Goal: Task Accomplishment & Management: Manage account settings

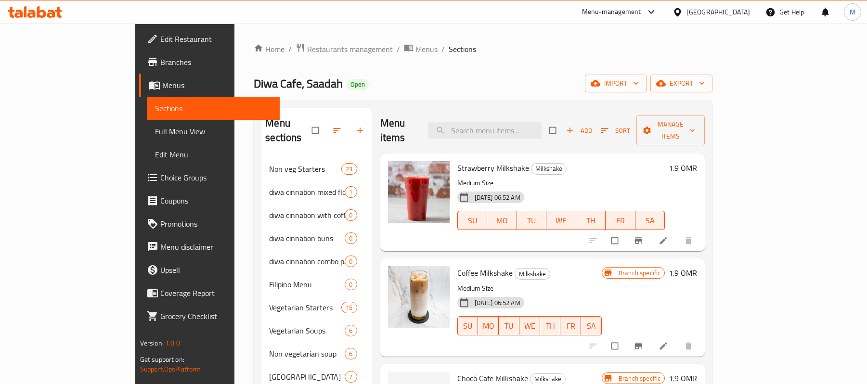
scroll to position [345, 0]
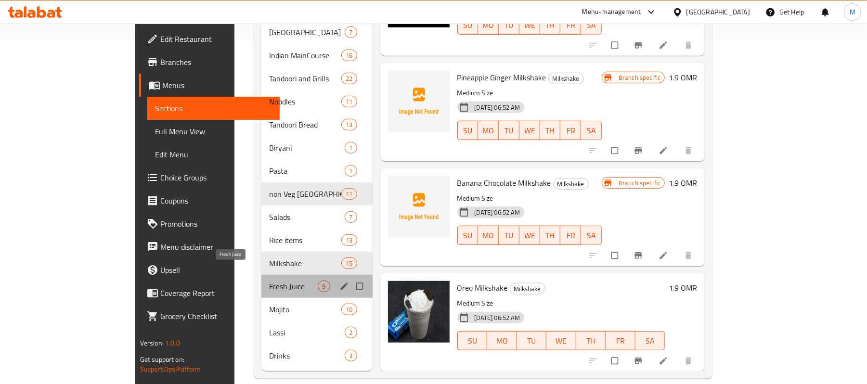
click at [269, 281] on span "Fresh Juice" at bounding box center [293, 287] width 49 height 12
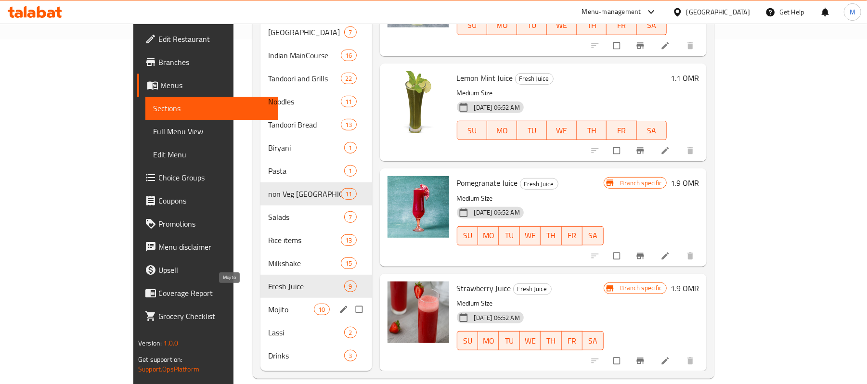
click at [268, 304] on span "Mojito" at bounding box center [291, 310] width 46 height 12
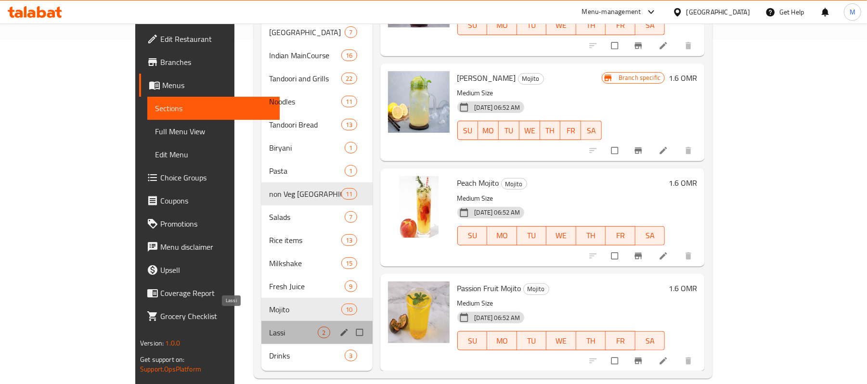
click at [269, 327] on span "Lassi" at bounding box center [293, 333] width 49 height 12
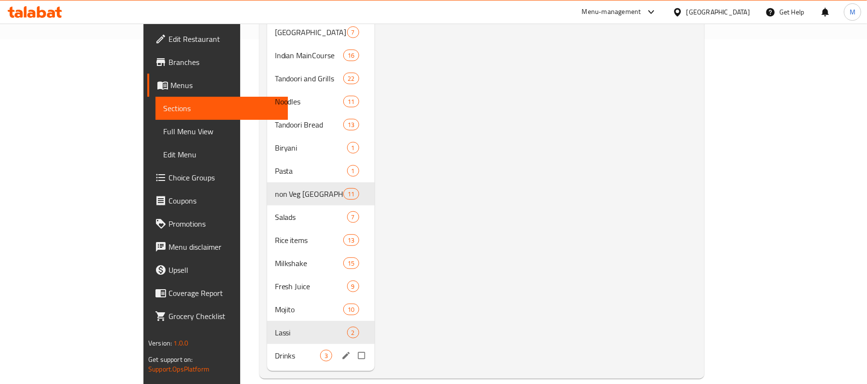
click at [267, 349] on div "Drinks 3" at bounding box center [320, 355] width 107 height 23
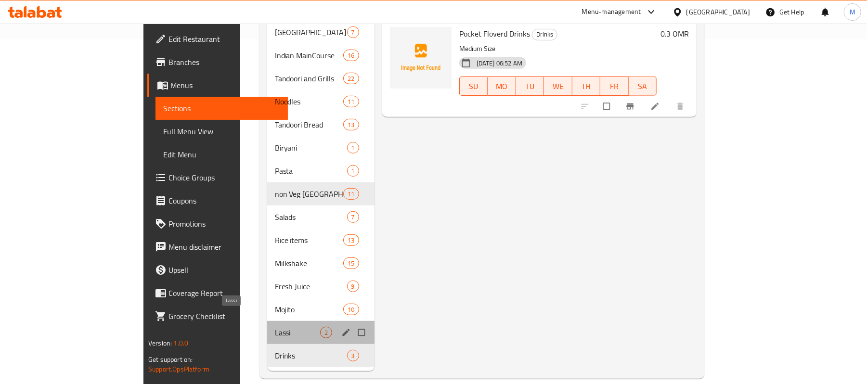
click at [275, 327] on span "Lassi" at bounding box center [297, 333] width 45 height 12
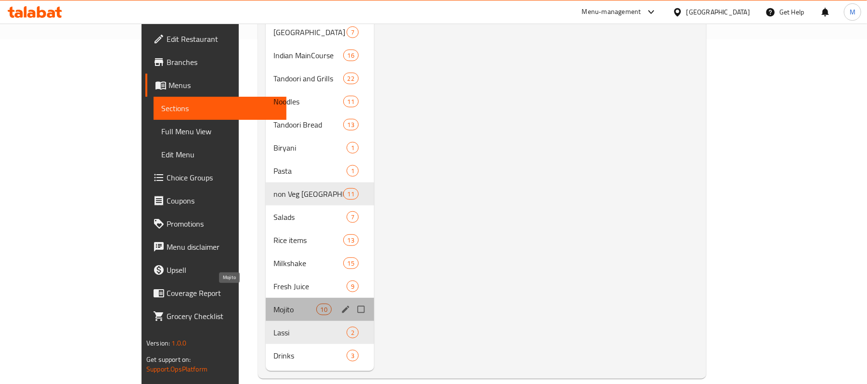
click at [274, 304] on span "Mojito" at bounding box center [295, 310] width 42 height 12
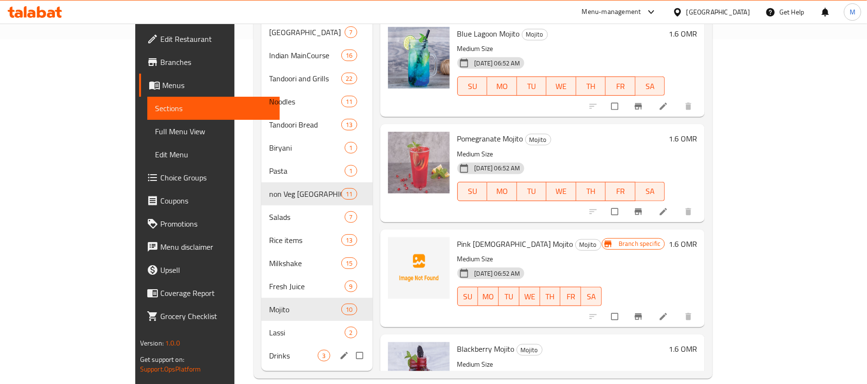
click at [262, 328] on div "Lassi 2" at bounding box center [317, 332] width 111 height 23
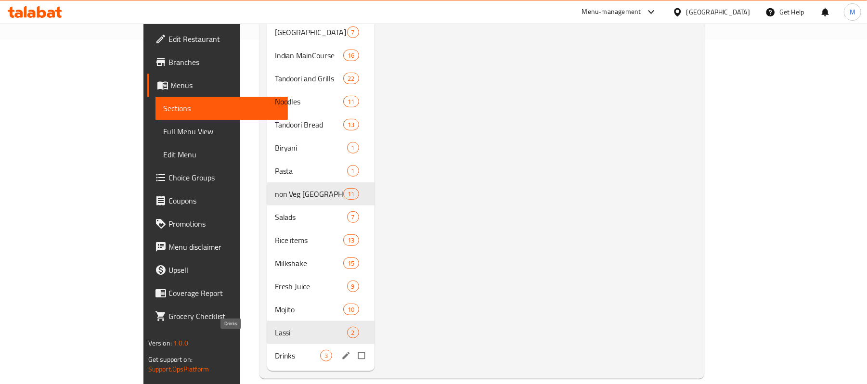
click at [275, 350] on span "Drinks" at bounding box center [297, 356] width 45 height 12
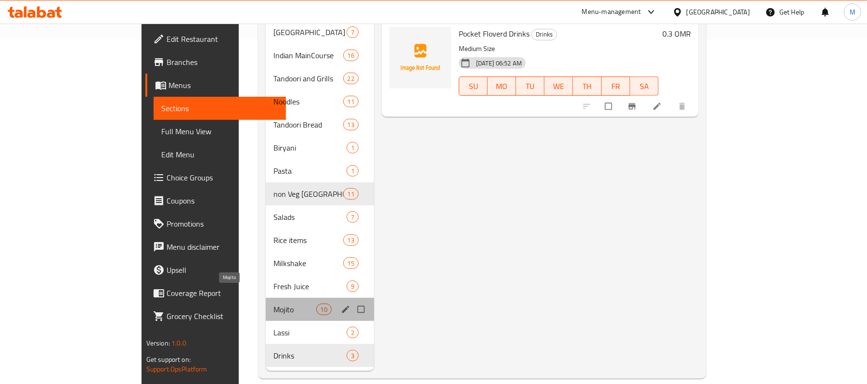
click at [274, 304] on span "Mojito" at bounding box center [295, 310] width 42 height 12
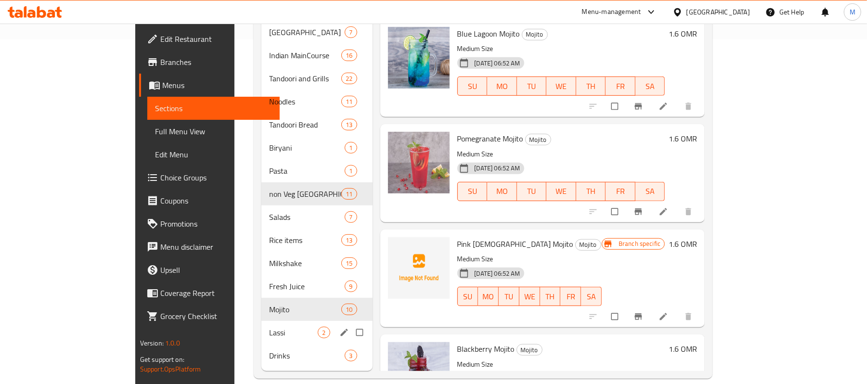
click at [269, 327] on span "Lassi" at bounding box center [293, 333] width 49 height 12
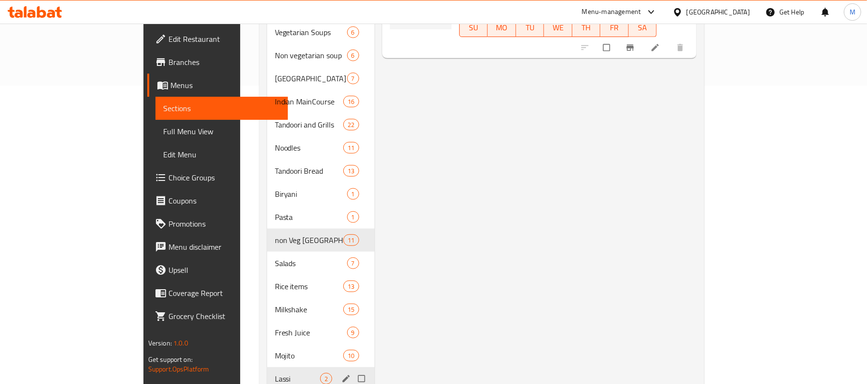
scroll to position [345, 0]
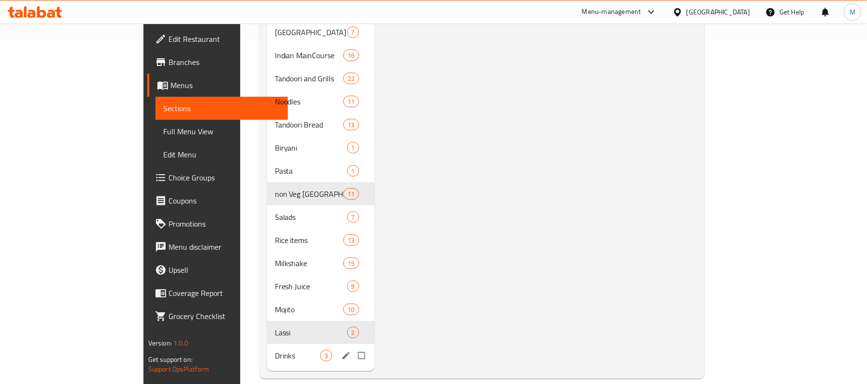
click at [267, 344] on div "Drinks 3" at bounding box center [320, 355] width 107 height 23
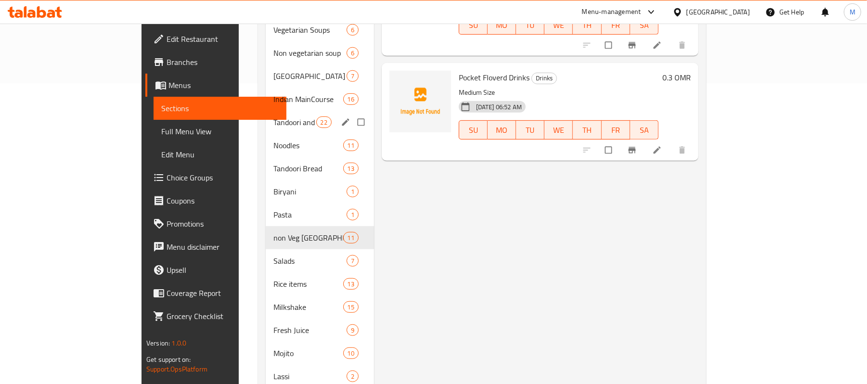
scroll to position [345, 0]
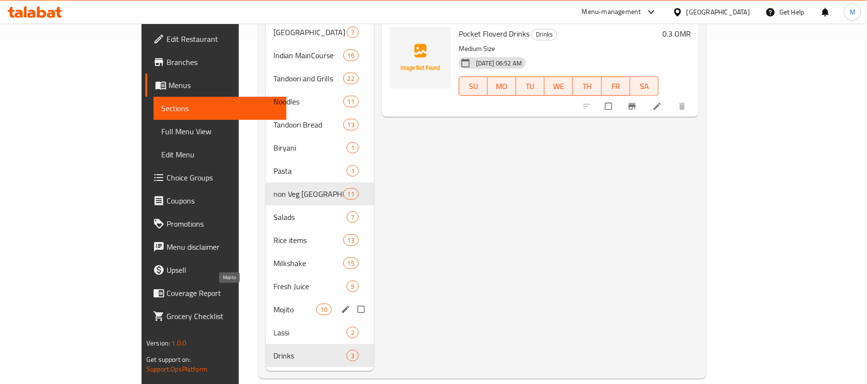
click at [274, 304] on span "Mojito" at bounding box center [295, 310] width 42 height 12
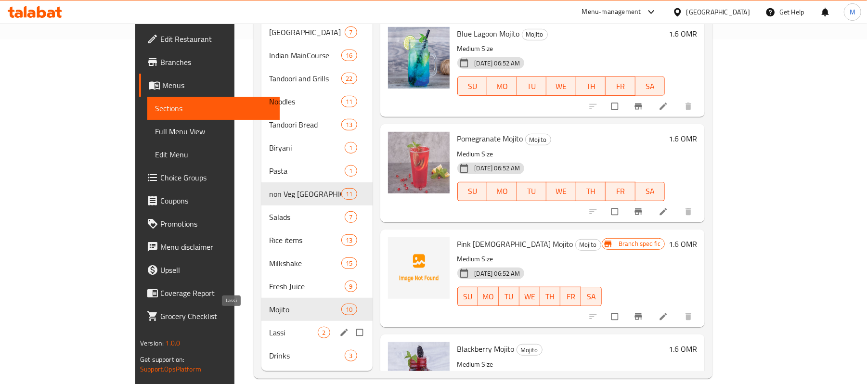
click at [269, 327] on span "Lassi" at bounding box center [293, 333] width 49 height 12
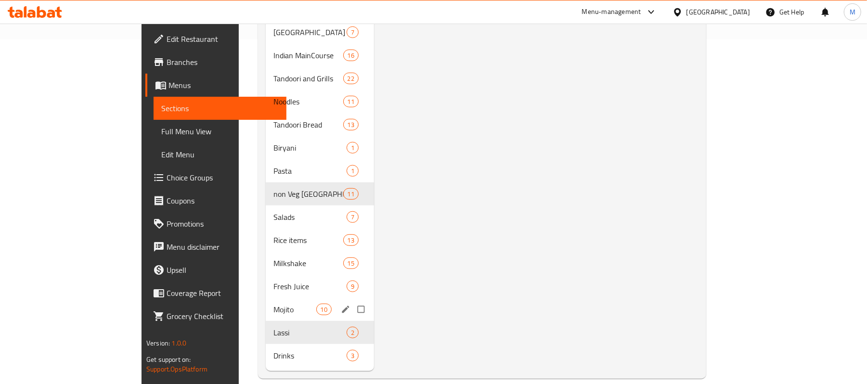
click at [274, 304] on span "Mojito" at bounding box center [295, 310] width 42 height 12
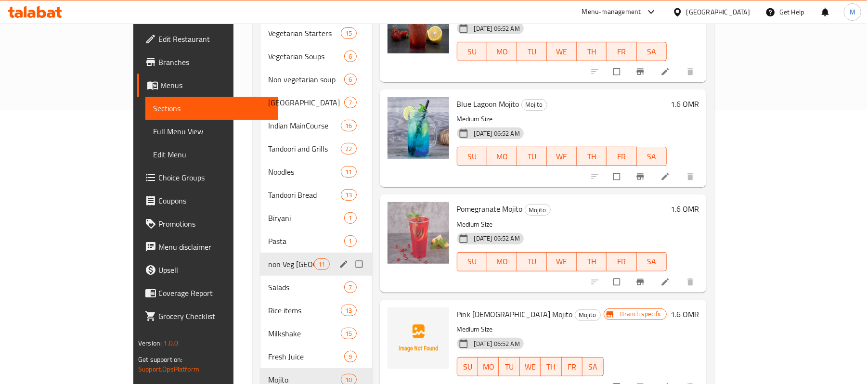
scroll to position [345, 0]
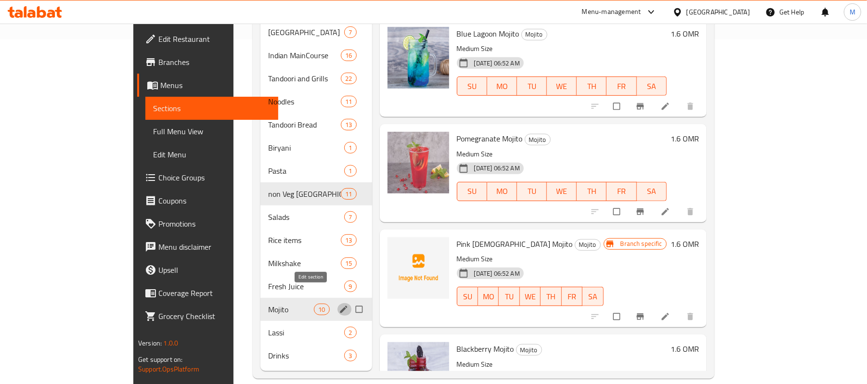
click at [339, 305] on icon "edit" at bounding box center [344, 310] width 10 height 10
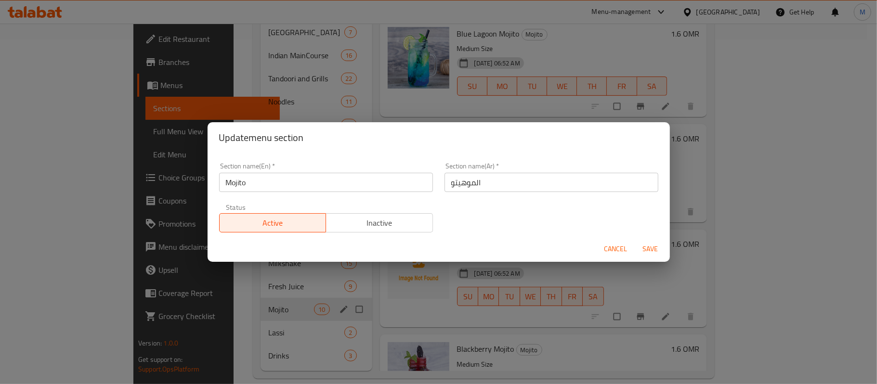
click at [559, 182] on input "الموهيتو" at bounding box center [552, 182] width 214 height 19
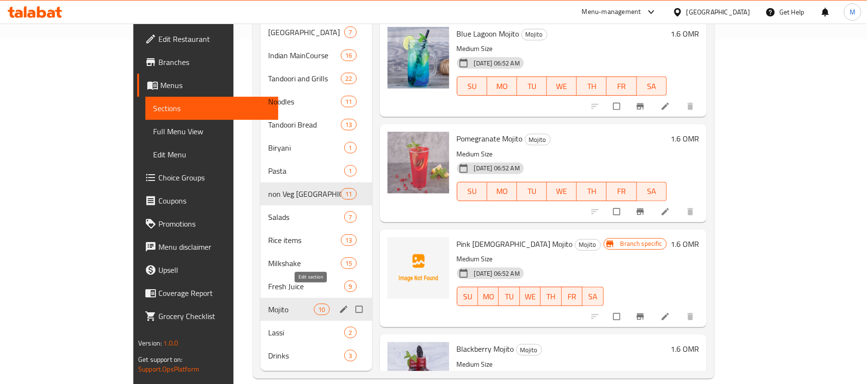
click at [339, 305] on icon "edit" at bounding box center [344, 310] width 10 height 10
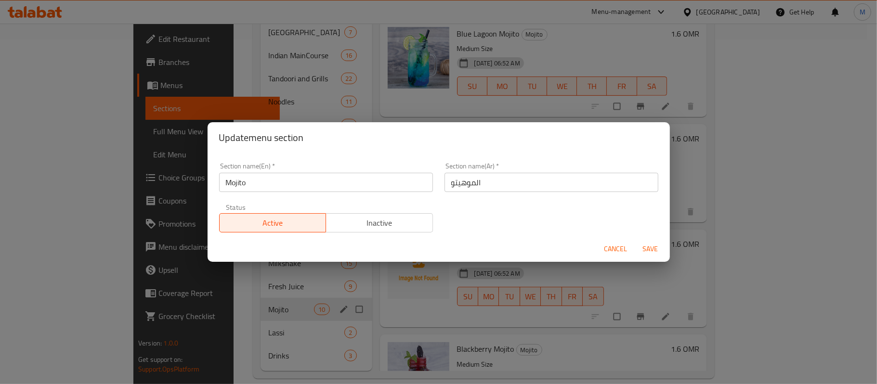
click at [305, 180] on input "Mojito" at bounding box center [326, 182] width 214 height 19
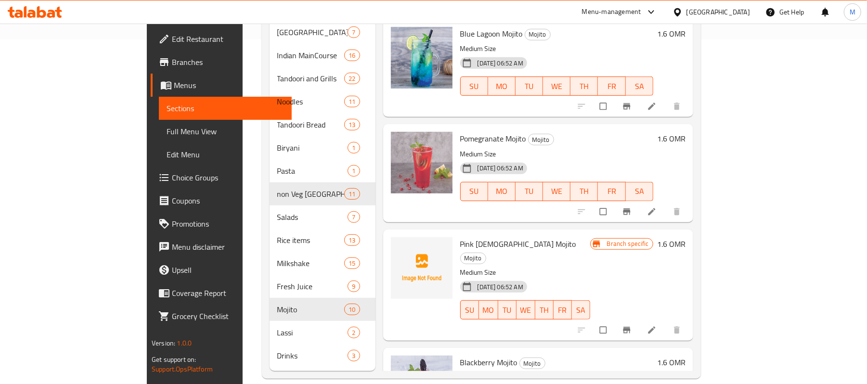
click at [243, 226] on div "Home / Restaurants management / Menus / Sections Diwa Cafe, Saadah Open import …" at bounding box center [482, 39] width 478 height 720
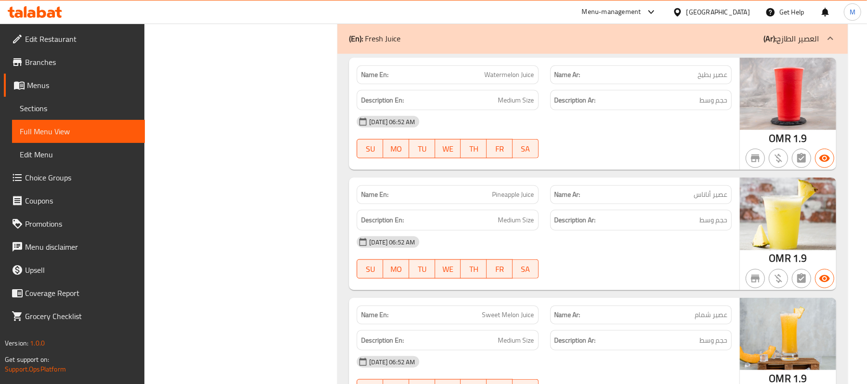
scroll to position [449, 0]
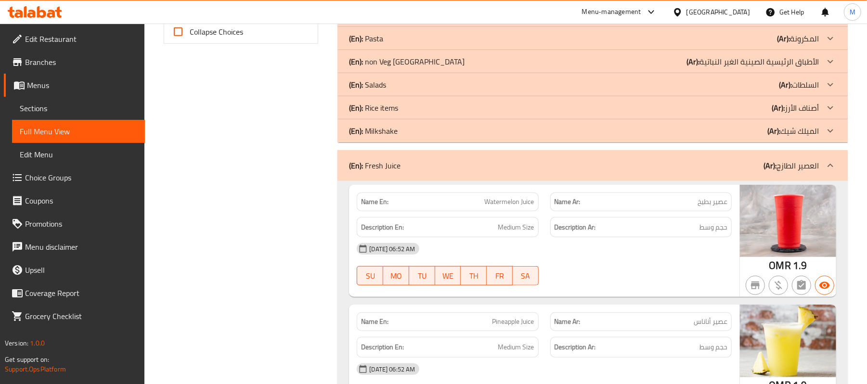
click at [384, 165] on p "(En): Fresh Juice" at bounding box center [375, 166] width 52 height 12
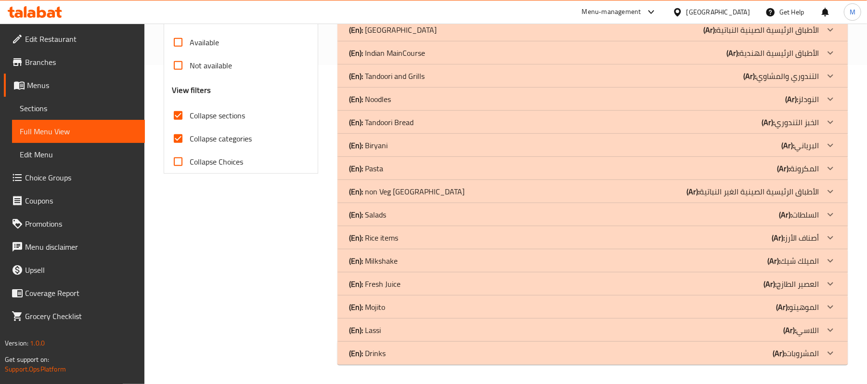
scroll to position [320, 0]
click at [390, 313] on div "(En): Mojito (Ar): الموهيتو" at bounding box center [593, 307] width 511 height 23
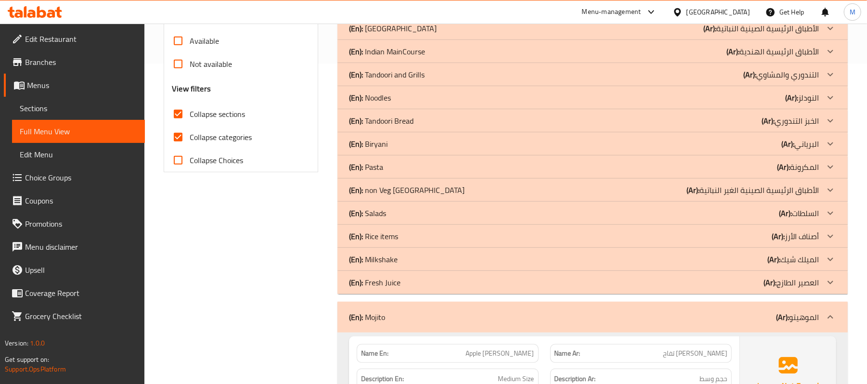
scroll to position [512, 0]
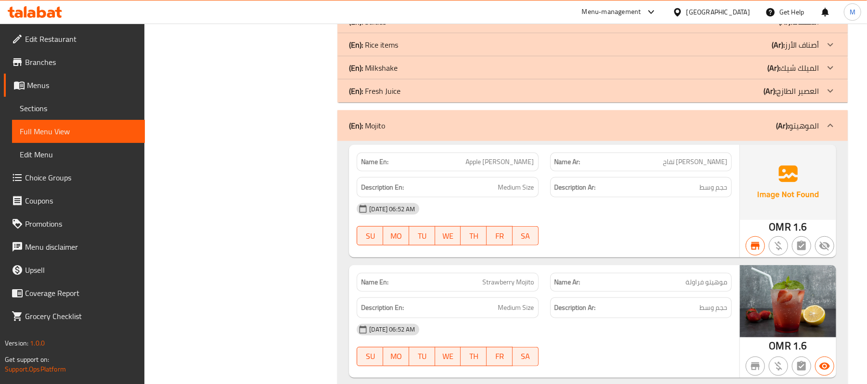
click at [497, 166] on span "Apple [PERSON_NAME]" at bounding box center [500, 162] width 68 height 10
copy span "Apple [PERSON_NAME]"
click at [704, 160] on span "موهيتو مارجريتا تفاح" at bounding box center [695, 162] width 65 height 10
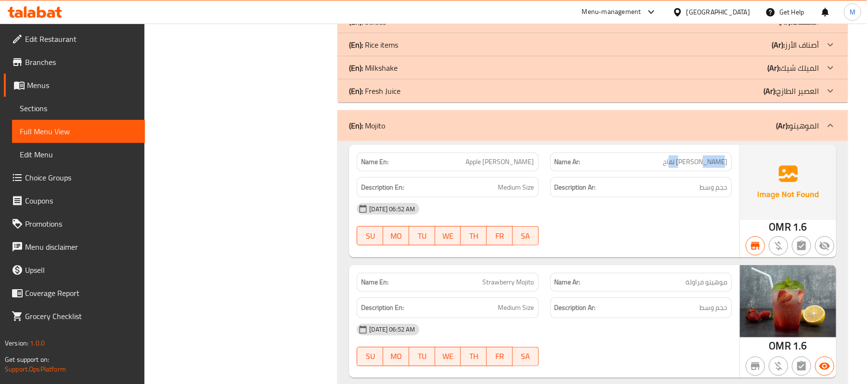
click at [704, 160] on span "موهيتو مارجريتا تفاح" at bounding box center [695, 162] width 65 height 10
copy span "موهيتو مارجريتا تفاح"
click at [513, 191] on span "Medium Size" at bounding box center [516, 188] width 36 height 12
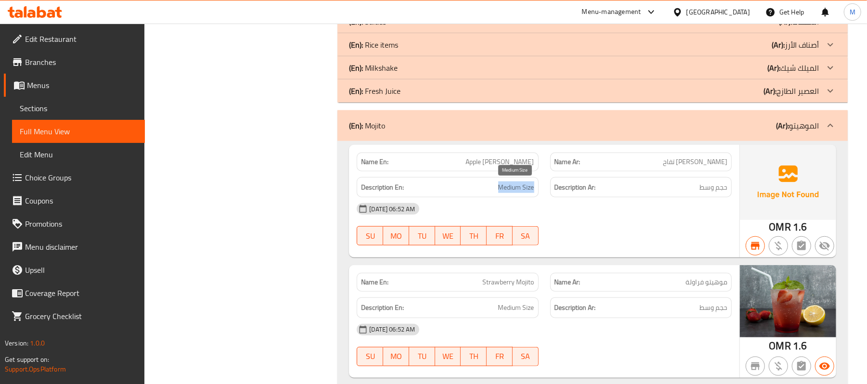
click at [513, 191] on span "Medium Size" at bounding box center [516, 188] width 36 height 12
copy span "Medium Size"
click at [710, 190] on span "حجم وسط" at bounding box center [714, 188] width 28 height 12
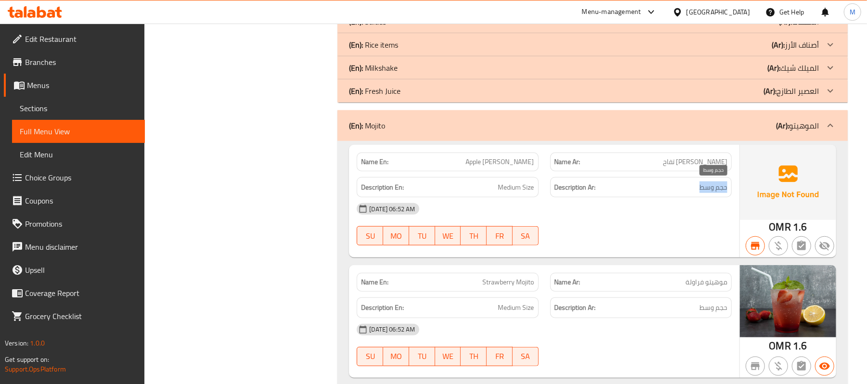
copy div "حجم وسط"
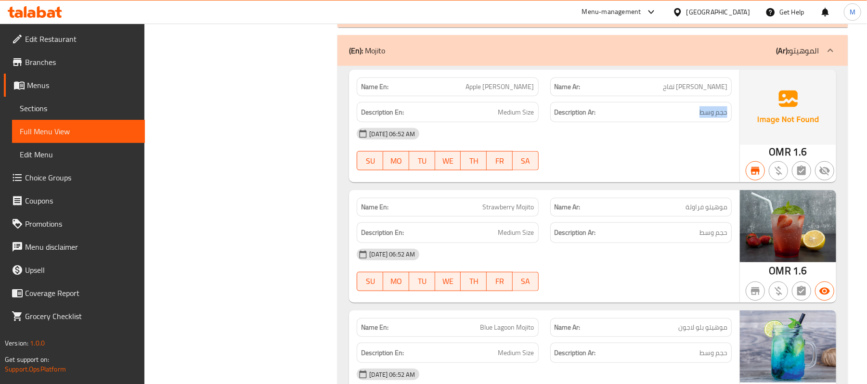
scroll to position [641, 0]
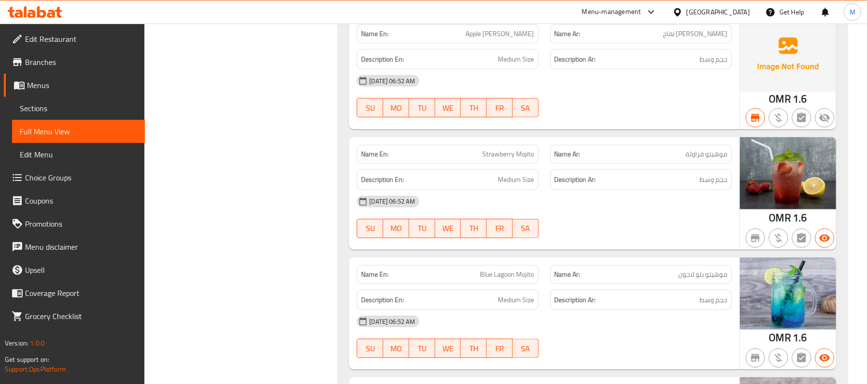
click at [520, 153] on span "Strawberry Mojito" at bounding box center [509, 154] width 52 height 10
copy span "Strawberry Mojito"
click at [704, 152] on span "موهيتو فراولة" at bounding box center [707, 154] width 42 height 10
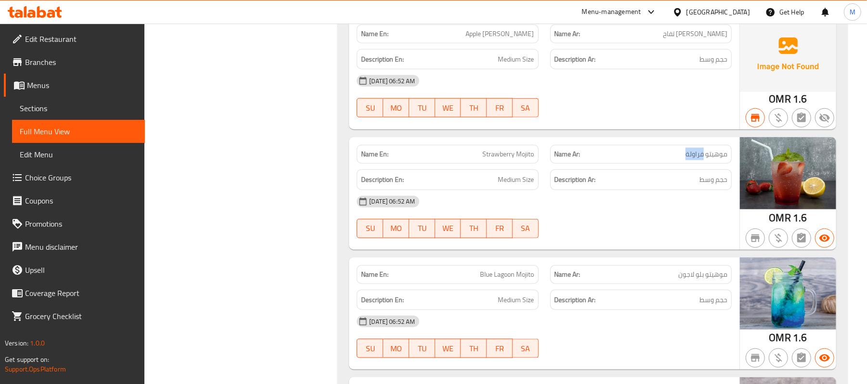
click at [704, 152] on span "موهيتو فراولة" at bounding box center [707, 154] width 42 height 10
copy span "موهيتو فراولة"
click at [515, 181] on span "Medium Size" at bounding box center [516, 180] width 36 height 12
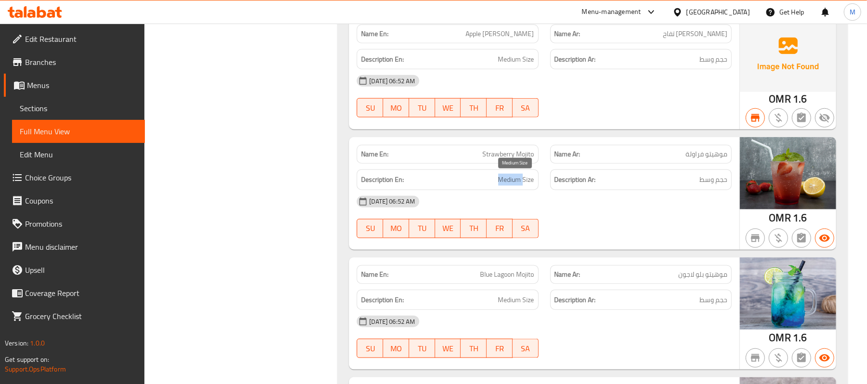
click at [515, 181] on span "Medium Size" at bounding box center [516, 180] width 36 height 12
copy span "Medium Size"
click at [702, 187] on div "Description Ar: حجم وسط" at bounding box center [641, 180] width 182 height 21
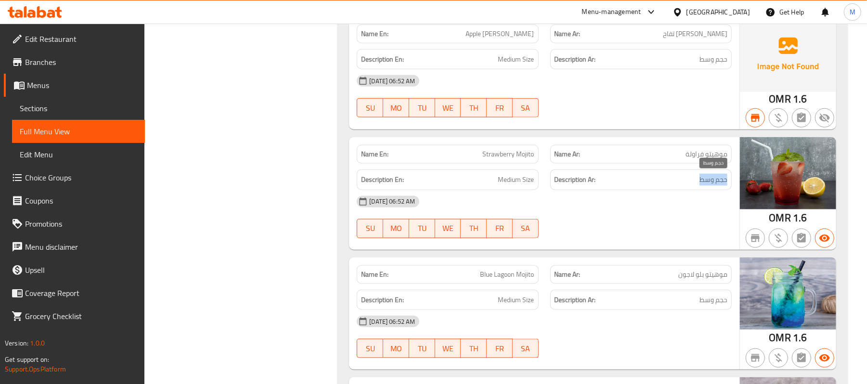
copy div "حجم وسط"
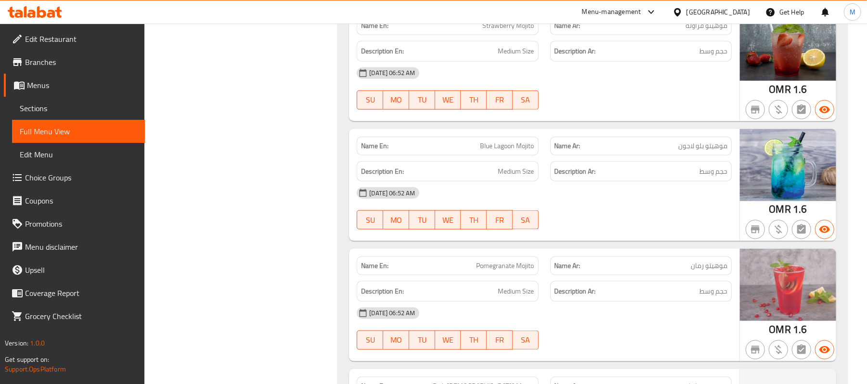
click at [508, 151] on span "Blue Lagoon Mojito" at bounding box center [508, 146] width 54 height 10
copy span "Blue Lagoon Mojito"
click at [689, 147] on span "موهيتو بلو لاجون" at bounding box center [703, 146] width 49 height 10
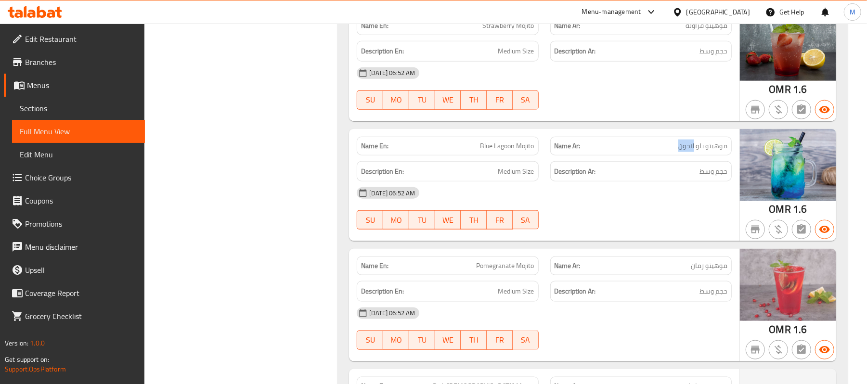
click at [689, 147] on span "موهيتو بلو لاجون" at bounding box center [703, 146] width 49 height 10
copy span "موهيتو بلو لاجون"
click at [499, 165] on div "Description En: Medium Size" at bounding box center [448, 171] width 182 height 21
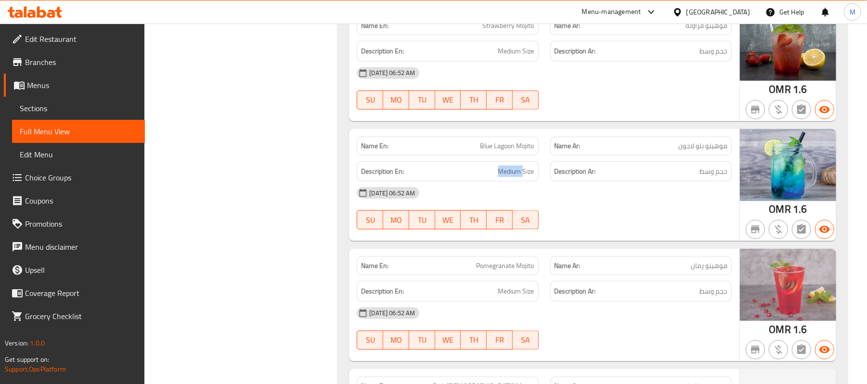
click at [501, 177] on span "Medium Size" at bounding box center [516, 172] width 36 height 12
click at [712, 178] on span "حجم وسط" at bounding box center [714, 172] width 28 height 12
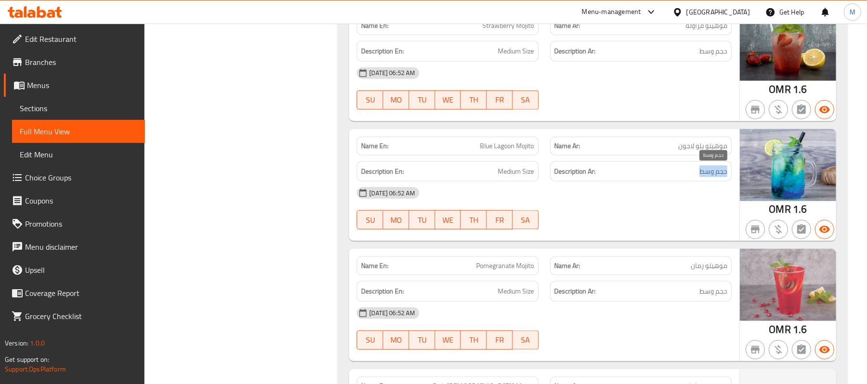
click at [712, 178] on span "حجم وسط" at bounding box center [714, 172] width 28 height 12
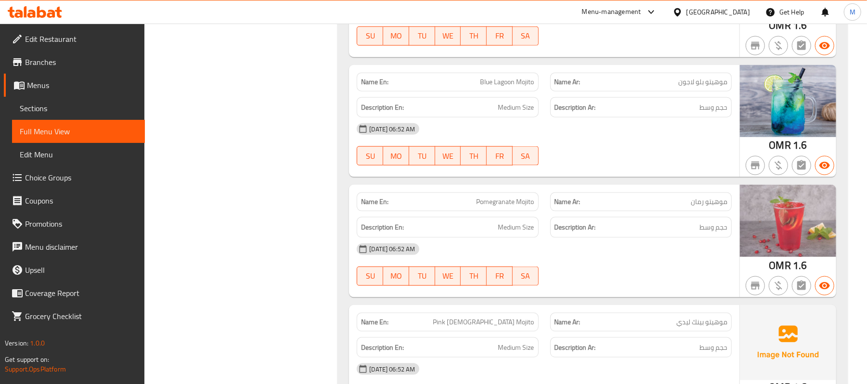
click at [523, 207] on span "Pomegranate Mojito" at bounding box center [506, 202] width 58 height 10
click at [522, 207] on span "Pomegranate Mojito" at bounding box center [506, 202] width 58 height 10
click at [716, 203] on span "موهيتو رمان" at bounding box center [709, 202] width 37 height 10
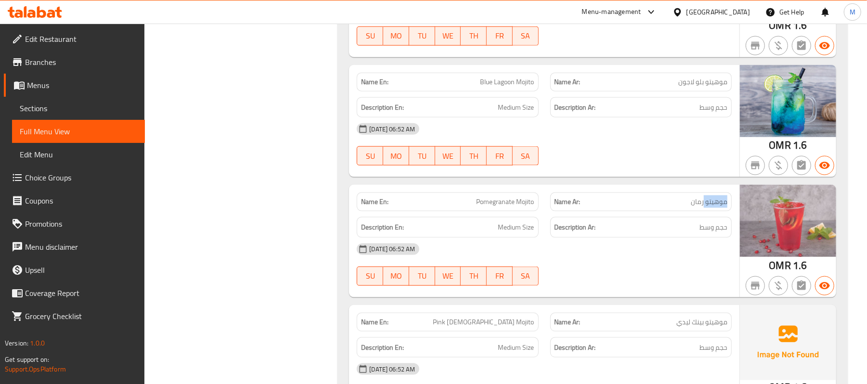
click at [716, 203] on span "موهيتو رمان" at bounding box center [709, 202] width 37 height 10
click at [526, 231] on span "Medium Size" at bounding box center [516, 228] width 36 height 12
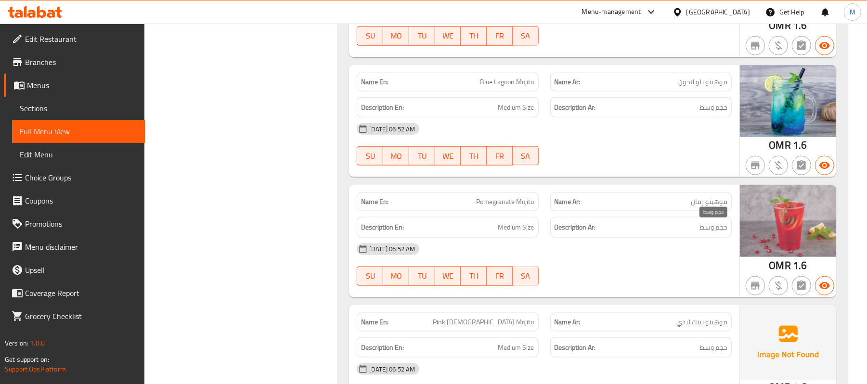
click at [725, 234] on span "حجم وسط" at bounding box center [714, 228] width 28 height 12
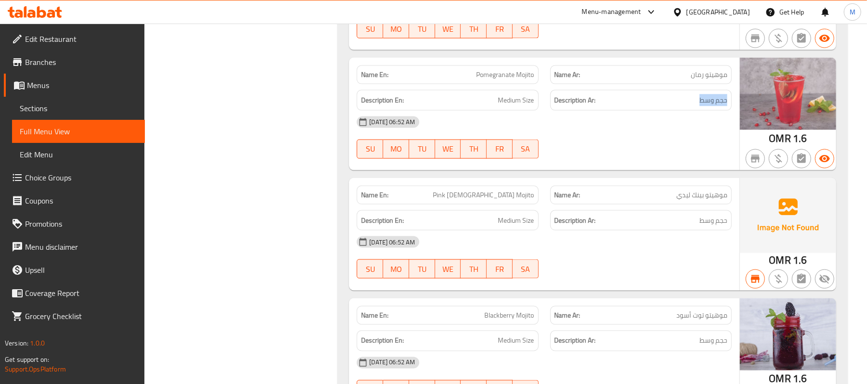
scroll to position [962, 0]
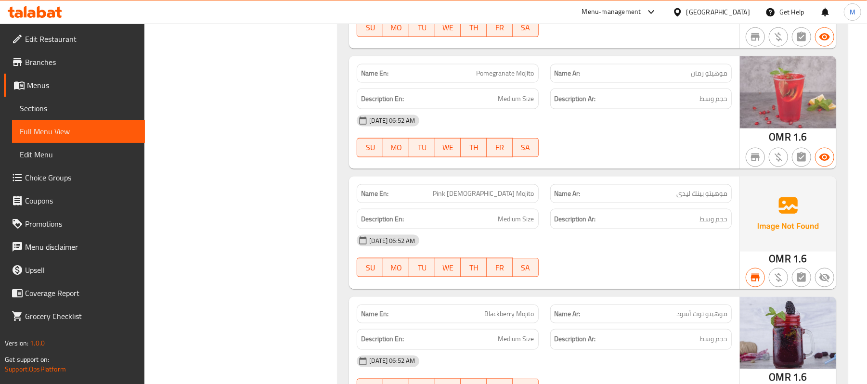
click at [511, 195] on span "Pink [DEMOGRAPHIC_DATA] Mojito" at bounding box center [483, 194] width 101 height 10
click at [704, 197] on span "موهيتو بينك ليدي" at bounding box center [702, 194] width 51 height 10
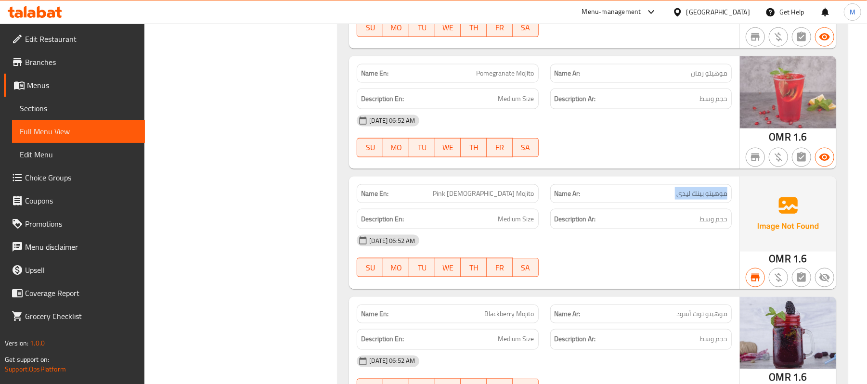
click at [704, 197] on span "موهيتو بينك ليدي" at bounding box center [702, 194] width 51 height 10
click at [520, 212] on div "Description En: Medium Size" at bounding box center [448, 219] width 182 height 21
click at [521, 220] on span "Medium Size" at bounding box center [516, 219] width 36 height 12
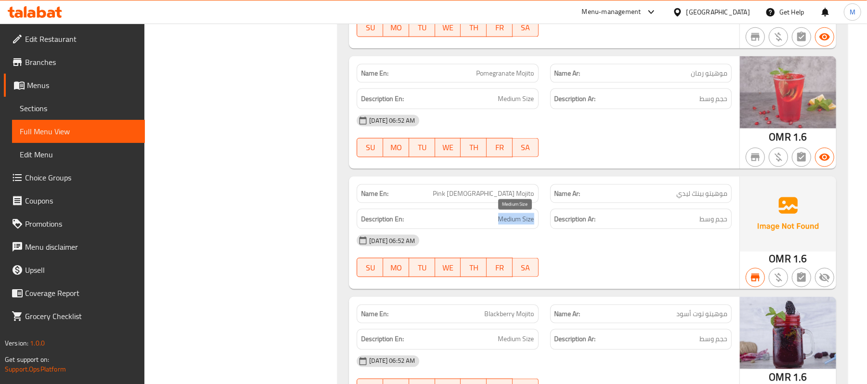
click at [521, 220] on span "Medium Size" at bounding box center [516, 219] width 36 height 12
click at [704, 216] on span "حجم وسط" at bounding box center [714, 219] width 28 height 12
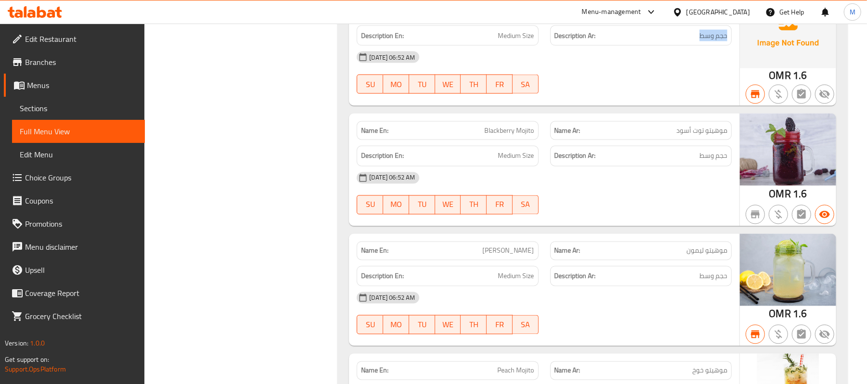
scroll to position [1154, 0]
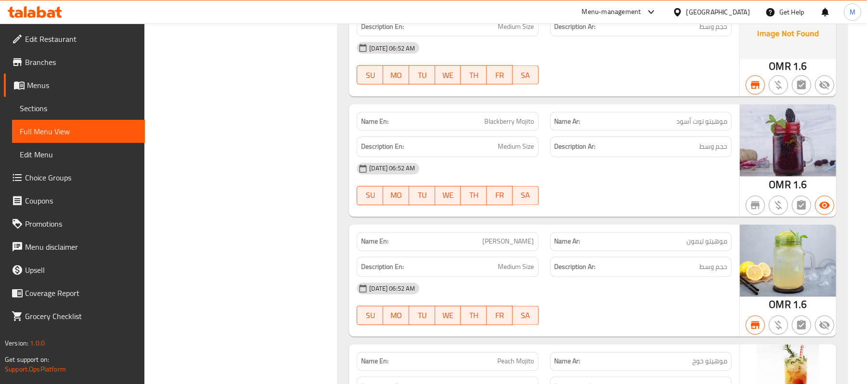
click at [516, 126] on span "Blackberry Mojito" at bounding box center [510, 122] width 50 height 10
click at [711, 127] on span "موهيتو توت أسود" at bounding box center [702, 122] width 51 height 10
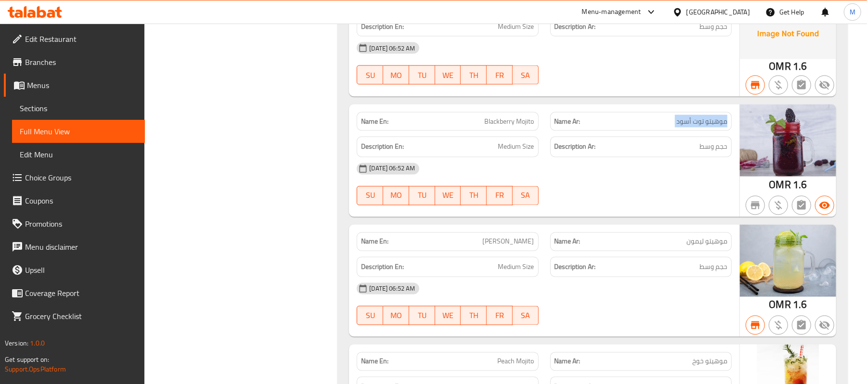
click at [711, 127] on span "موهيتو توت أسود" at bounding box center [702, 122] width 51 height 10
click at [498, 151] on span "Medium Size" at bounding box center [516, 147] width 36 height 12
click at [700, 146] on span "حجم وسط" at bounding box center [714, 147] width 28 height 12
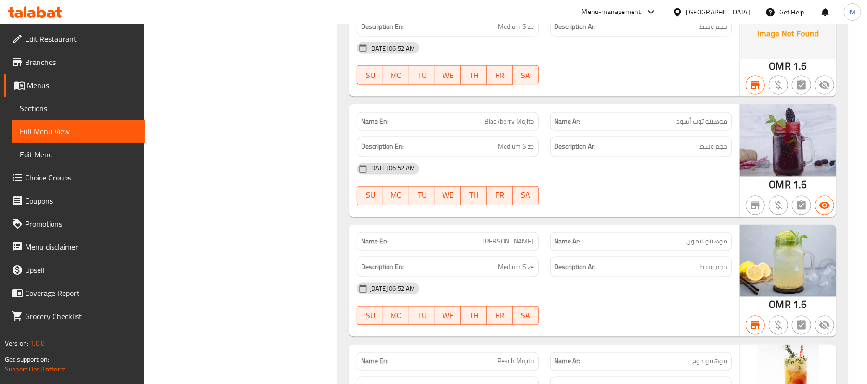
click at [701, 146] on span "حجم وسط" at bounding box center [714, 147] width 28 height 12
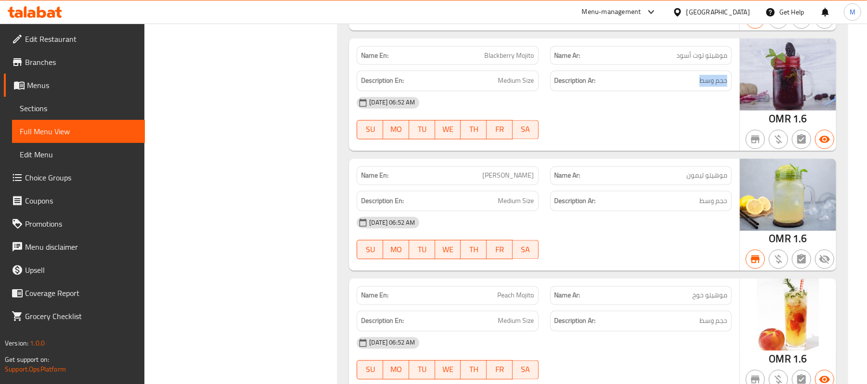
scroll to position [1283, 0]
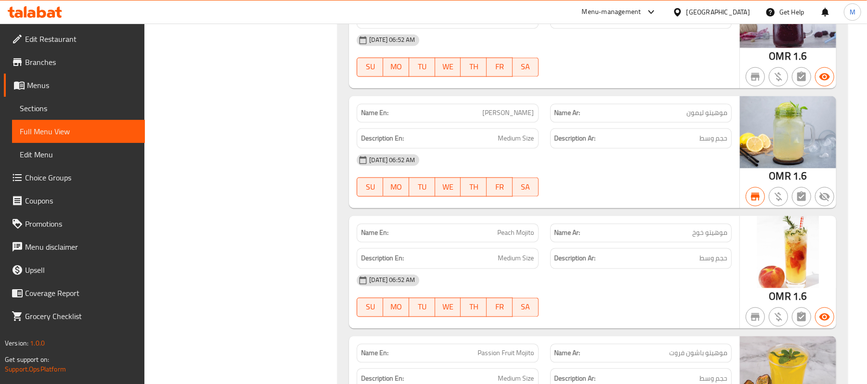
click at [517, 115] on span "[PERSON_NAME]" at bounding box center [509, 113] width 52 height 10
click at [696, 118] on span "موهيتو ليمون" at bounding box center [707, 113] width 41 height 10
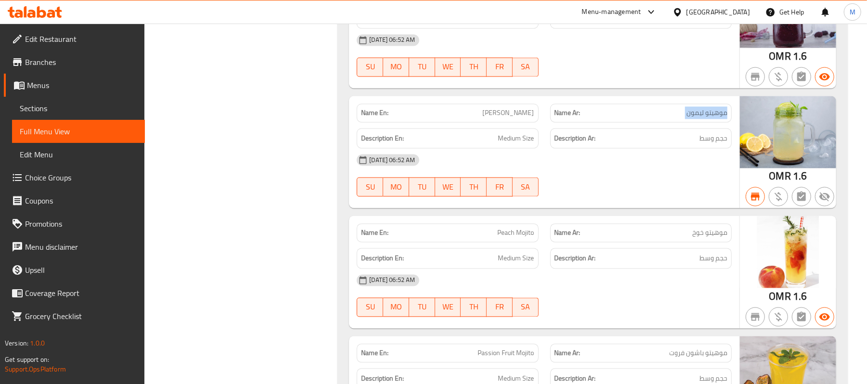
click at [696, 118] on span "موهيتو ليمون" at bounding box center [707, 113] width 41 height 10
click at [496, 145] on h6 "Description En: Medium Size" at bounding box center [447, 139] width 173 height 12
click at [497, 145] on h6 "Description En: Medium Size" at bounding box center [447, 139] width 173 height 12
click at [716, 140] on span "حجم وسط" at bounding box center [714, 139] width 28 height 12
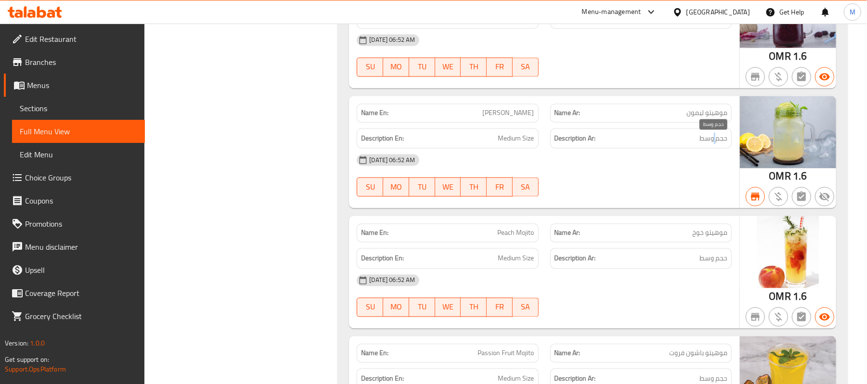
click at [716, 140] on span "حجم وسط" at bounding box center [714, 139] width 28 height 12
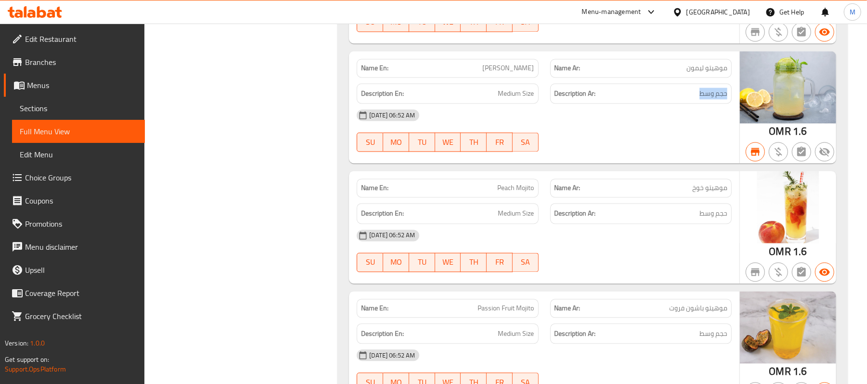
scroll to position [1347, 0]
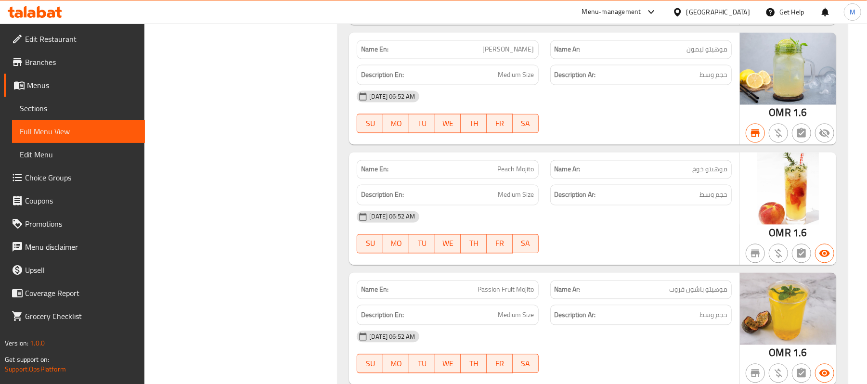
click at [518, 174] on span "Peach Mojito" at bounding box center [516, 169] width 37 height 10
click at [717, 174] on span "موهيتو خوخ" at bounding box center [710, 169] width 35 height 10
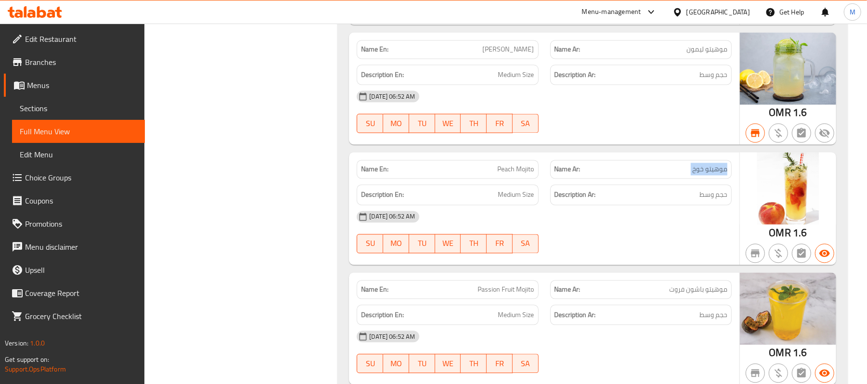
click at [717, 174] on span "موهيتو خوخ" at bounding box center [710, 169] width 35 height 10
click at [515, 201] on span "Medium Size" at bounding box center [516, 195] width 36 height 12
click at [717, 196] on span "حجم وسط" at bounding box center [714, 195] width 28 height 12
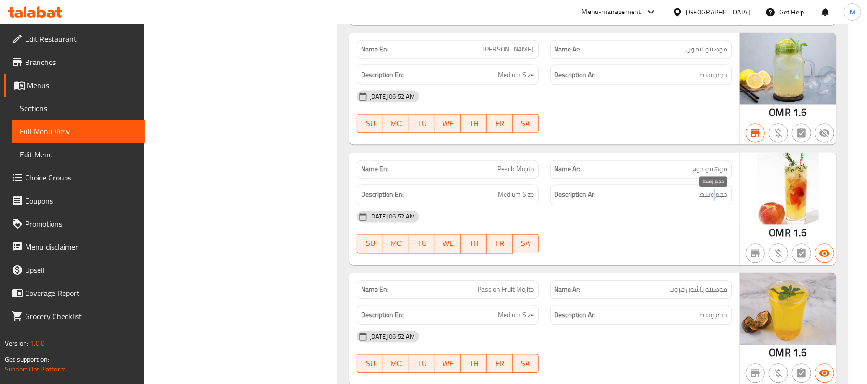
click at [717, 196] on span "حجم وسط" at bounding box center [714, 195] width 28 height 12
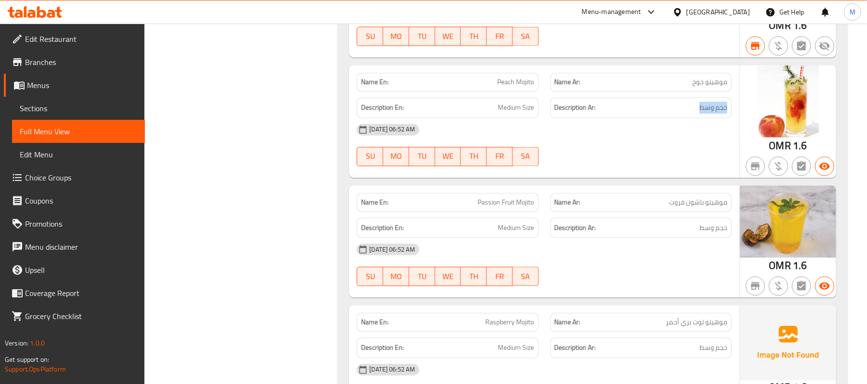
scroll to position [1476, 0]
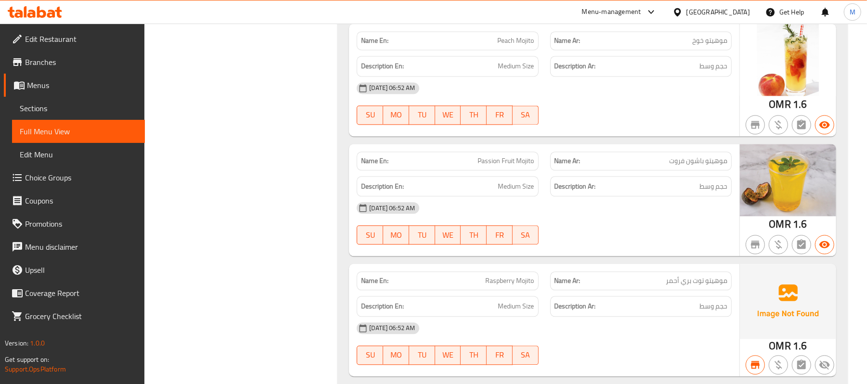
click at [498, 160] on span "Passion Fruit Mojito" at bounding box center [506, 161] width 56 height 10
click at [676, 166] on span "موهيتو باشون فروت" at bounding box center [698, 161] width 58 height 10
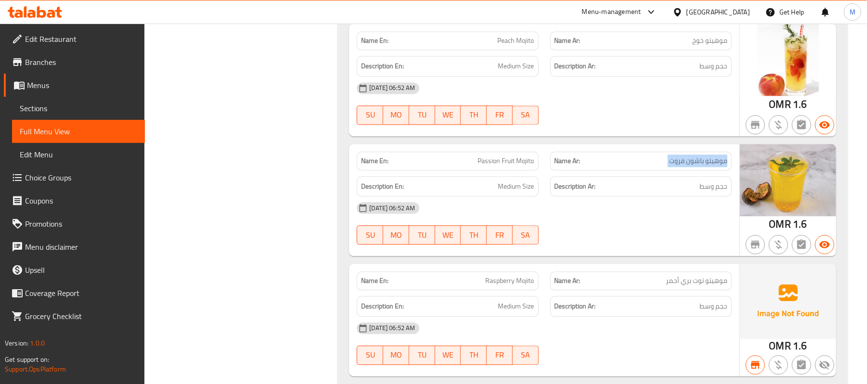
click at [676, 166] on span "موهيتو باشون فروت" at bounding box center [698, 161] width 58 height 10
click at [508, 185] on span "Medium Size" at bounding box center [516, 187] width 36 height 12
click at [715, 193] on span "حجم وسط" at bounding box center [714, 187] width 28 height 12
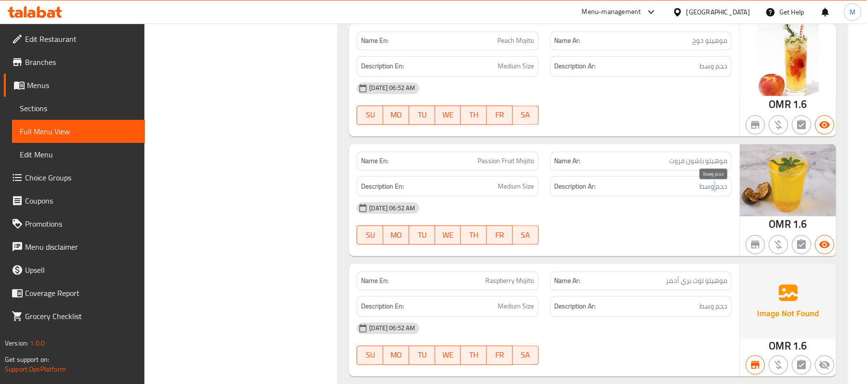
click at [715, 193] on span "حجم وسط" at bounding box center [714, 187] width 28 height 12
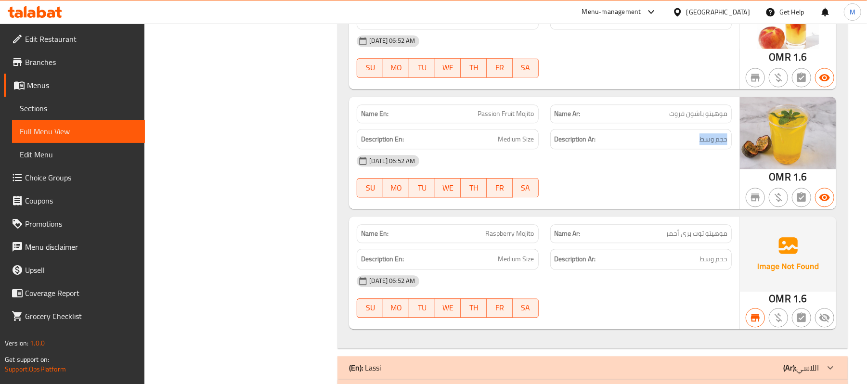
scroll to position [1566, 0]
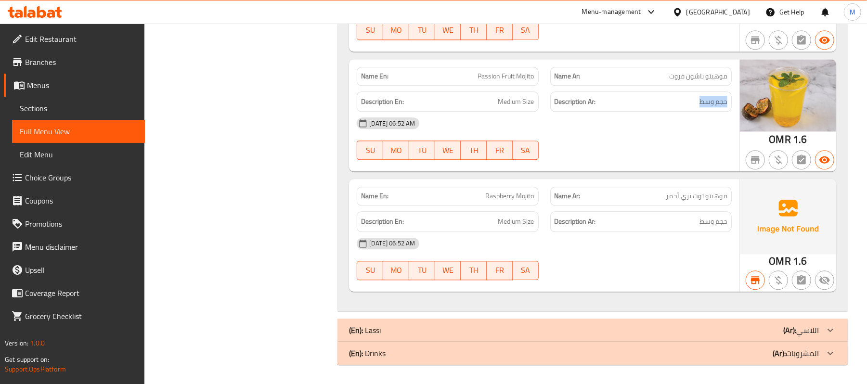
click at [521, 197] on span "Raspberry Mojito" at bounding box center [510, 196] width 49 height 10
click at [717, 199] on span "موهيتو توت بري أحمر" at bounding box center [697, 196] width 62 height 10
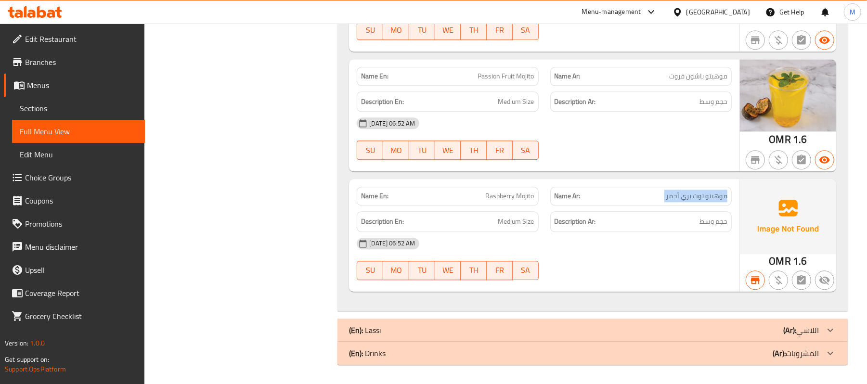
click at [717, 199] on span "موهيتو توت بري أحمر" at bounding box center [697, 196] width 62 height 10
click at [503, 222] on span "Medium Size" at bounding box center [516, 222] width 36 height 12
click at [725, 224] on span "حجم وسط" at bounding box center [714, 222] width 28 height 12
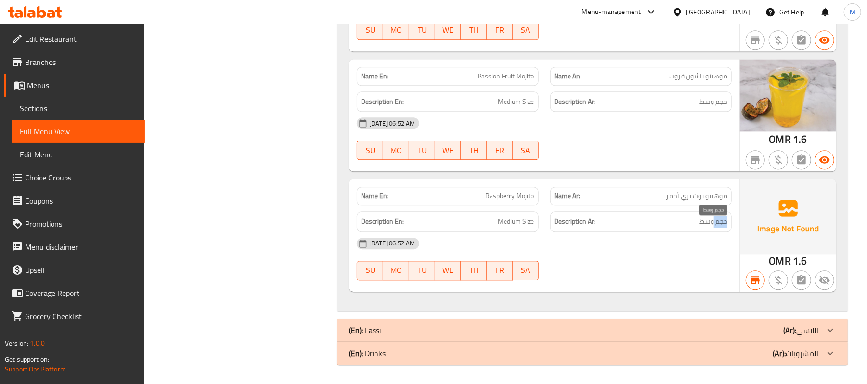
click at [725, 224] on span "حجم وسط" at bounding box center [714, 222] width 28 height 12
click at [524, 210] on div "Description En: Medium Size" at bounding box center [447, 222] width 193 height 32
click at [523, 200] on span "Raspberry Mojito" at bounding box center [510, 196] width 49 height 10
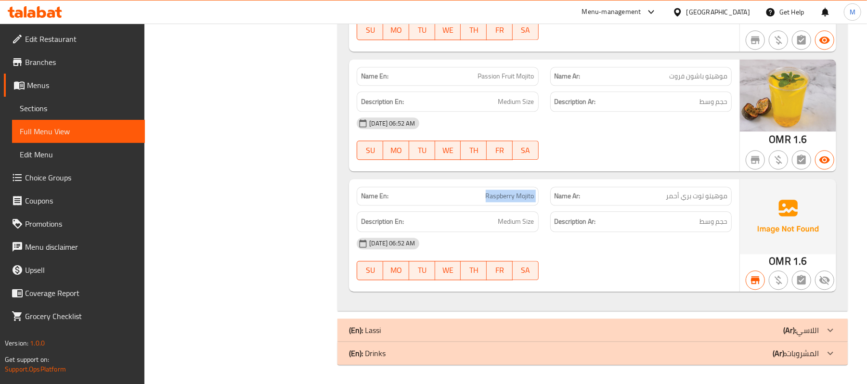
click at [523, 200] on span "Raspberry Mojito" at bounding box center [510, 196] width 49 height 10
click at [700, 195] on span "موهيتو توت بري أحمر" at bounding box center [697, 196] width 62 height 10
click at [509, 220] on span "Medium Size" at bounding box center [516, 222] width 36 height 12
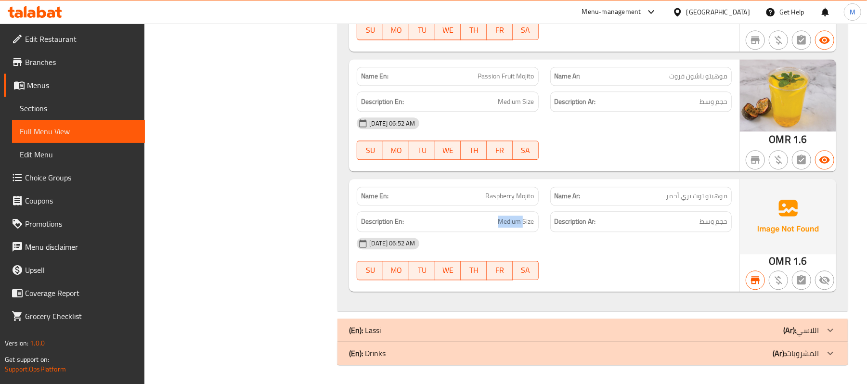
click at [509, 220] on span "Medium Size" at bounding box center [516, 222] width 36 height 12
click at [699, 217] on h6 "Description Ar: حجم وسط" at bounding box center [641, 222] width 173 height 12
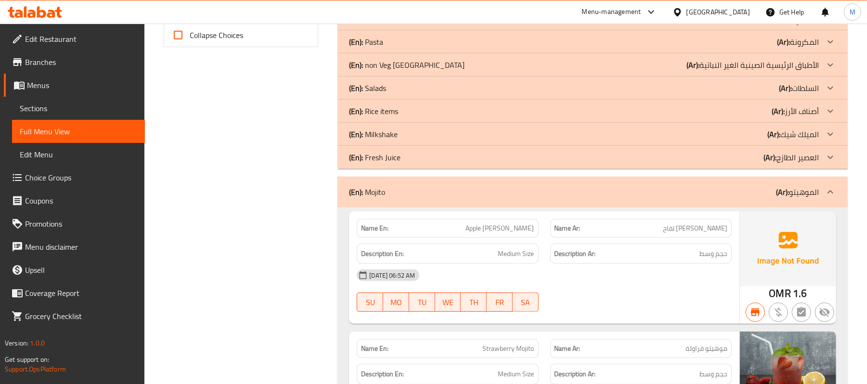
scroll to position [538, 0]
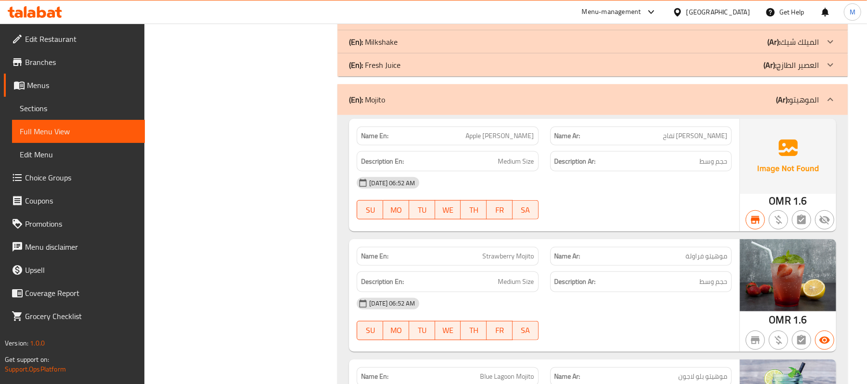
click at [511, 89] on div "(En): Mojito (Ar): الموهيتو" at bounding box center [593, 99] width 511 height 31
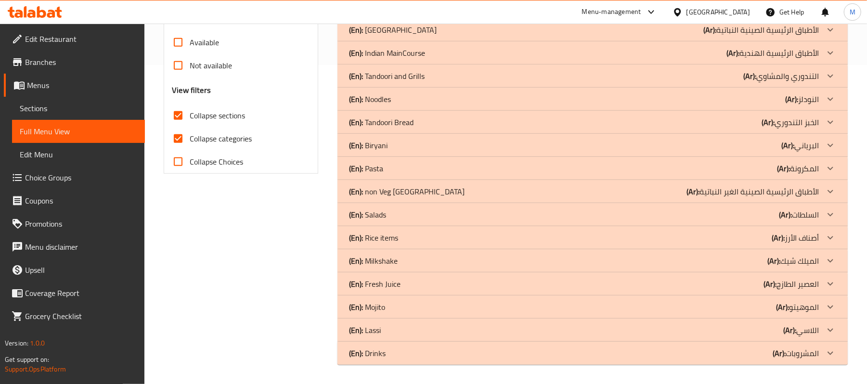
scroll to position [320, 0]
click at [395, 330] on div "(En): Lassi (Ar): اللاسي" at bounding box center [584, 331] width 470 height 12
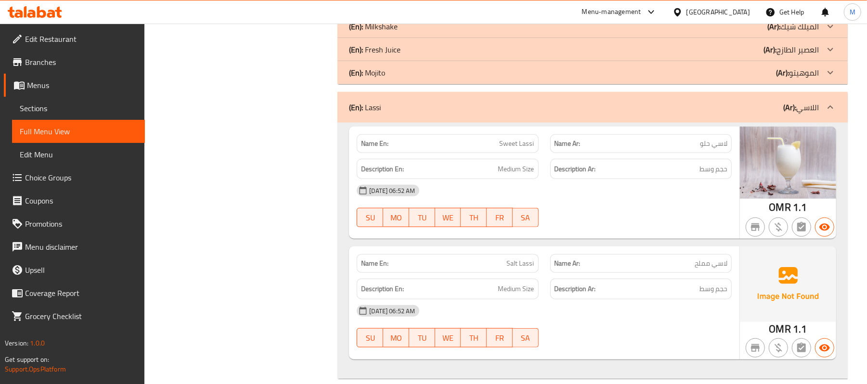
scroll to position [576, 0]
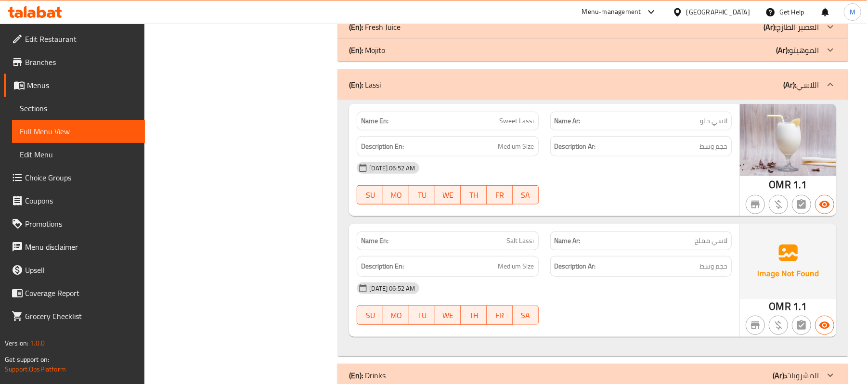
click at [521, 131] on div "Description En: Medium Size" at bounding box center [447, 147] width 193 height 32
click at [521, 124] on span "Sweet Lassi" at bounding box center [517, 121] width 35 height 10
click at [725, 126] on span "لاسي حلو" at bounding box center [713, 121] width 27 height 10
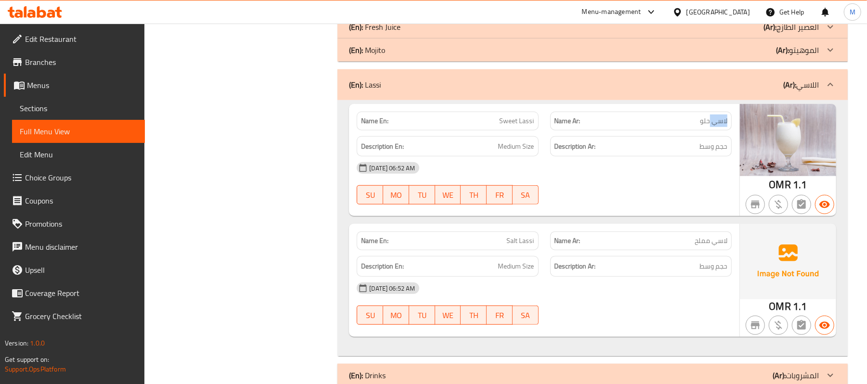
click at [725, 126] on span "لاسي حلو" at bounding box center [713, 121] width 27 height 10
click at [501, 145] on span "Medium Size" at bounding box center [516, 147] width 36 height 12
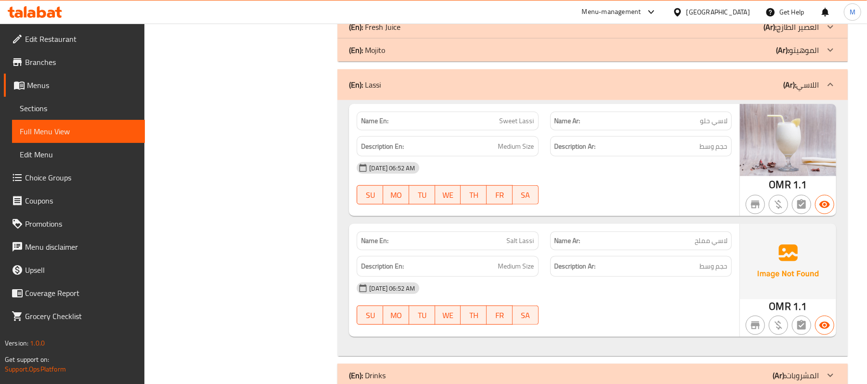
click at [712, 154] on div "Description Ar: حجم وسط" at bounding box center [641, 146] width 182 height 21
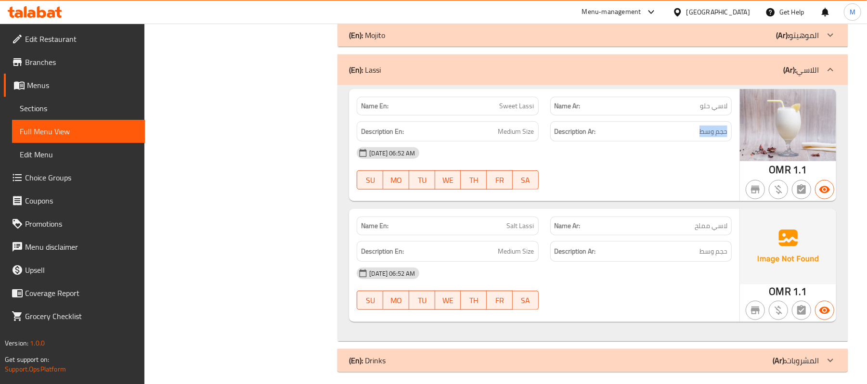
scroll to position [600, 0]
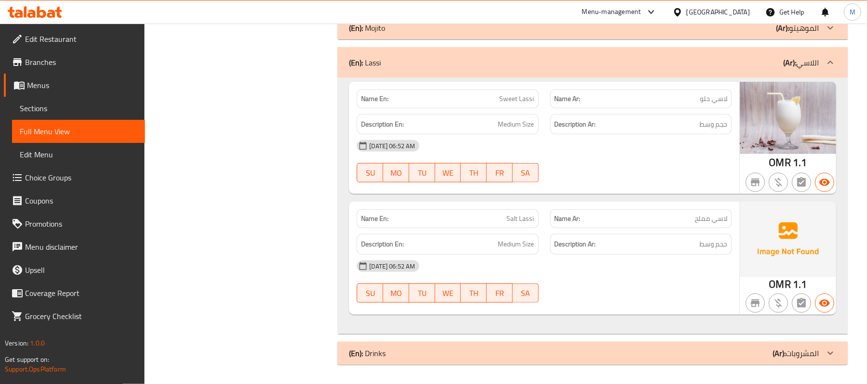
click at [523, 214] on span "Salt Lassi" at bounding box center [520, 219] width 27 height 10
click at [713, 224] on span "لاسي مملح" at bounding box center [711, 219] width 33 height 10
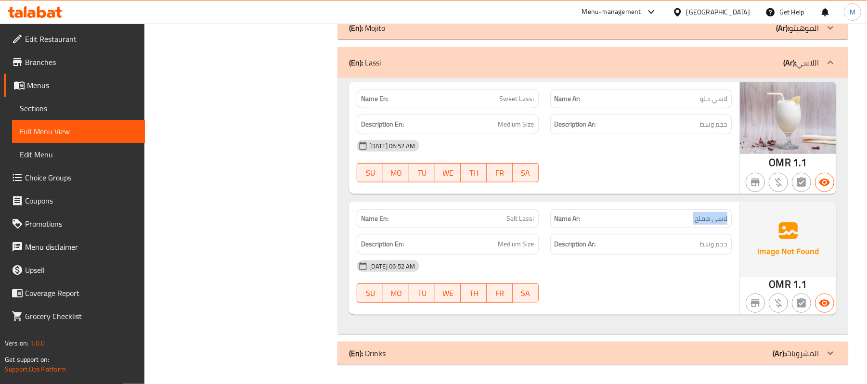
click at [713, 224] on span "لاسي مملح" at bounding box center [711, 219] width 33 height 10
click at [516, 246] on span "Medium Size" at bounding box center [516, 244] width 36 height 12
click at [712, 243] on span "حجم وسط" at bounding box center [714, 244] width 28 height 12
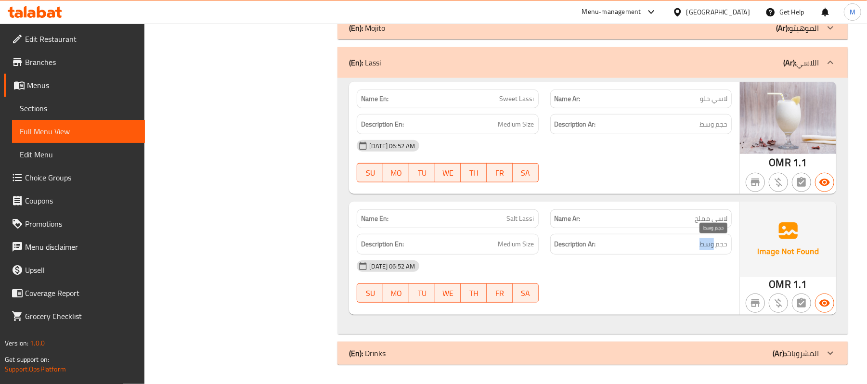
click at [712, 243] on span "حجم وسط" at bounding box center [714, 244] width 28 height 12
click at [424, 356] on div "(En): Drinks (Ar): المشروبات" at bounding box center [584, 354] width 470 height 12
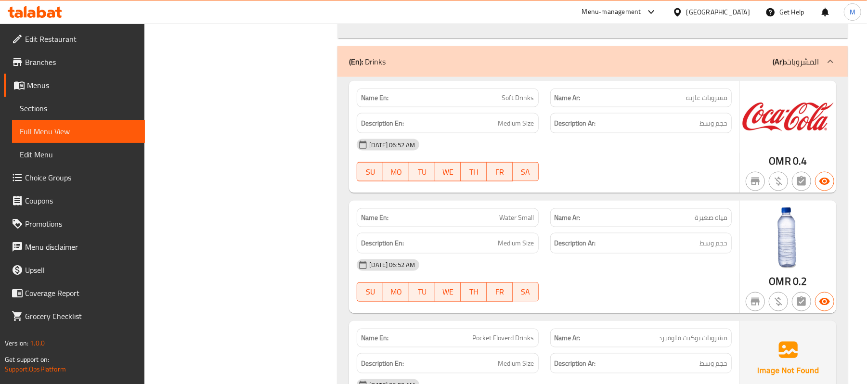
scroll to position [792, 0]
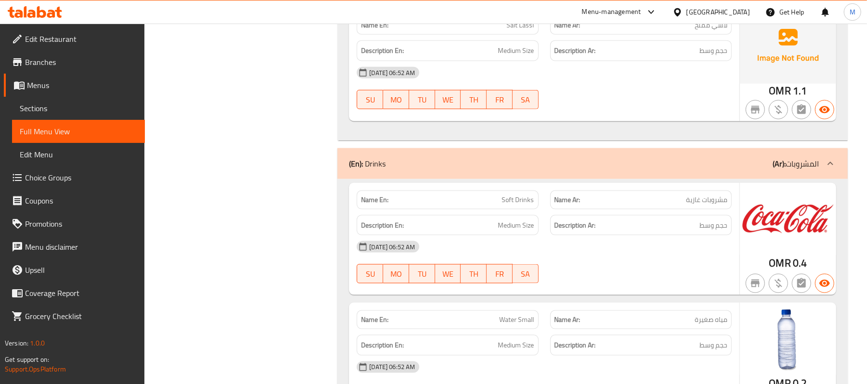
click at [507, 205] on span "Soft Drinks" at bounding box center [518, 200] width 32 height 10
click at [508, 205] on span "Soft Drinks" at bounding box center [518, 200] width 32 height 10
click at [706, 204] on span "مشروبات غازية" at bounding box center [706, 200] width 41 height 10
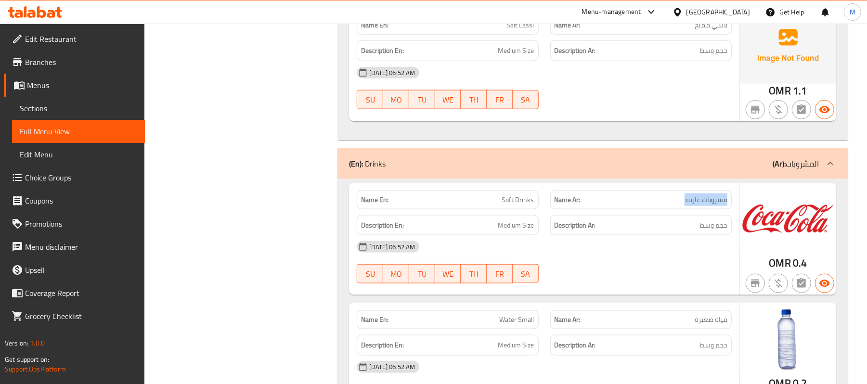
click at [706, 204] on span "مشروبات غازية" at bounding box center [706, 200] width 41 height 10
click at [509, 208] on div "Name En: Soft Drinks" at bounding box center [448, 200] width 182 height 19
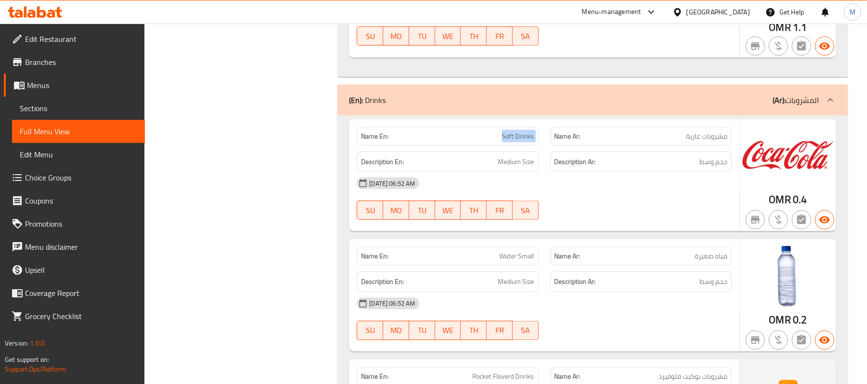
scroll to position [856, 0]
click at [509, 265] on div "Name En: Water Small" at bounding box center [448, 256] width 182 height 19
click at [721, 261] on span "مياه صغيرة" at bounding box center [711, 256] width 33 height 10
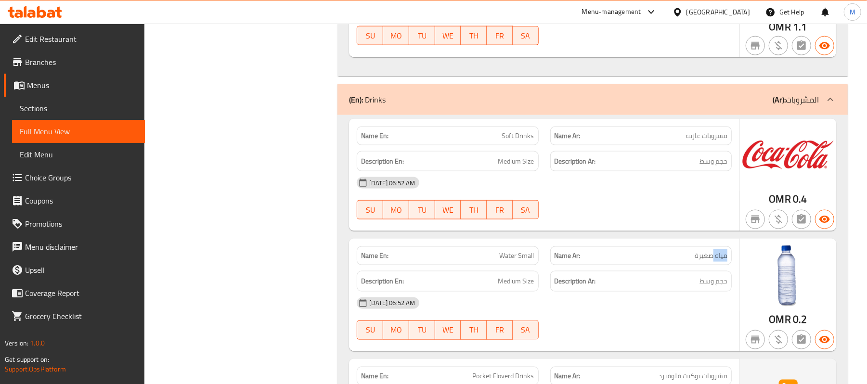
click at [721, 261] on span "مياه صغيرة" at bounding box center [711, 256] width 33 height 10
click at [502, 261] on span "Water Small" at bounding box center [517, 256] width 35 height 10
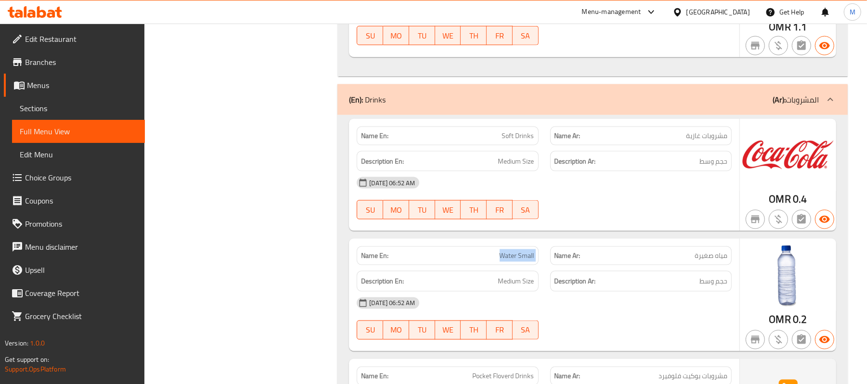
scroll to position [985, 0]
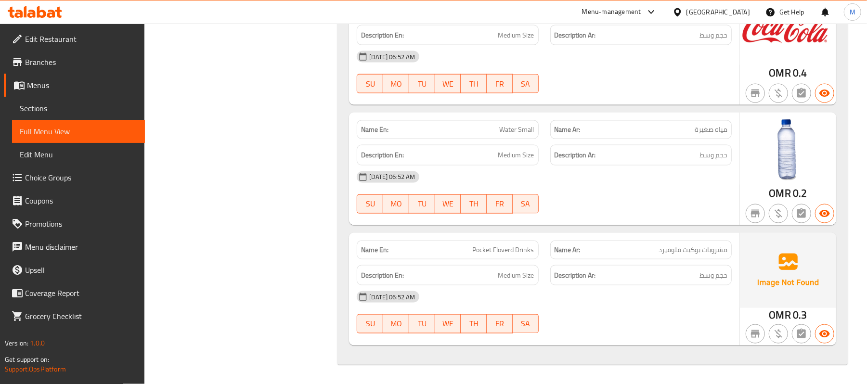
click at [515, 253] on span "Pocket Floverd Drinks" at bounding box center [504, 250] width 62 height 10
click at [702, 253] on span "مشروبات بوكيت فلوفيرد" at bounding box center [693, 250] width 69 height 10
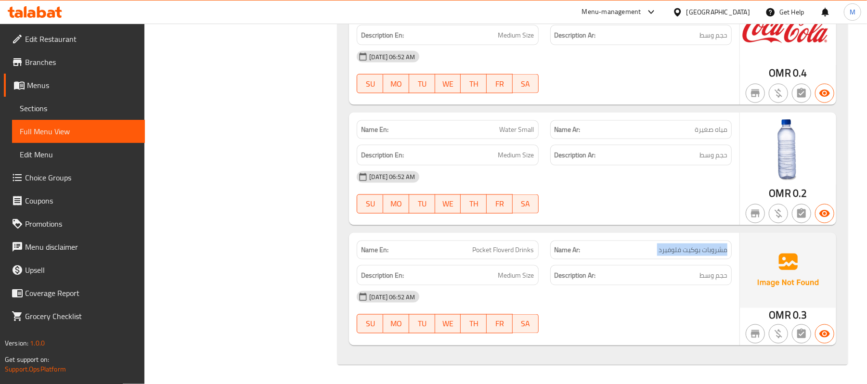
click at [702, 253] on span "مشروبات بوكيت فلوفيرد" at bounding box center [693, 250] width 69 height 10
click at [513, 251] on span "Pocket Floverd Drinks" at bounding box center [504, 250] width 62 height 10
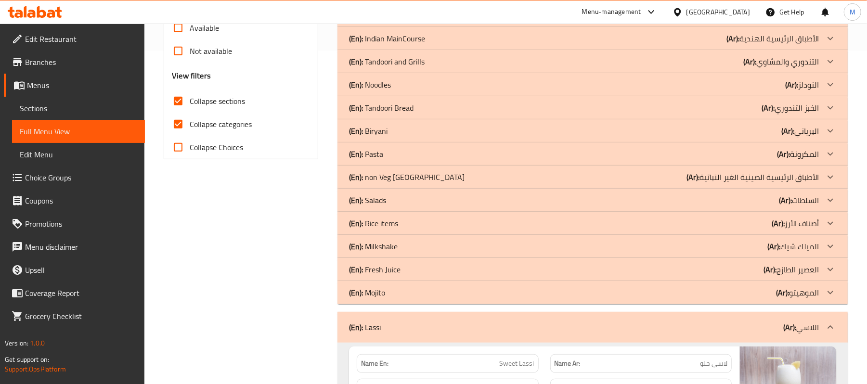
scroll to position [471, 0]
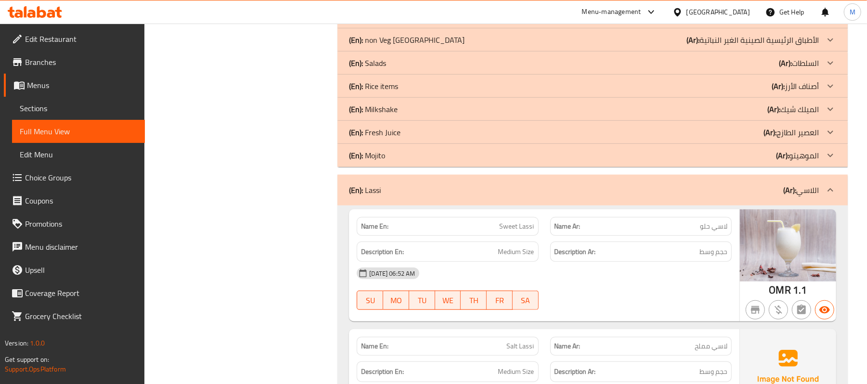
click at [390, 178] on div "(En): Lassi (Ar): اللاسي" at bounding box center [593, 190] width 511 height 31
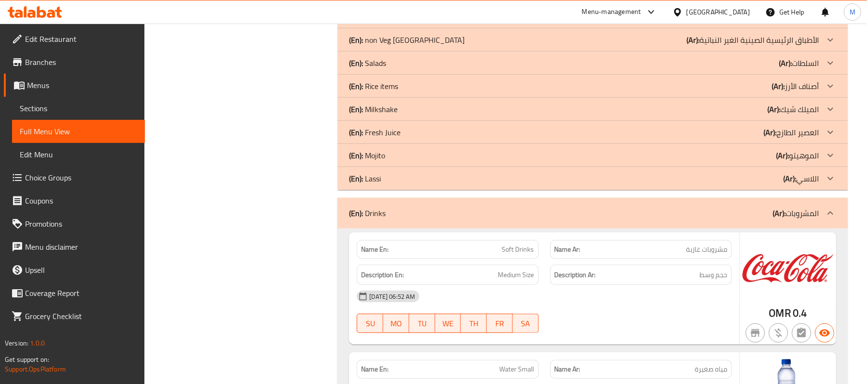
click at [396, 164] on div "(En): Mojito (Ar): الموهيتو" at bounding box center [593, 155] width 511 height 23
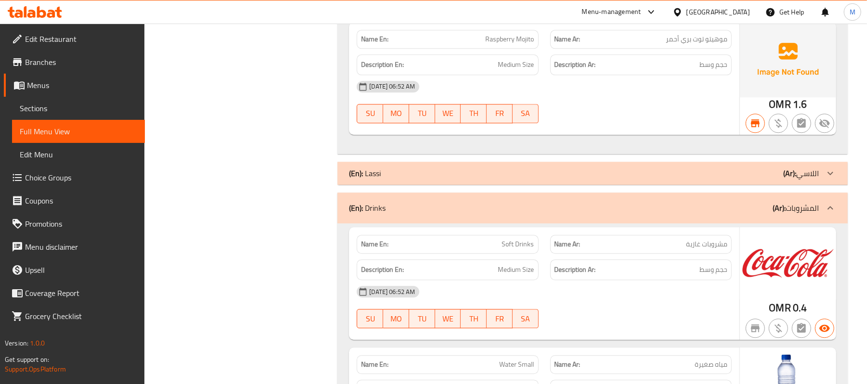
scroll to position [1820, 0]
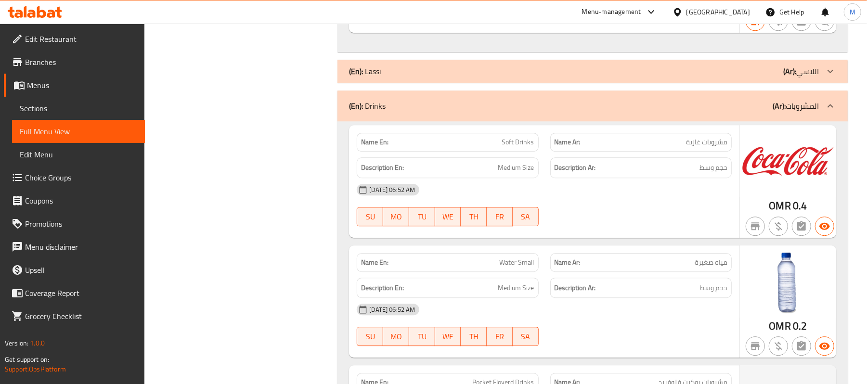
click at [631, 73] on div "(En): Lassi (Ar): اللاسي" at bounding box center [584, 71] width 470 height 12
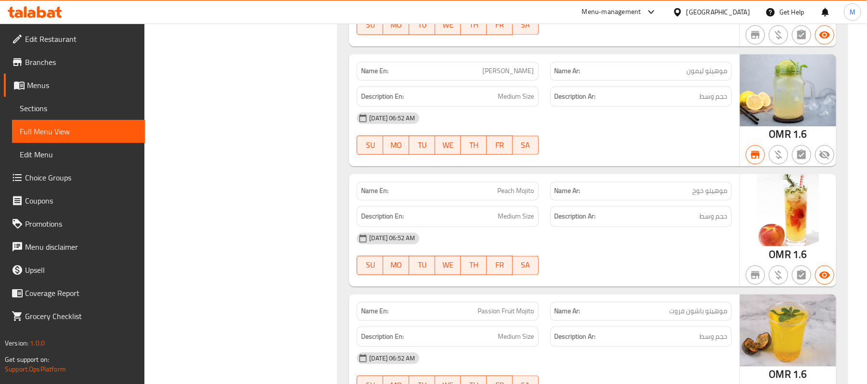
scroll to position [1068, 0]
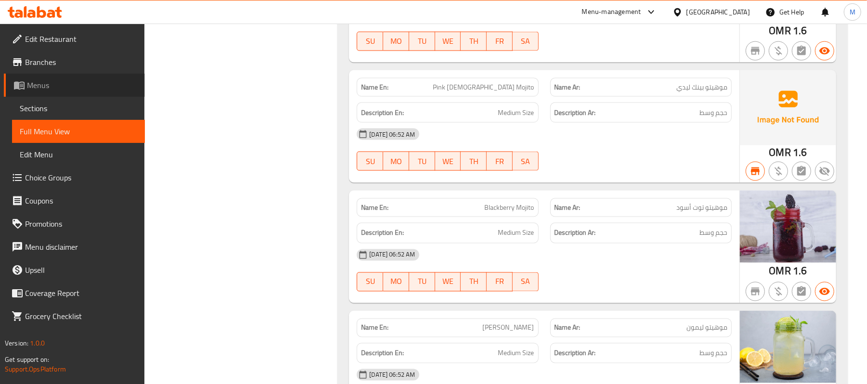
click at [75, 78] on link "Menus" at bounding box center [74, 85] width 141 height 23
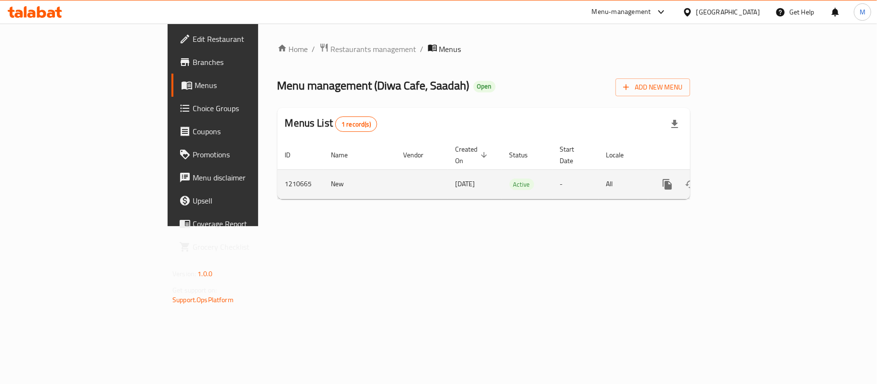
click at [277, 174] on td "1210665" at bounding box center [300, 184] width 46 height 29
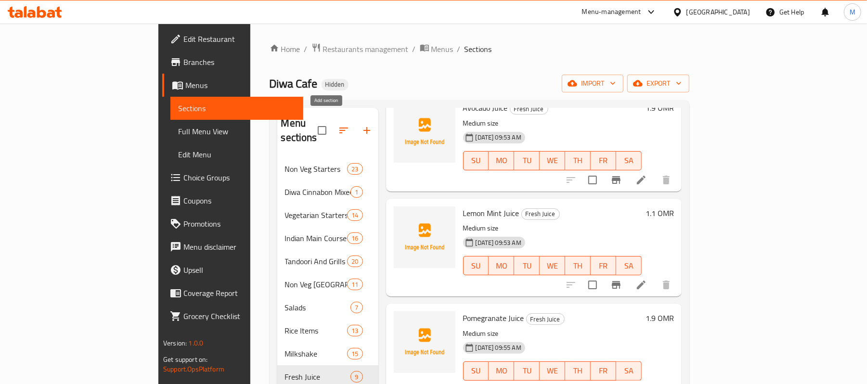
click at [364, 127] on icon "button" at bounding box center [367, 130] width 7 height 7
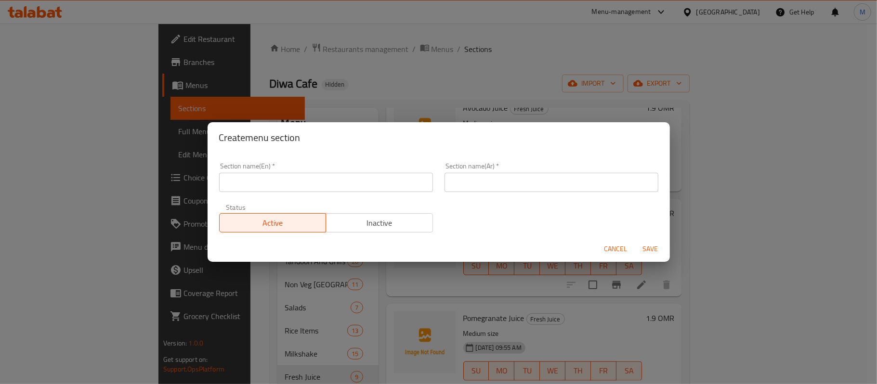
click at [520, 175] on input "text" at bounding box center [552, 182] width 214 height 19
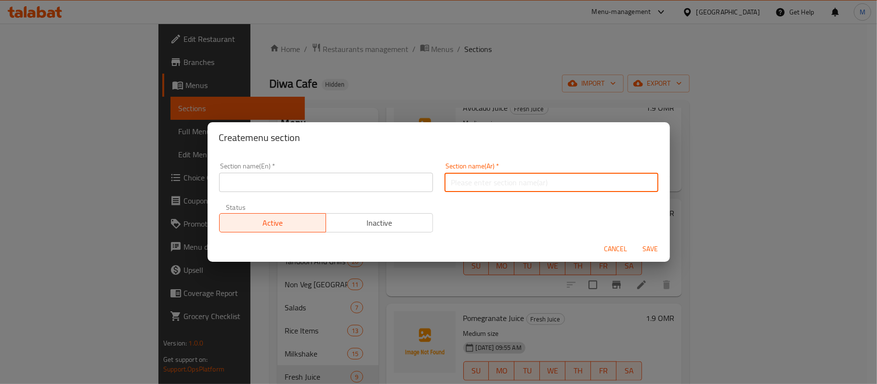
paste input "الموهيتو"
type input "الموهيتو"
click at [320, 174] on input "text" at bounding box center [326, 182] width 214 height 19
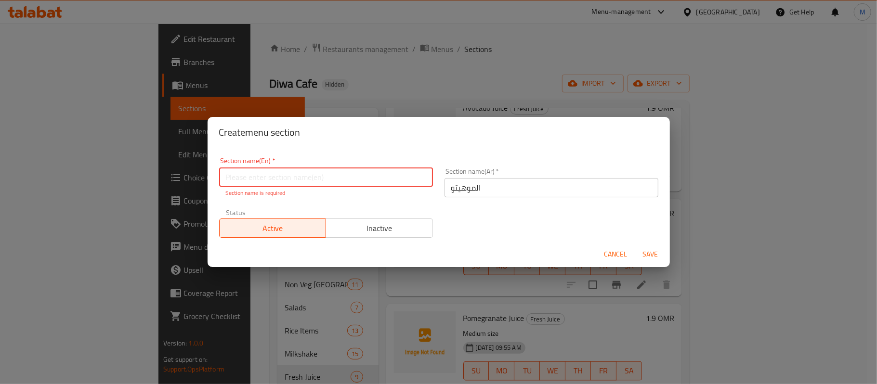
paste input "Mojito"
type input "Mojito"
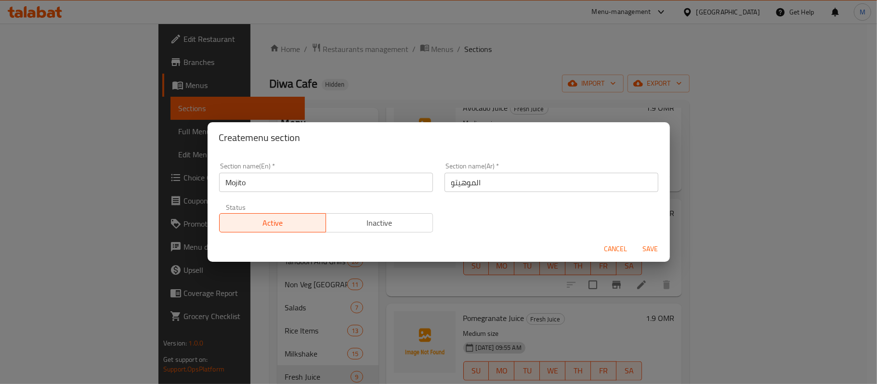
click at [650, 249] on span "Save" at bounding box center [650, 249] width 23 height 12
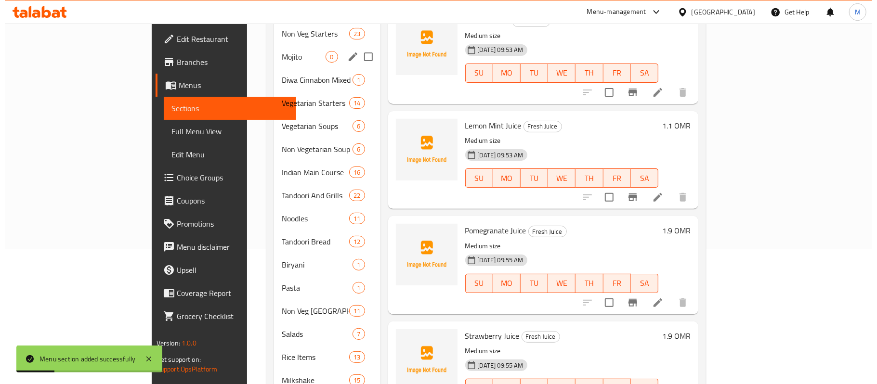
scroll to position [7, 0]
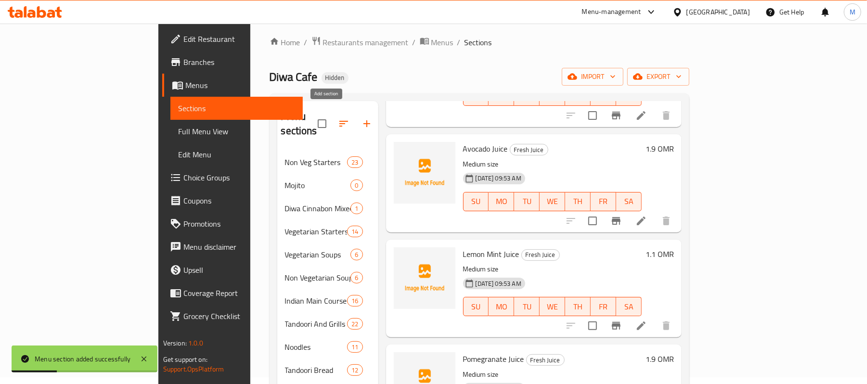
click at [338, 118] on icon "button" at bounding box center [344, 124] width 12 height 12
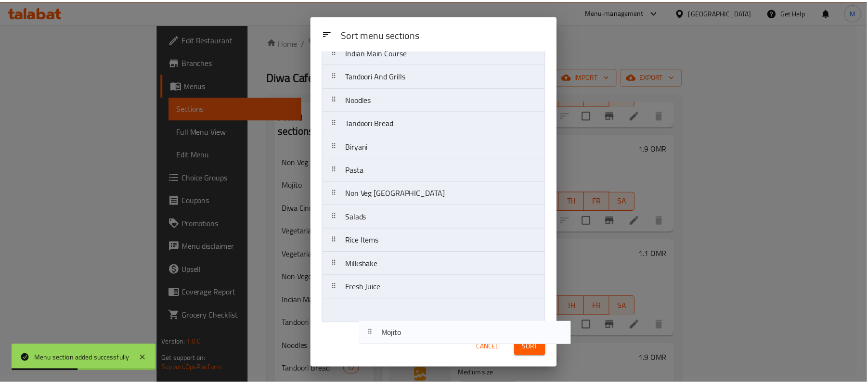
scroll to position [158, 0]
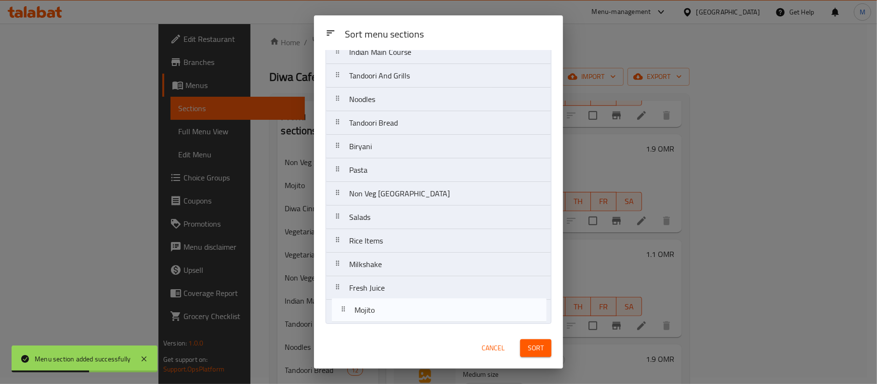
drag, startPoint x: 370, startPoint y: 166, endPoint x: 368, endPoint y: 324, distance: 158.0
click at [368, 324] on nav "Non Veg Starters Mojito Diwa Cinnabon Mixed Flov or Combo Pack Vegetarian Start…" at bounding box center [439, 123] width 226 height 402
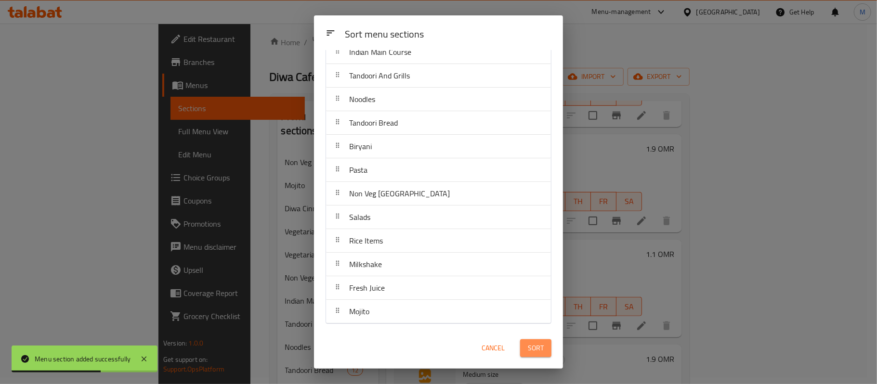
click at [527, 349] on button "Sort" at bounding box center [535, 349] width 31 height 18
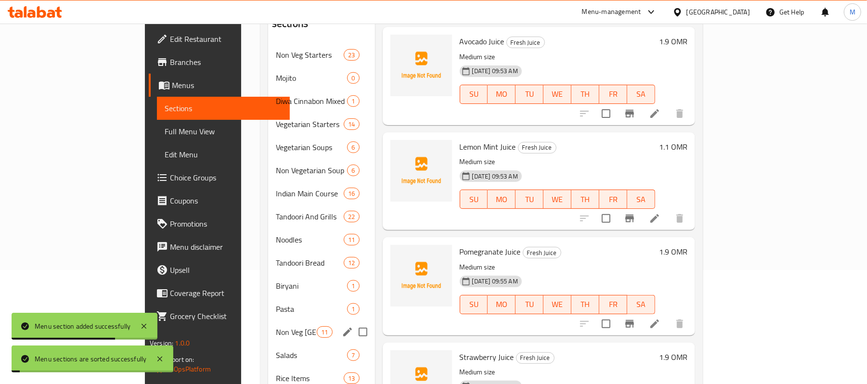
scroll to position [183, 0]
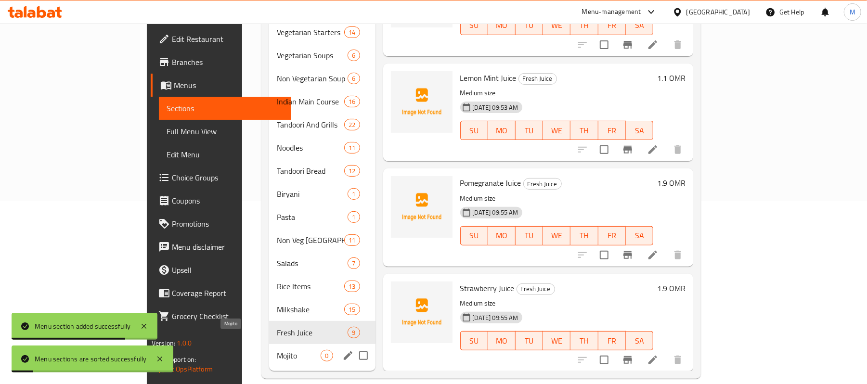
click at [277, 350] on span "Mojito" at bounding box center [299, 356] width 44 height 12
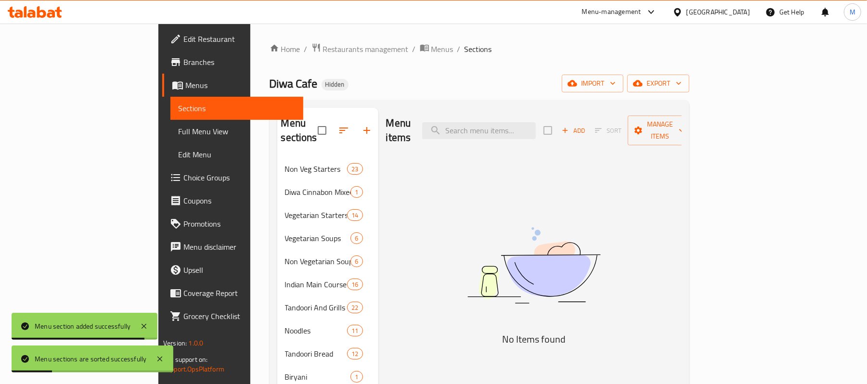
click at [587, 128] on span "Add" at bounding box center [574, 130] width 26 height 11
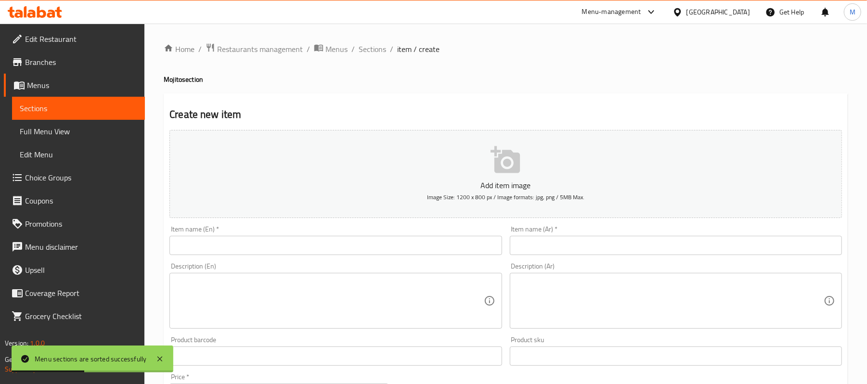
click at [215, 258] on div "Item name (En)   * Item name (En) *" at bounding box center [336, 240] width 340 height 37
click at [218, 249] on input "text" at bounding box center [336, 245] width 332 height 19
paste input "Apple [PERSON_NAME]"
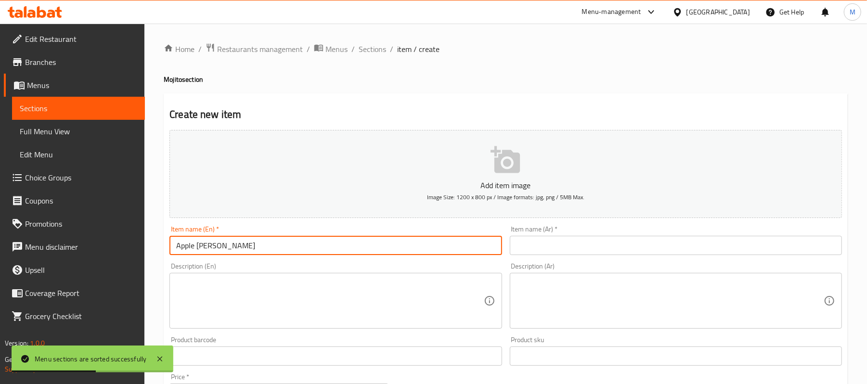
type input "Apple [PERSON_NAME]"
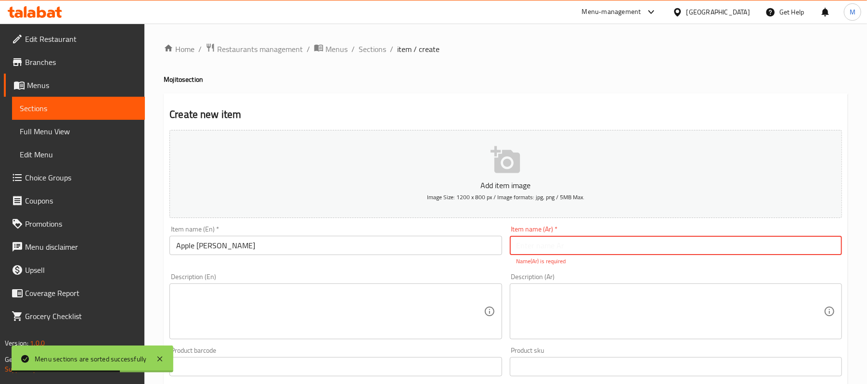
paste input "موهيتو مارجريتا تفاح"
type input "موهيتو مارجريتا تفاح"
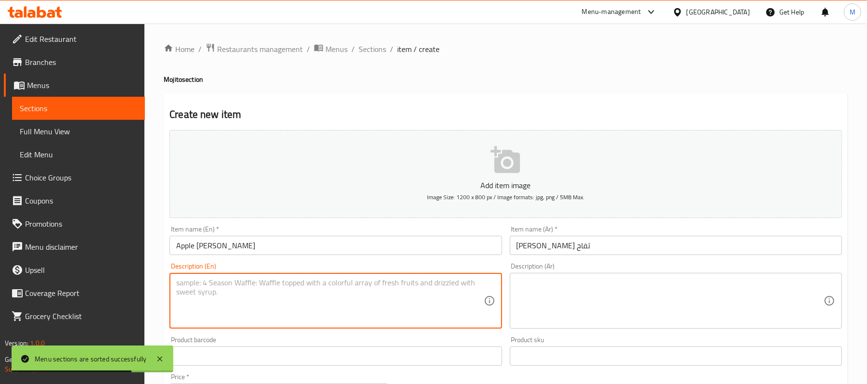
click at [361, 313] on textarea at bounding box center [329, 301] width 307 height 46
paste textarea "Medium Size"
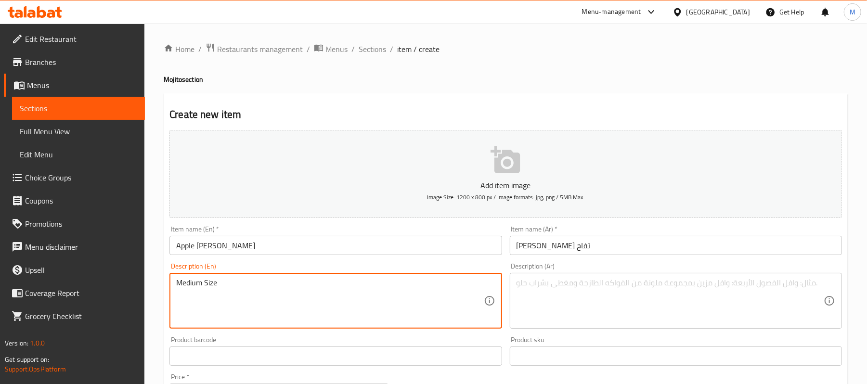
type textarea "Medium size"
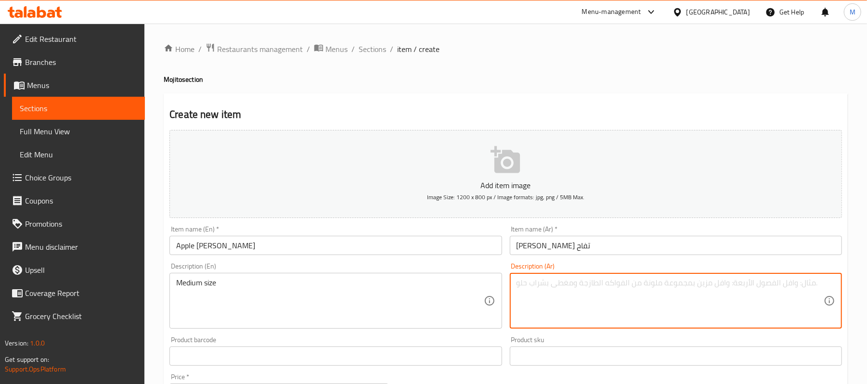
paste textarea "حجم وسط"
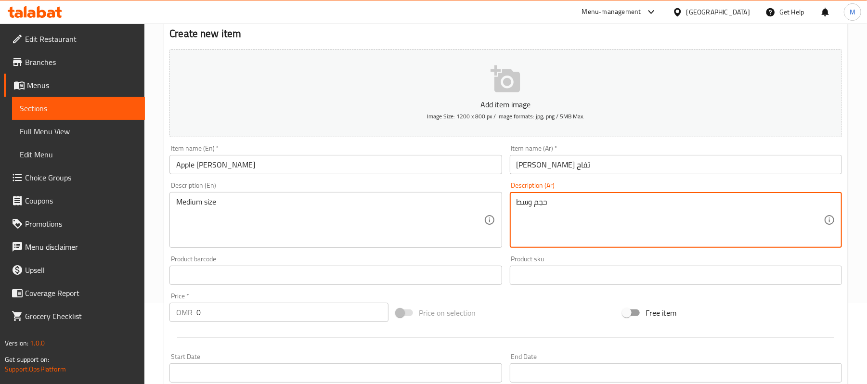
scroll to position [128, 0]
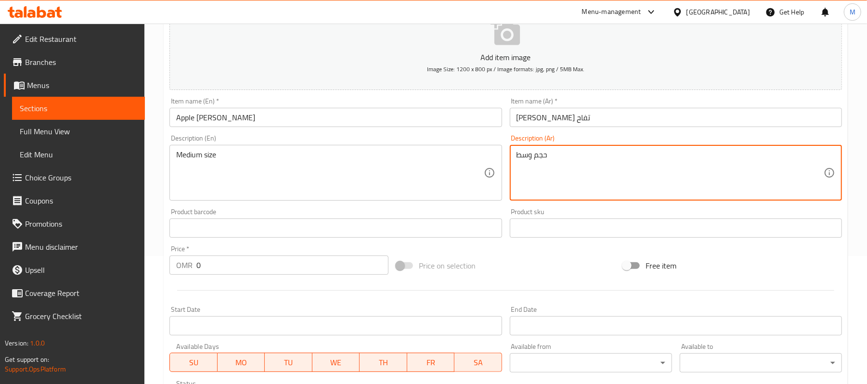
type textarea "حجم وسط"
click at [201, 267] on input "0" at bounding box center [292, 265] width 192 height 19
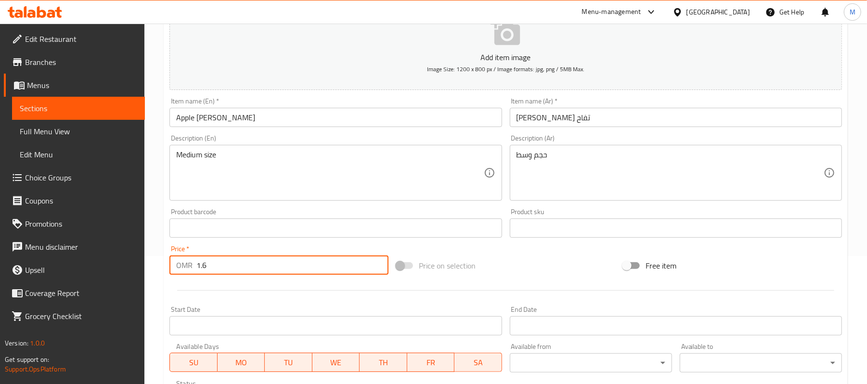
type input "1.6"
click at [157, 183] on div "Home / Restaurants management / Menus / Sections / item / create Mojito section…" at bounding box center [505, 223] width 723 height 657
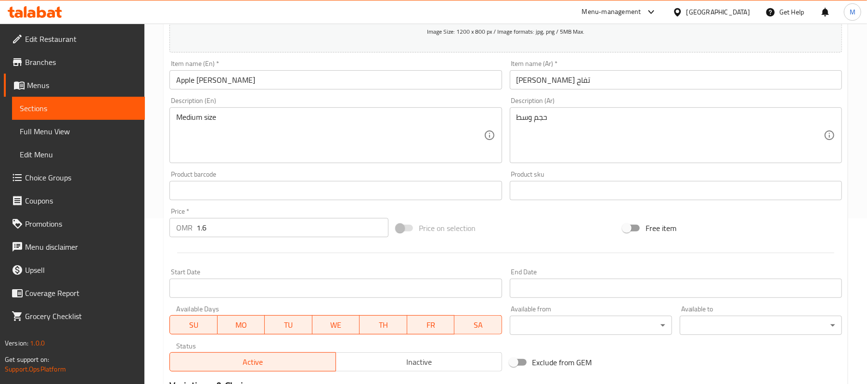
scroll to position [295, 0]
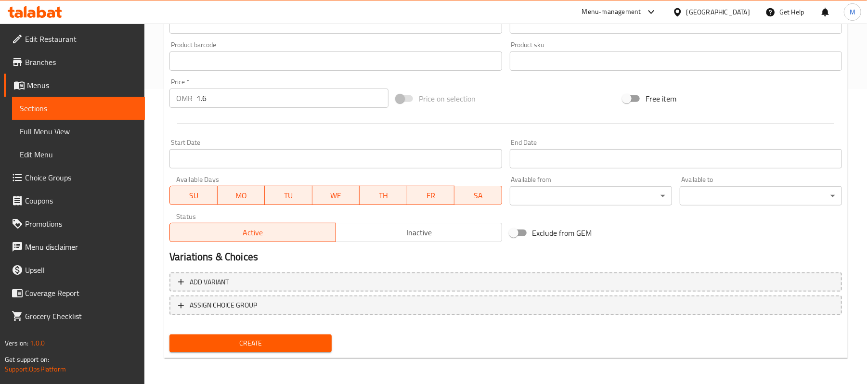
click at [266, 343] on span "Create" at bounding box center [250, 344] width 147 height 12
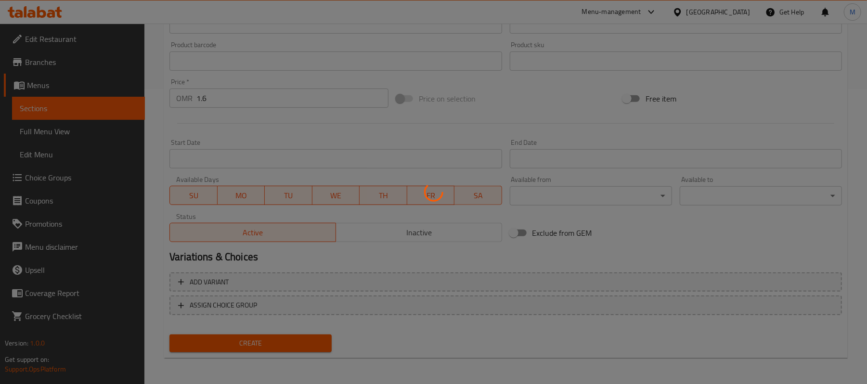
type input "0"
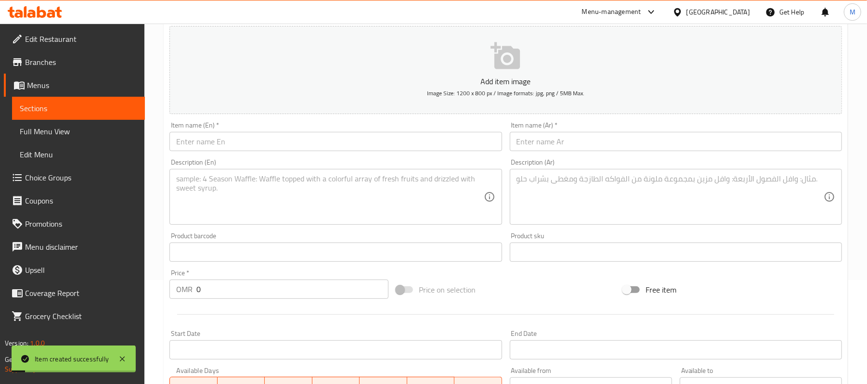
scroll to position [103, 0]
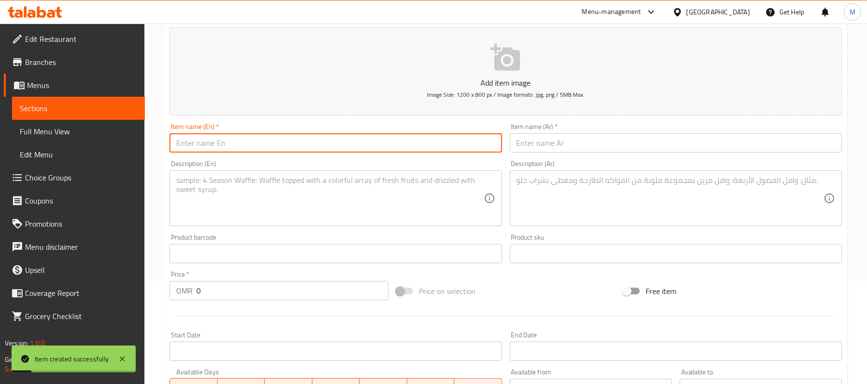
click at [230, 149] on input "text" at bounding box center [336, 142] width 332 height 19
paste input "Strawberry Mojito"
type input "Strawberry Mojito"
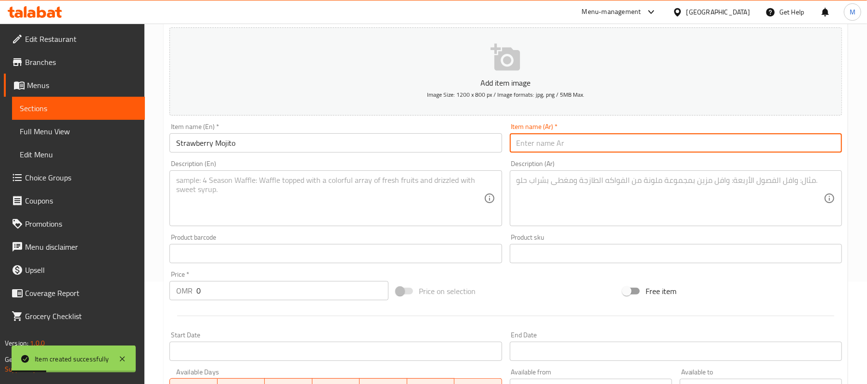
paste input "موهيتو فراولة"
type input "موهيتو فراولة"
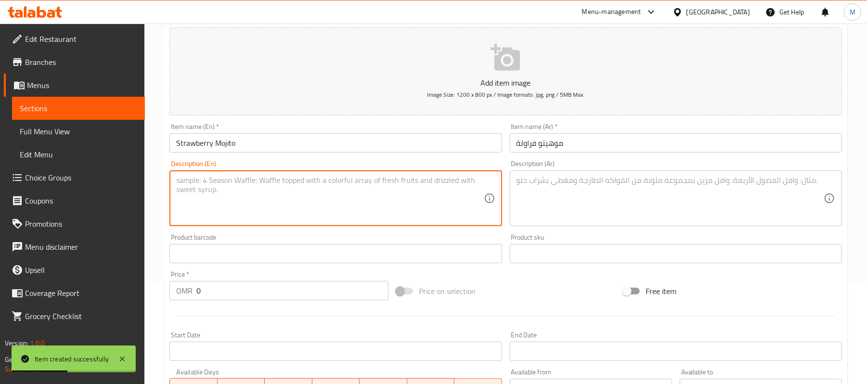
paste textarea "Medium Size"
type textarea "Medium size"
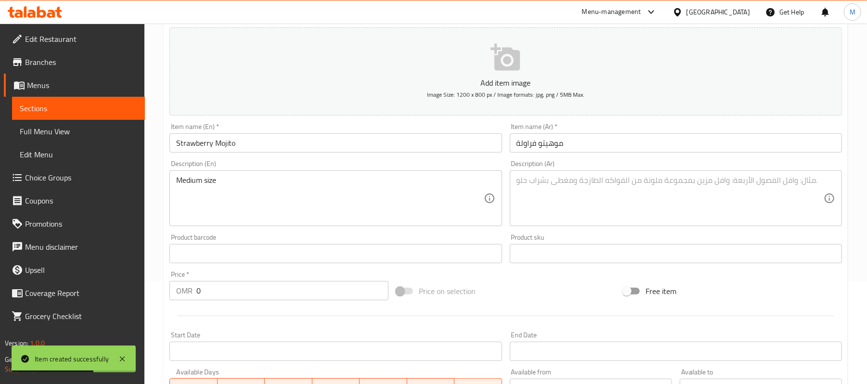
paste textarea "حجم وسط"
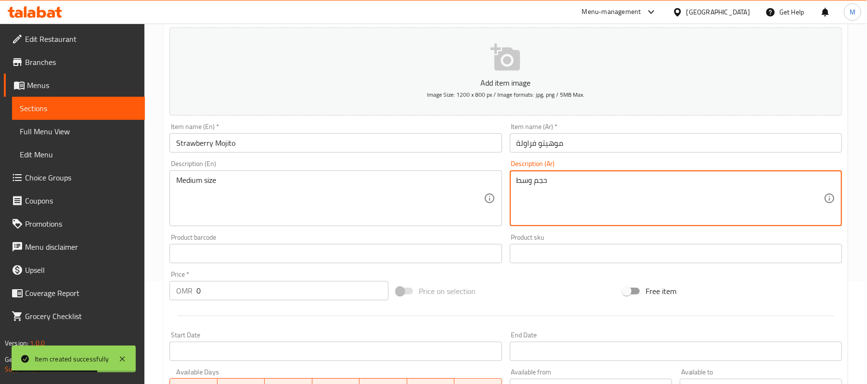
type textarea "حجم وسط"
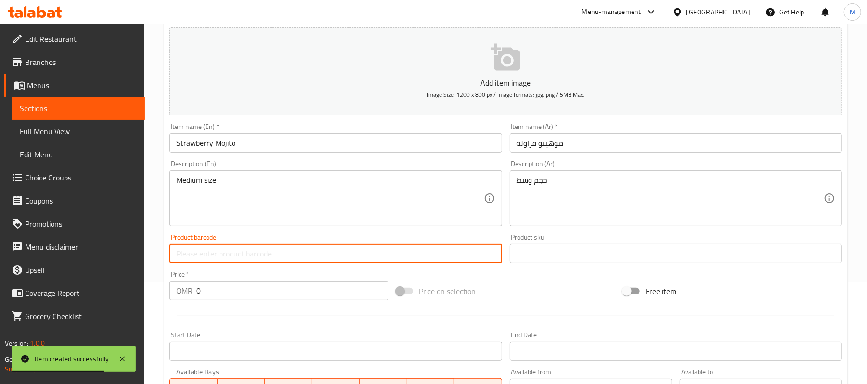
click at [161, 298] on div "Home / Restaurants management / Menus / Sections / item / create Mojito section…" at bounding box center [505, 249] width 723 height 657
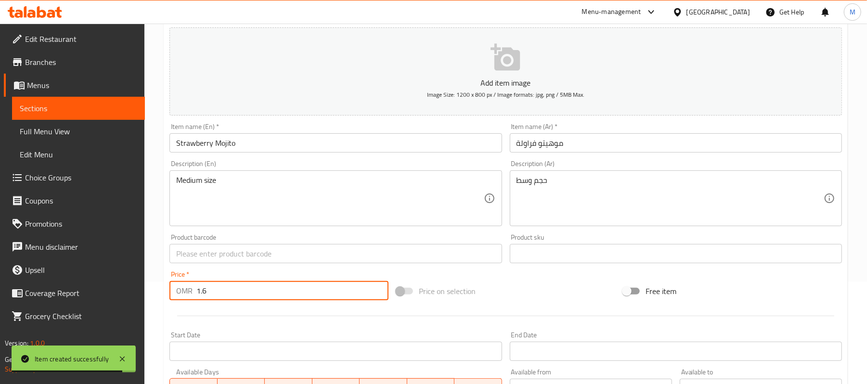
type input "1.6"
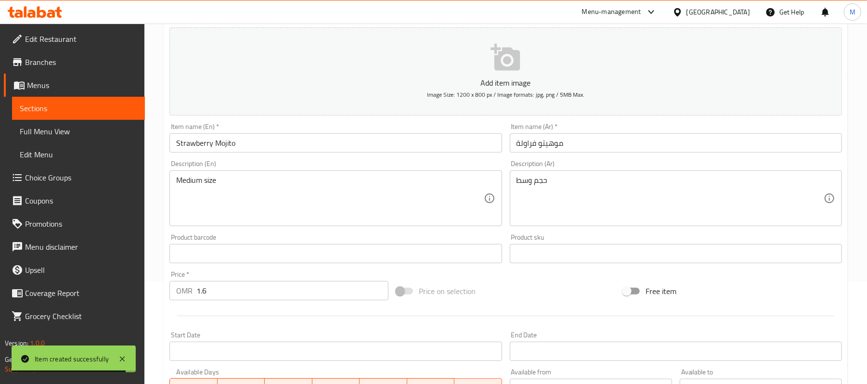
click at [164, 262] on div "Create new item Add item image Image Size: 1200 x 800 px / Image formats: jpg, …" at bounding box center [506, 271] width 684 height 561
click at [166, 199] on div "Description (En) Medium size Description (En)" at bounding box center [336, 194] width 340 height 74
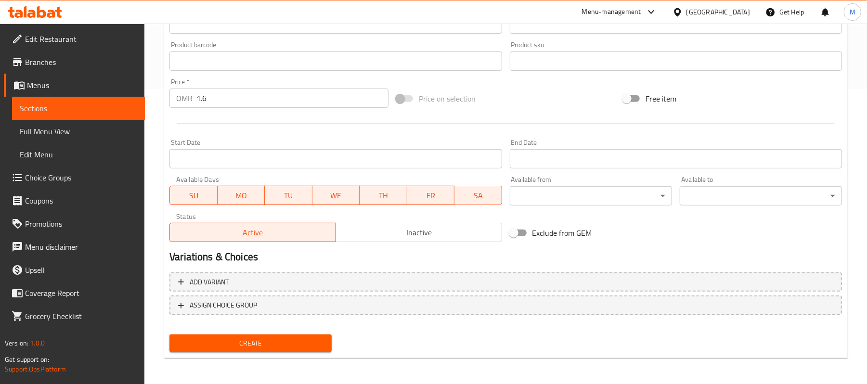
click at [277, 341] on span "Create" at bounding box center [250, 344] width 147 height 12
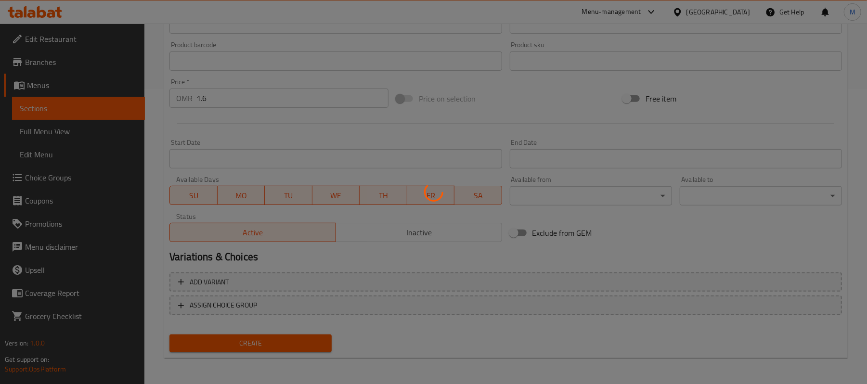
type input "0"
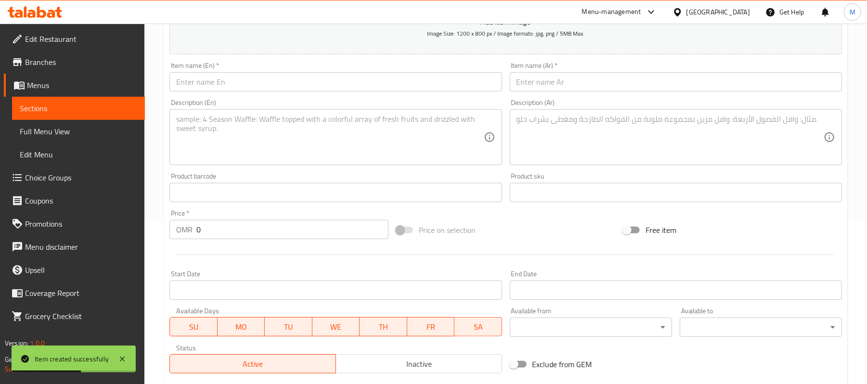
scroll to position [39, 0]
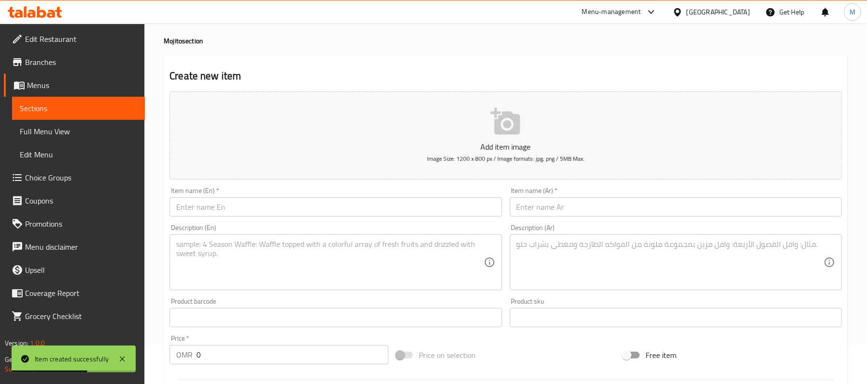
click at [218, 196] on div "Item name (En)   * Item name (En) *" at bounding box center [336, 201] width 332 height 29
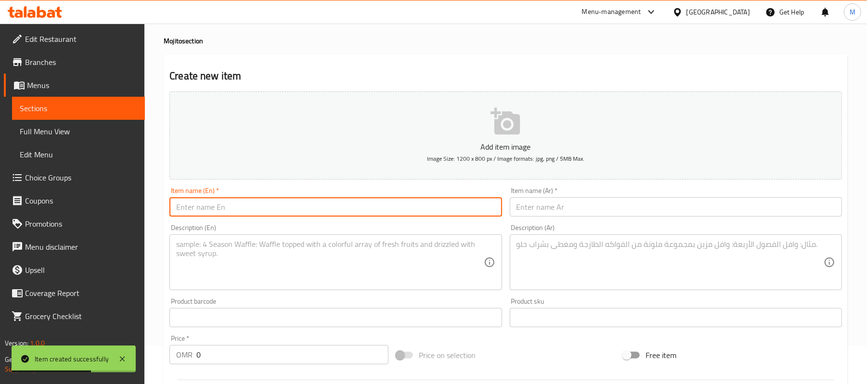
click at [218, 205] on input "text" at bounding box center [336, 206] width 332 height 19
paste input "Blue Lagoon Mojito"
type input "Blue Lagoon Mojito"
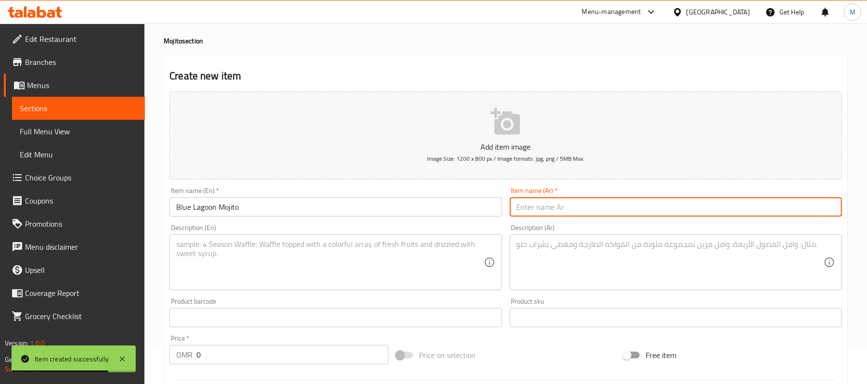
paste input "موهيتو بلو لاجون"
type input "موهيتو بلو لاجون"
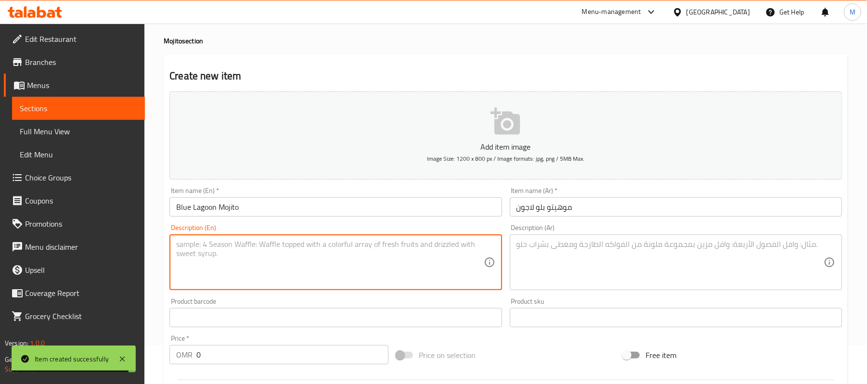
paste textarea "Medium Size"
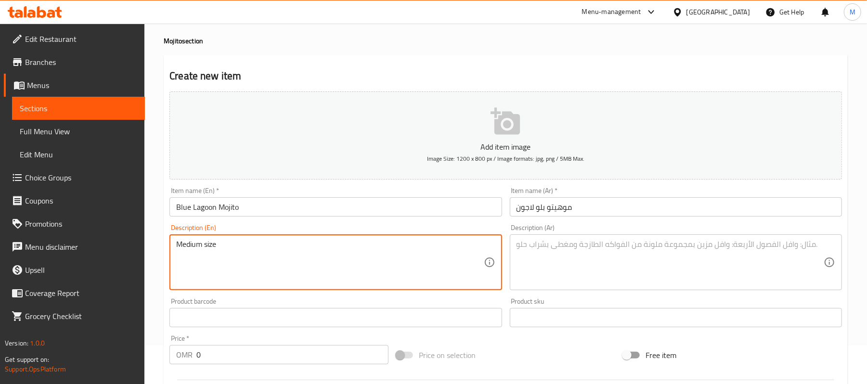
type textarea "Medium size"
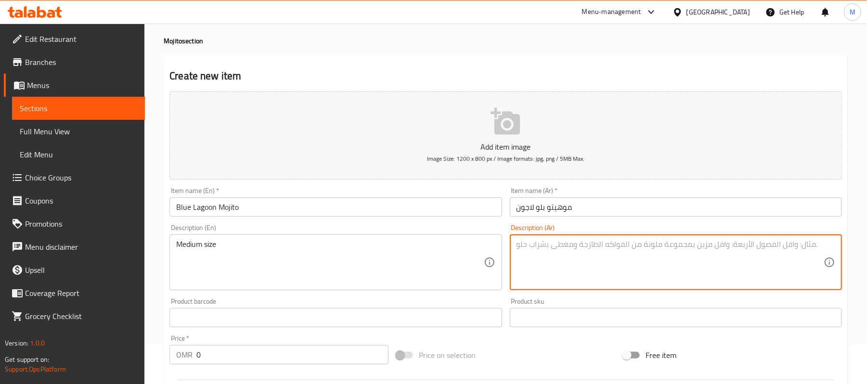
paste textarea "حجم وسط"
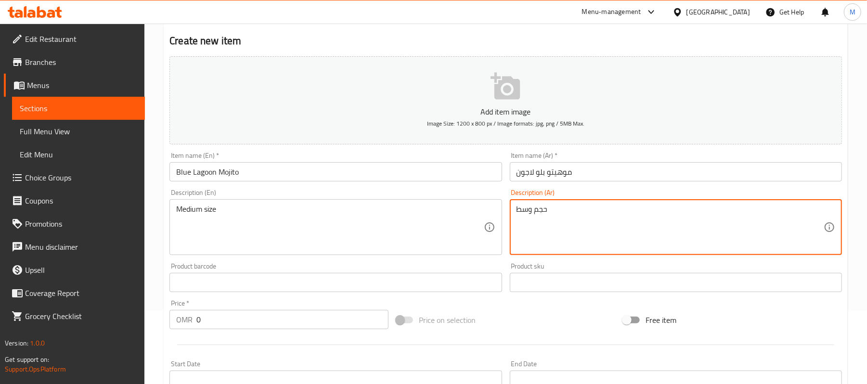
scroll to position [103, 0]
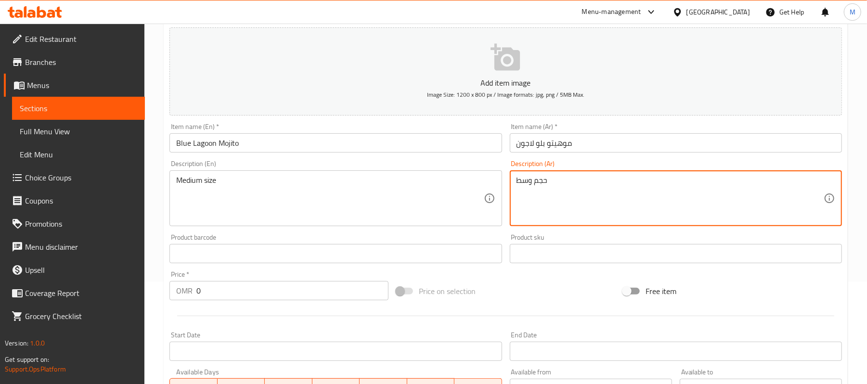
type textarea "حجم وسط"
drag, startPoint x: 227, startPoint y: 297, endPoint x: 133, endPoint y: 293, distance: 94.5
click at [154, 296] on div "Home / Restaurants management / Menus / Sections / item / create Mojito section…" at bounding box center [505, 249] width 723 height 657
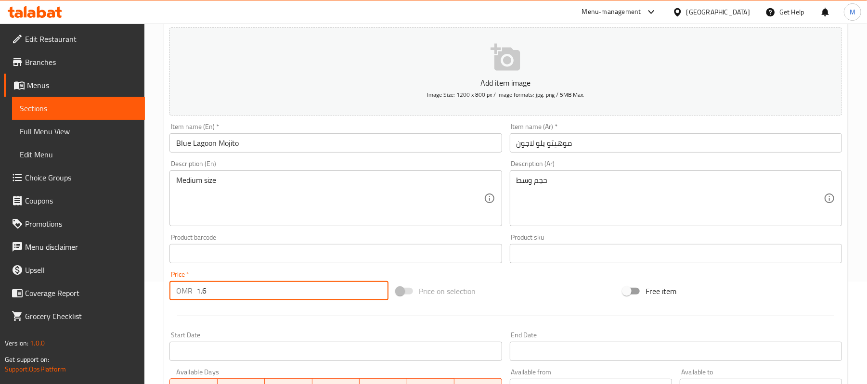
type input "1.6"
click at [156, 234] on div "Home / Restaurants management / Menus / Sections / item / create Mojito section…" at bounding box center [505, 249] width 723 height 657
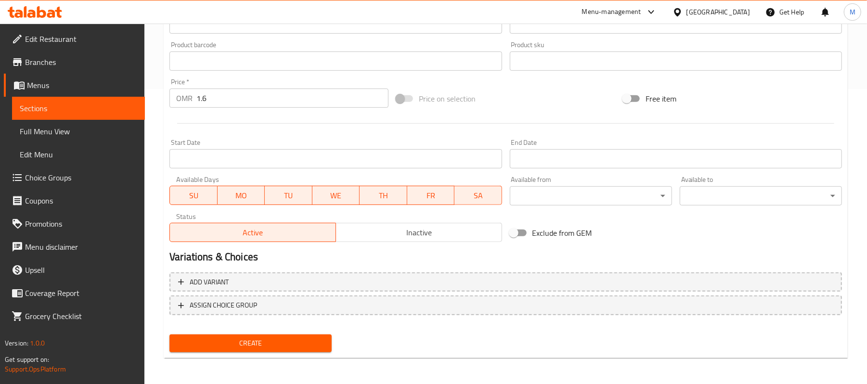
click at [253, 340] on span "Create" at bounding box center [250, 344] width 147 height 12
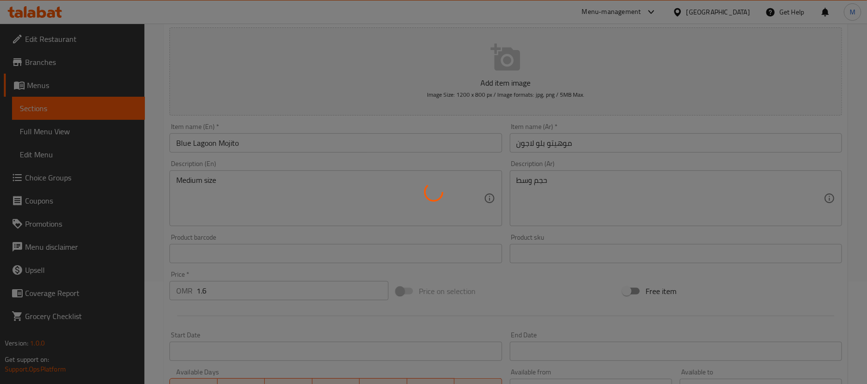
type input "0"
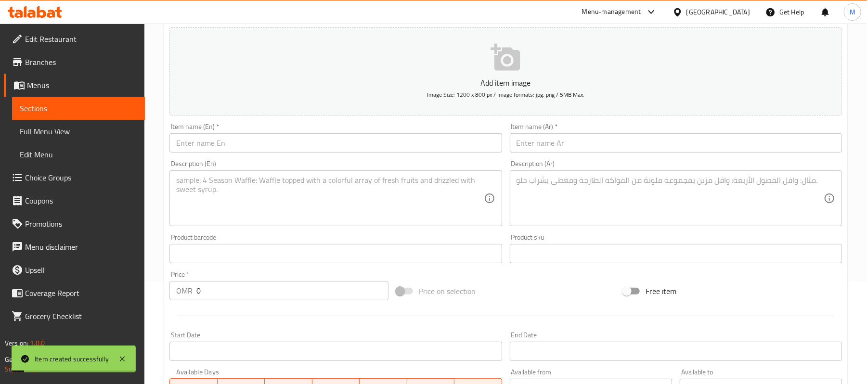
click at [266, 143] on input "text" at bounding box center [336, 142] width 332 height 19
paste input "Pomegranate Mojito"
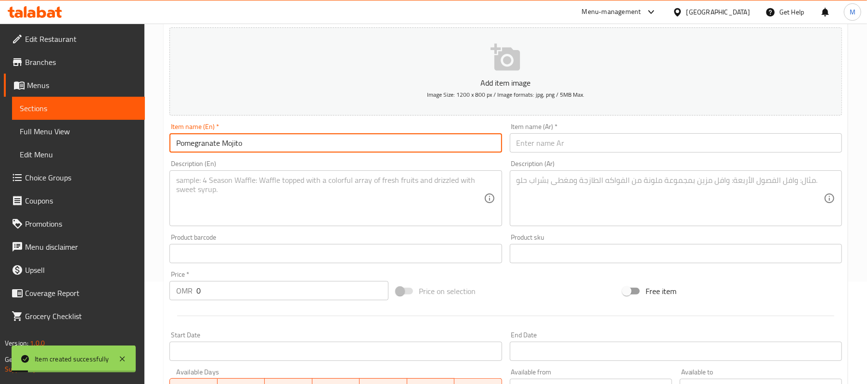
type input "Pomegranate Mojito"
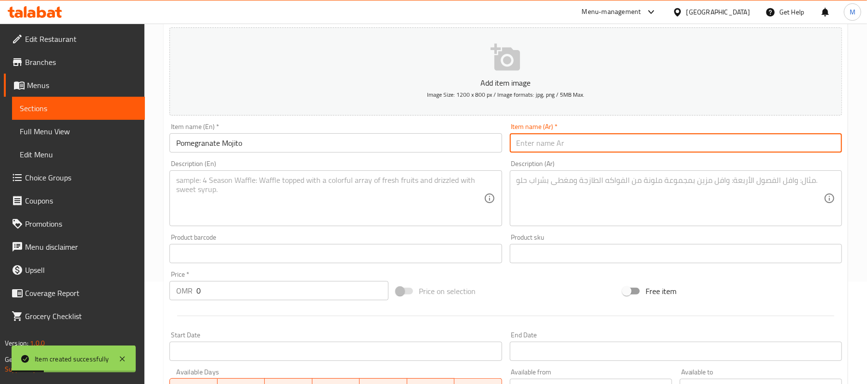
paste input "موهيتو رمان"
type input "موهيتو رمان"
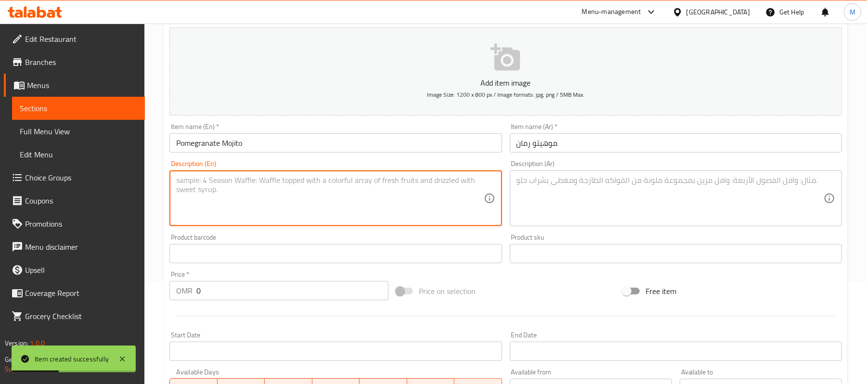
paste textarea "Medium Size"
type textarea "Medium size"
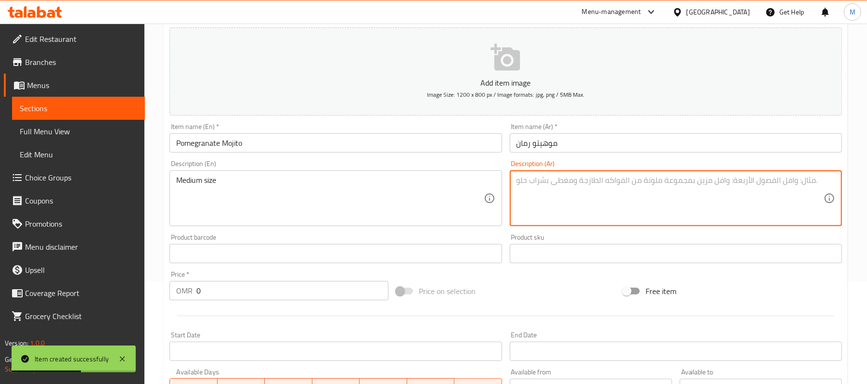
paste textarea "حجم وسط"
type textarea "حجم وسط"
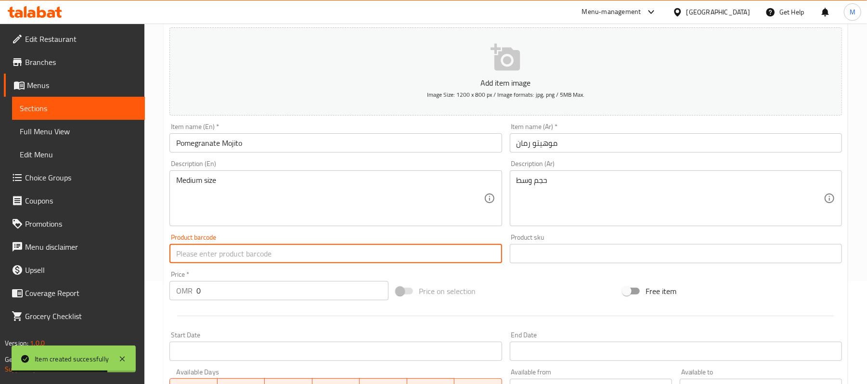
click at [168, 289] on div "Price   * OMR 0 Price *" at bounding box center [279, 285] width 227 height 37
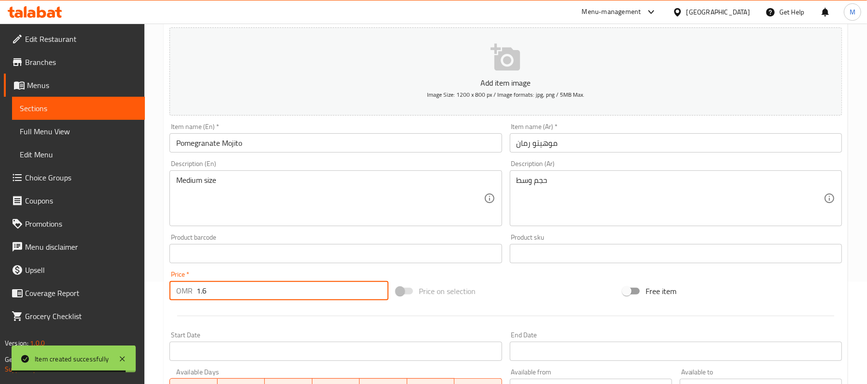
type input "1.6"
click at [160, 288] on div "Home / Restaurants management / Menus / Sections / item / create Mojito section…" at bounding box center [505, 249] width 723 height 657
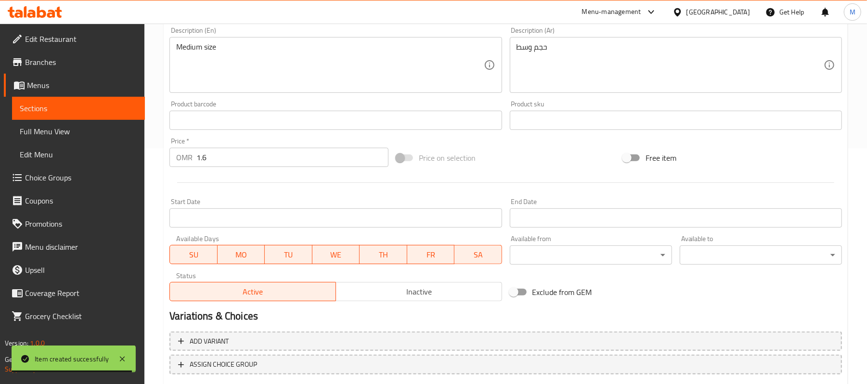
scroll to position [295, 0]
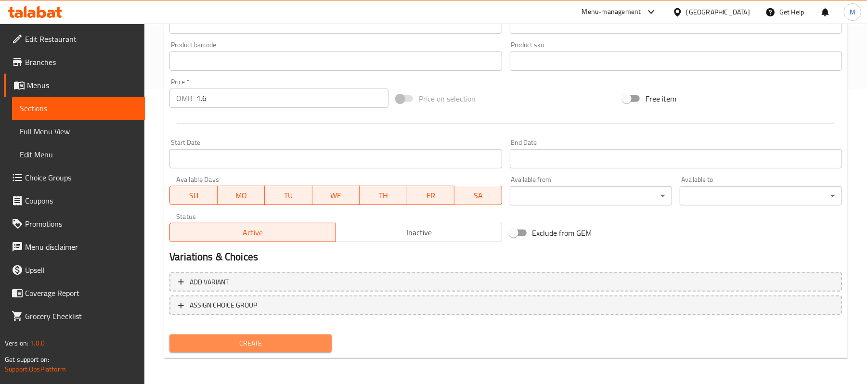
click at [261, 351] on button "Create" at bounding box center [251, 344] width 162 height 18
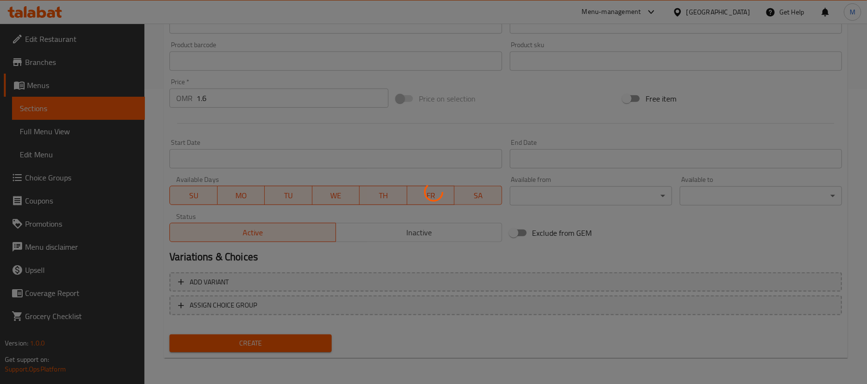
type input "0"
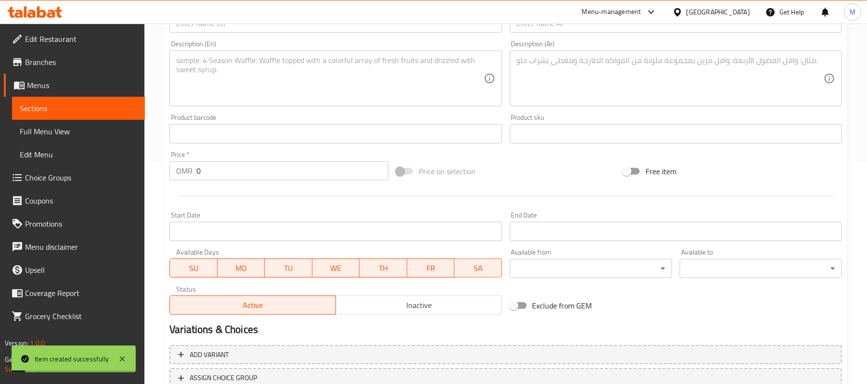
scroll to position [103, 0]
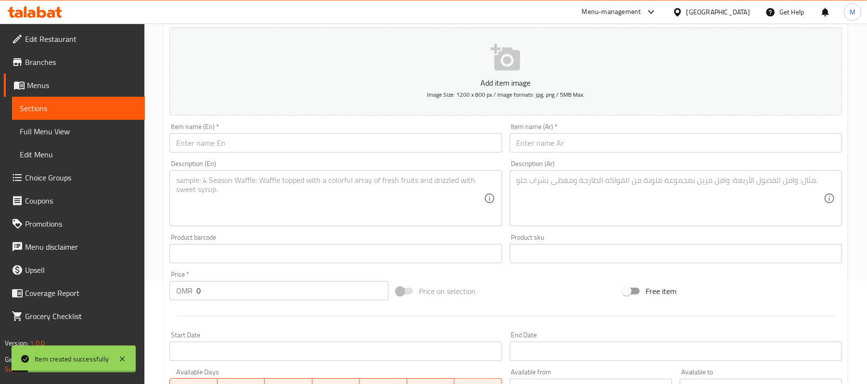
click at [223, 162] on div "Description (En) Description (En)" at bounding box center [336, 193] width 332 height 66
click at [225, 155] on div "Item name (En)   * Item name (En) *" at bounding box center [336, 137] width 340 height 37
click at [230, 144] on input "text" at bounding box center [336, 142] width 332 height 19
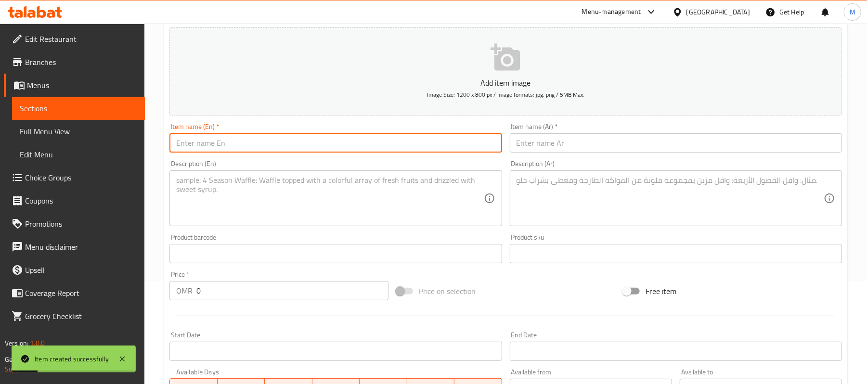
paste input "Pink [DEMOGRAPHIC_DATA] Mojito"
type input "Pink [DEMOGRAPHIC_DATA] Mojito"
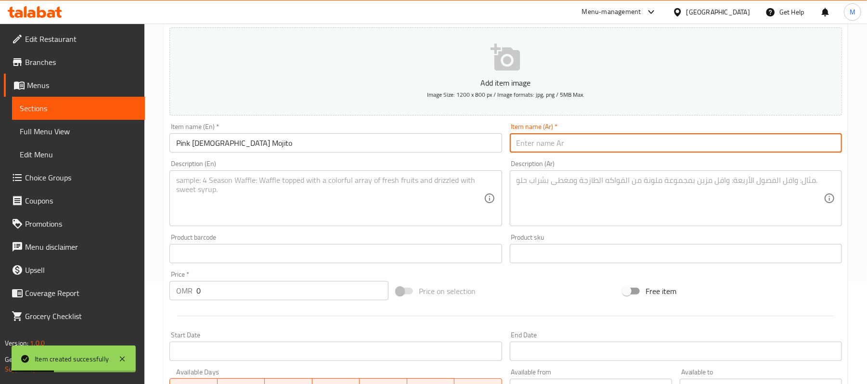
paste input "موهيتو بينك ليدي"
type input "موهيتو بينك ليدي"
click at [226, 251] on input "text" at bounding box center [336, 253] width 332 height 19
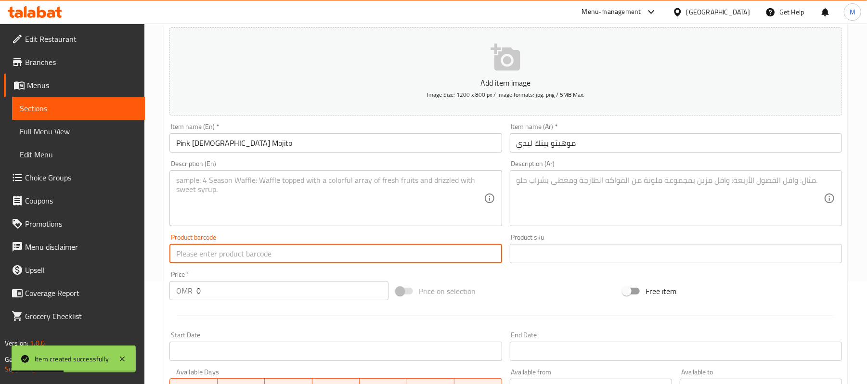
click at [222, 178] on textarea at bounding box center [329, 199] width 307 height 46
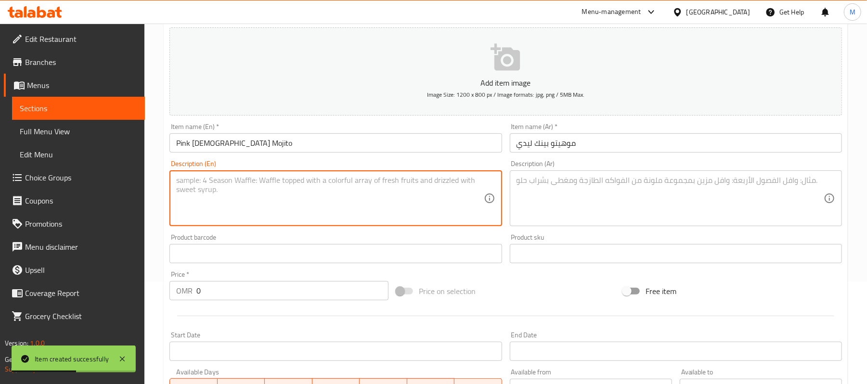
paste textarea "Medium Size"
type textarea "Medium size"
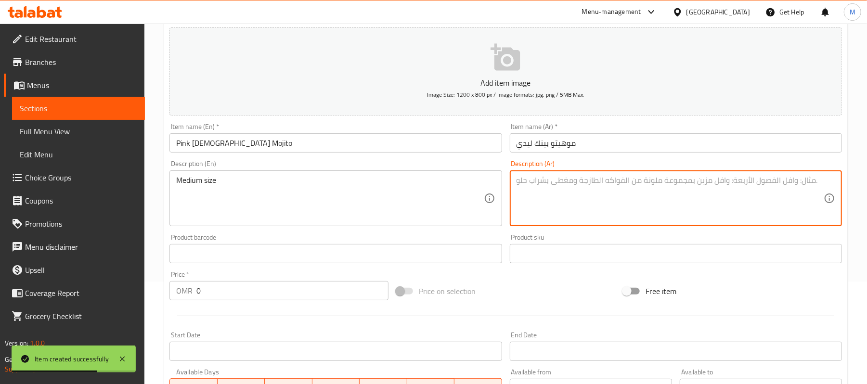
paste textarea "حجم وسط"
type textarea "حجم وسط"
click at [120, 297] on div "Edit Restaurant Branches Menus Sections Full Menu View Edit Menu Choice Groups …" at bounding box center [433, 249] width 867 height 657
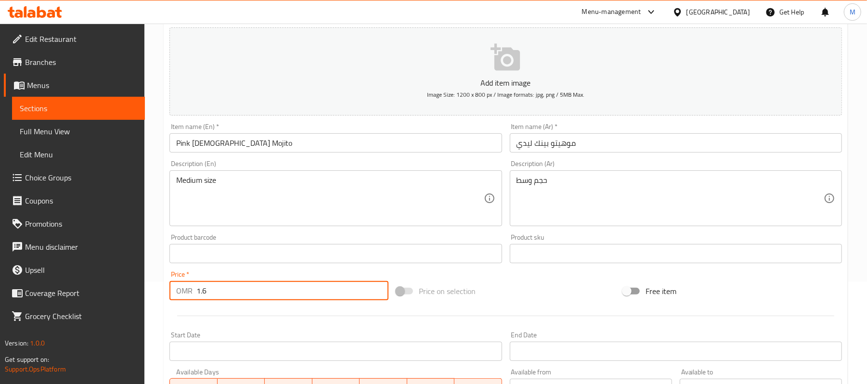
type input "1.6"
click at [151, 192] on div "Home / Restaurants management / Menus / Sections / item / create Mojito section…" at bounding box center [505, 249] width 723 height 657
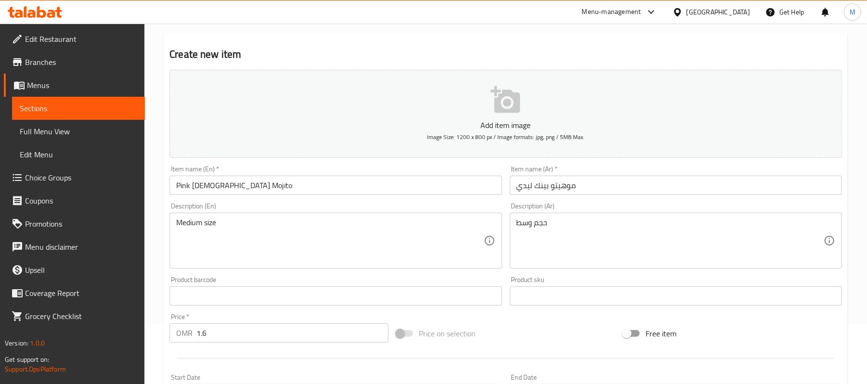
scroll to position [0, 0]
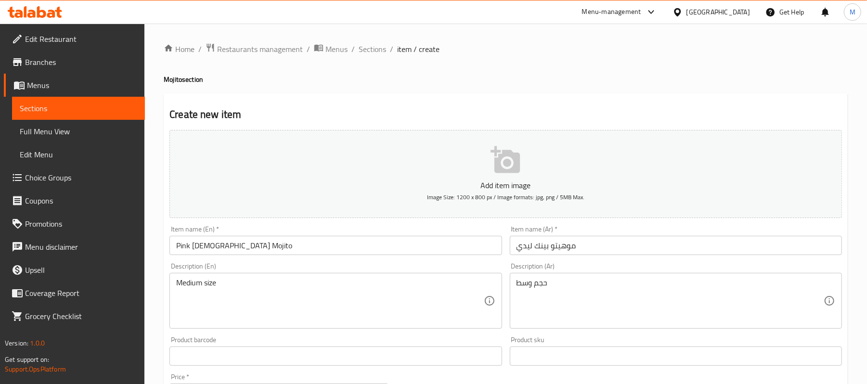
click at [158, 251] on div "Home / Restaurants management / Menus / Sections / item / create Mojito section…" at bounding box center [505, 352] width 723 height 657
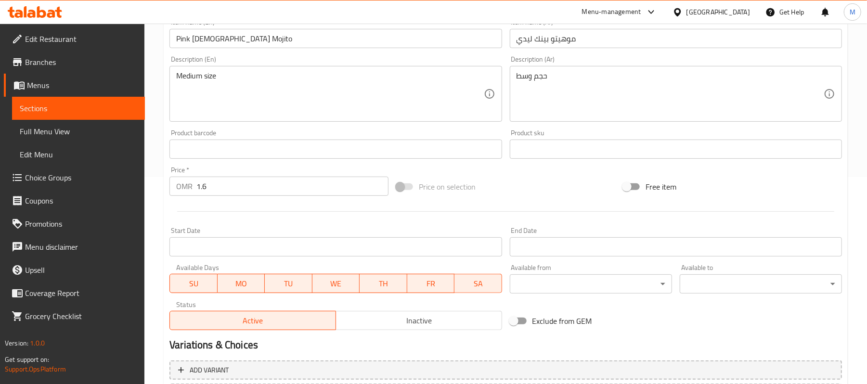
scroll to position [295, 0]
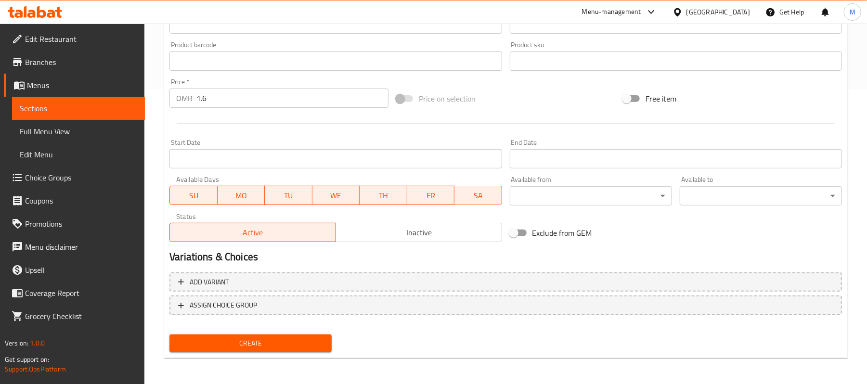
click at [286, 351] on button "Create" at bounding box center [251, 344] width 162 height 18
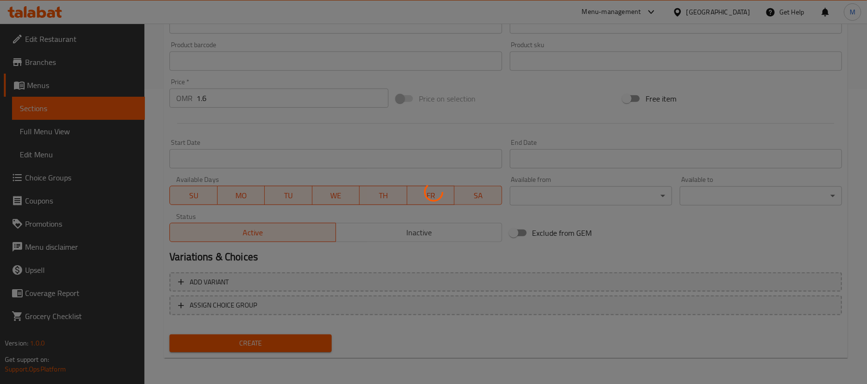
type input "0"
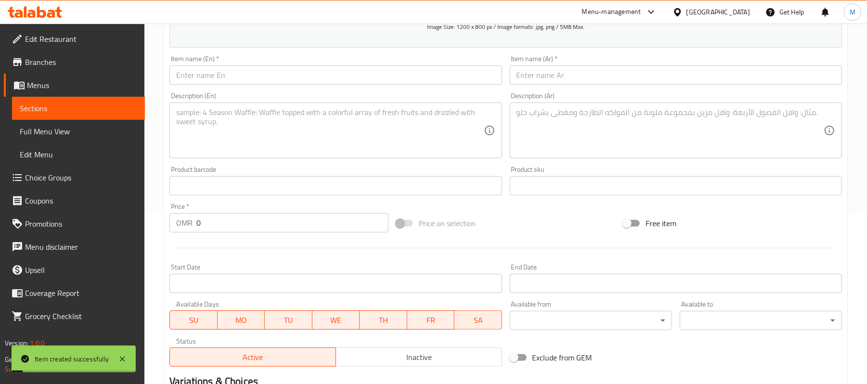
scroll to position [39, 0]
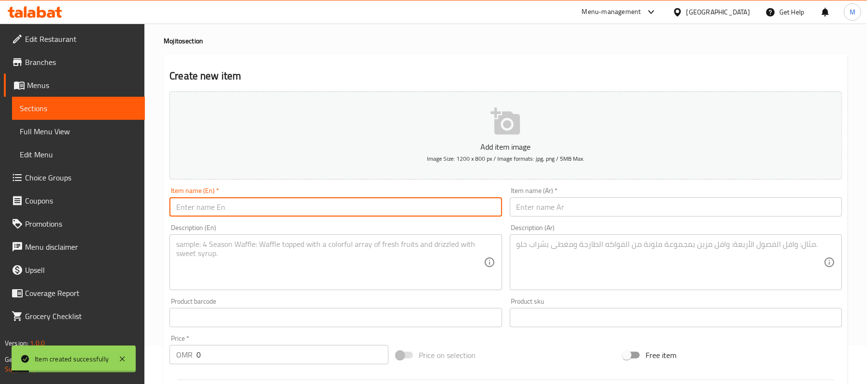
click at [230, 217] on input "text" at bounding box center [336, 206] width 332 height 19
paste input "Blackberry Mojito"
type input "Blackberry Mojito"
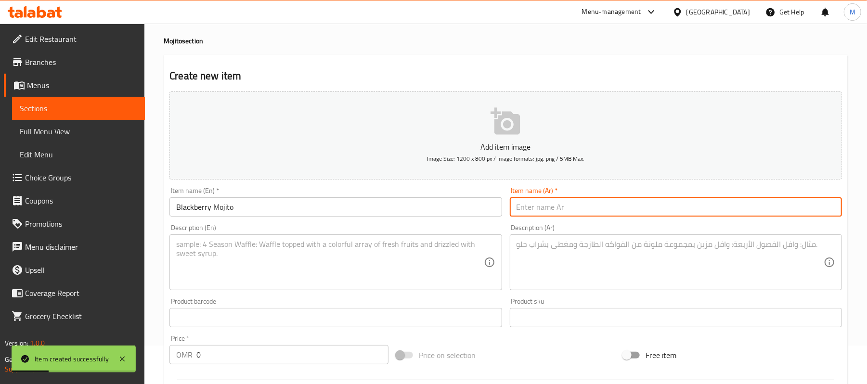
paste input "موهيتو توت أسود"
type input "موهيتو توت أسود"
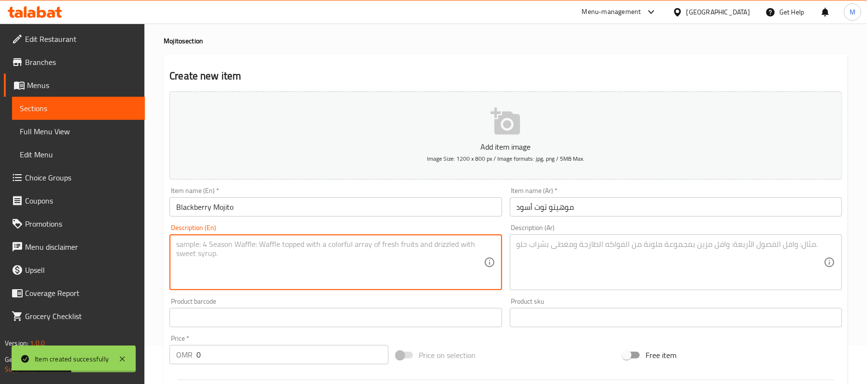
paste textarea "Medium Size"
type textarea "Medium size"
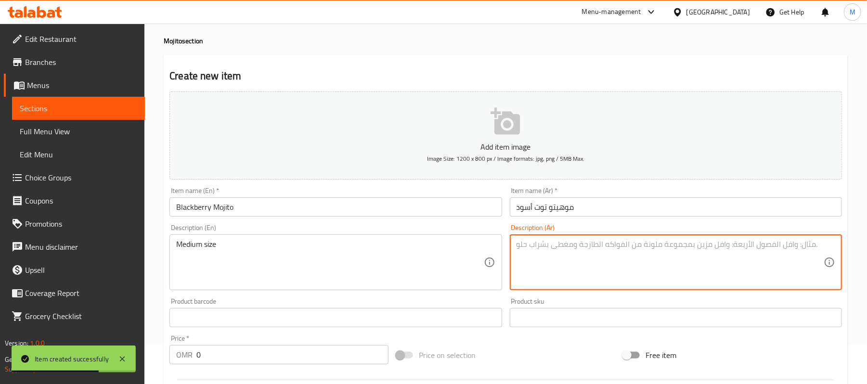
paste textarea "حجم وسط"
type textarea "حجم وسط"
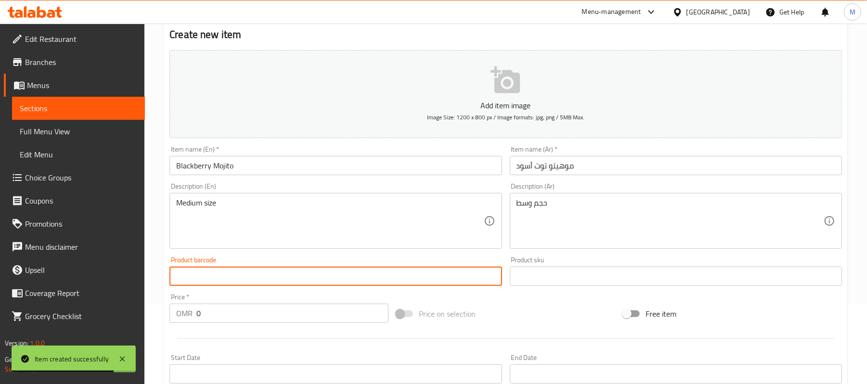
scroll to position [103, 0]
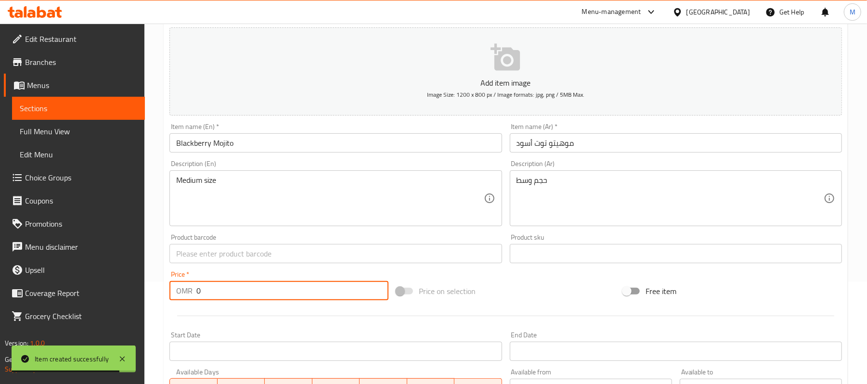
drag, startPoint x: 221, startPoint y: 295, endPoint x: 90, endPoint y: 291, distance: 131.1
click at [160, 299] on div "Home / Restaurants management / Menus / Sections / item / create Mojito section…" at bounding box center [505, 249] width 723 height 657
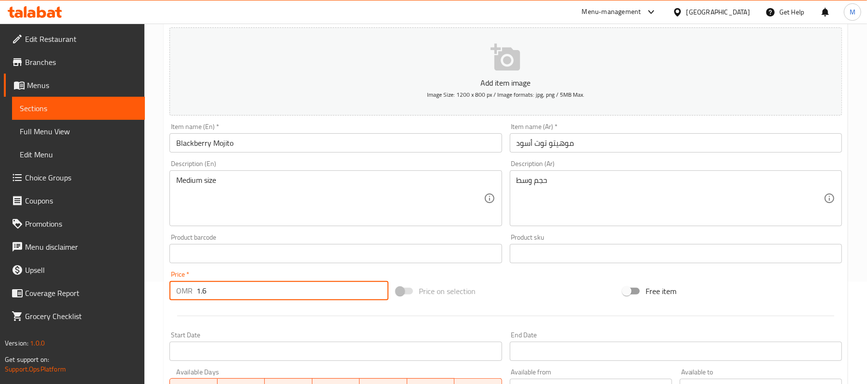
type input "1.6"
click at [166, 195] on div "Description (En) Medium size Description (En)" at bounding box center [336, 194] width 340 height 74
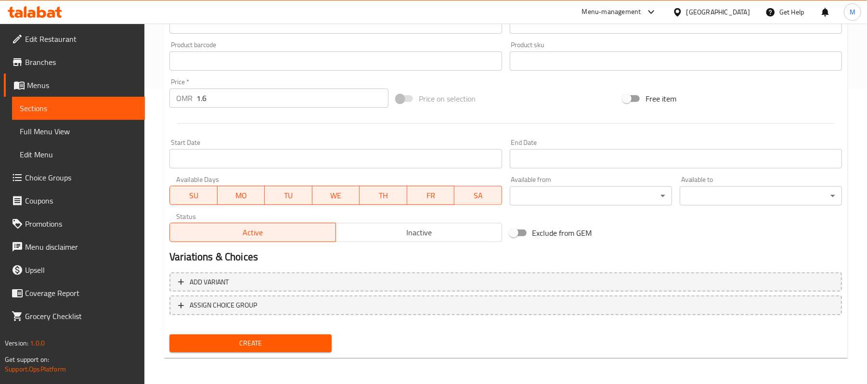
click at [295, 338] on span "Create" at bounding box center [250, 344] width 147 height 12
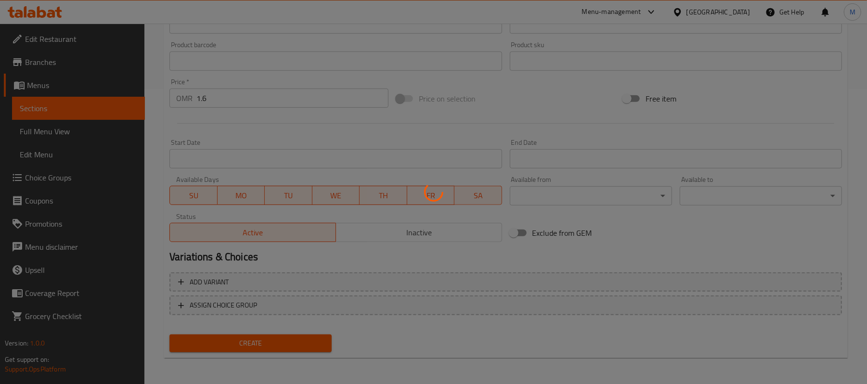
type input "0"
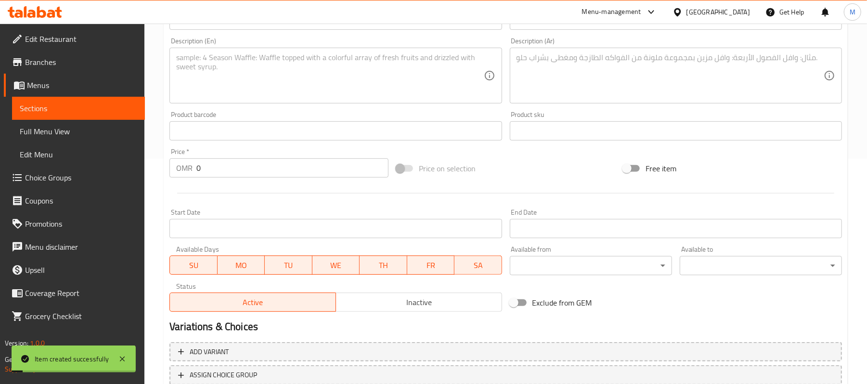
scroll to position [103, 0]
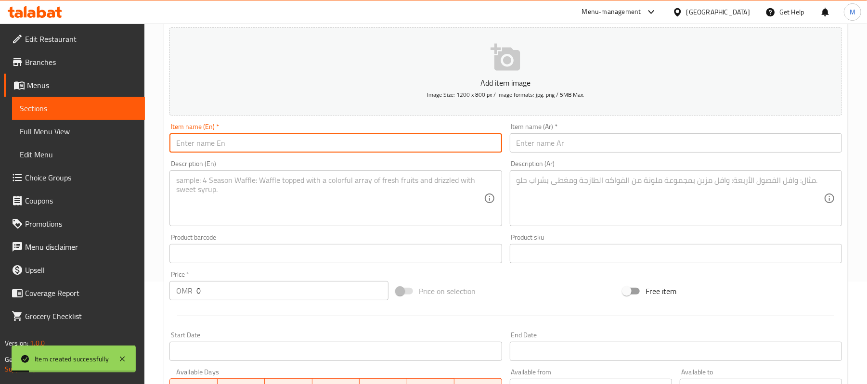
click at [220, 145] on input "text" at bounding box center [336, 142] width 332 height 19
paste input "[PERSON_NAME]"
type input "[PERSON_NAME]"
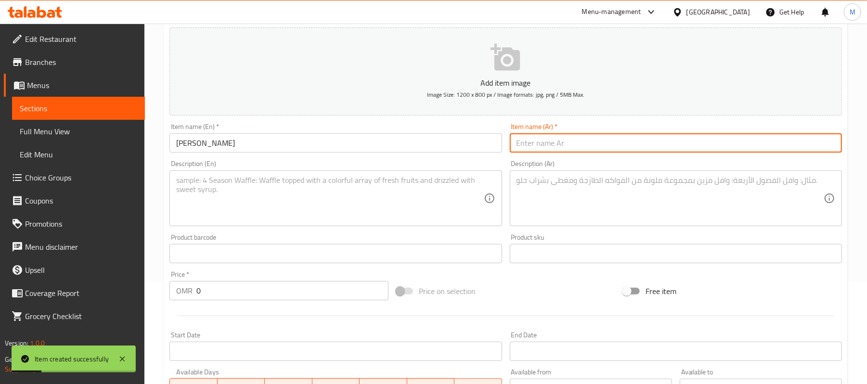
paste input "موهيتو ليمون"
type input "موهيتو ليمون"
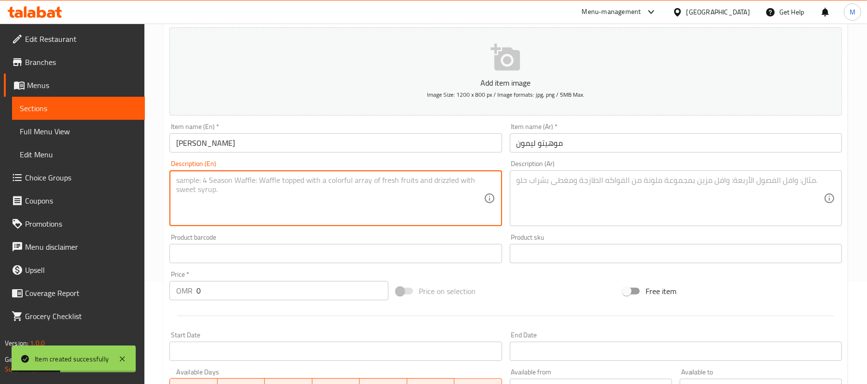
paste textarea "Medium Size"
type textarea "Medium size"
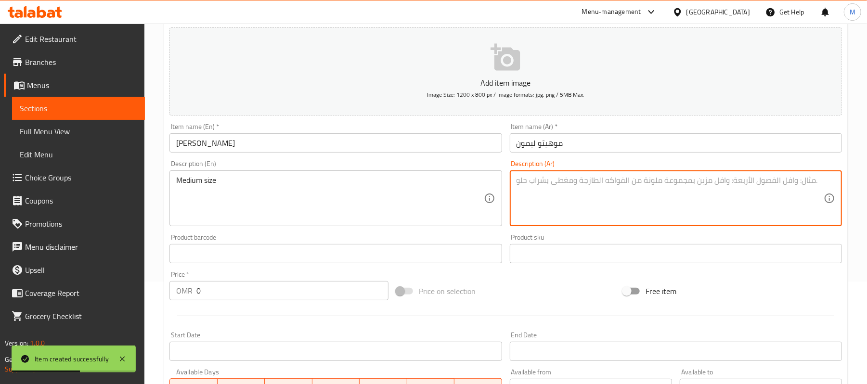
paste textarea "حجم وسط"
type textarea "حجم وسط"
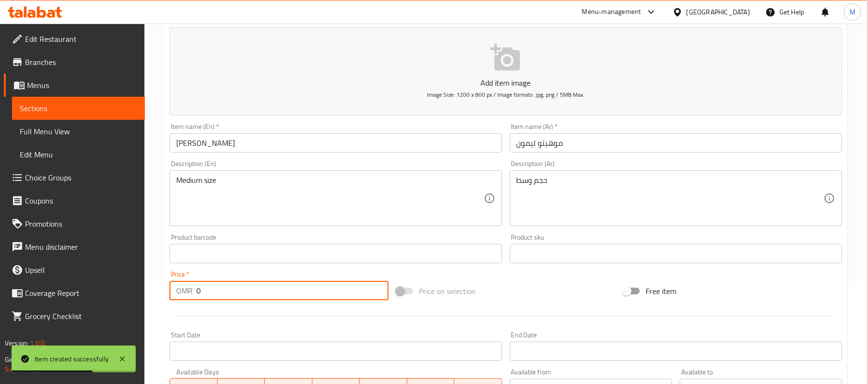
drag, startPoint x: 249, startPoint y: 285, endPoint x: 8, endPoint y: 221, distance: 249.3
click at [112, 259] on div "Edit Restaurant Branches Menus Sections Full Menu View Edit Menu Choice Groups …" at bounding box center [433, 249] width 867 height 657
type input "1.6"
click at [165, 193] on div "Create new item Add item image Image Size: 1200 x 800 px / Image formats: jpg, …" at bounding box center [506, 271] width 684 height 561
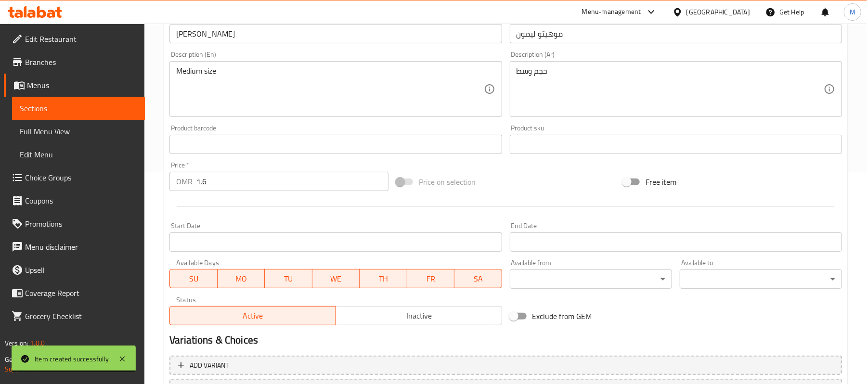
scroll to position [295, 0]
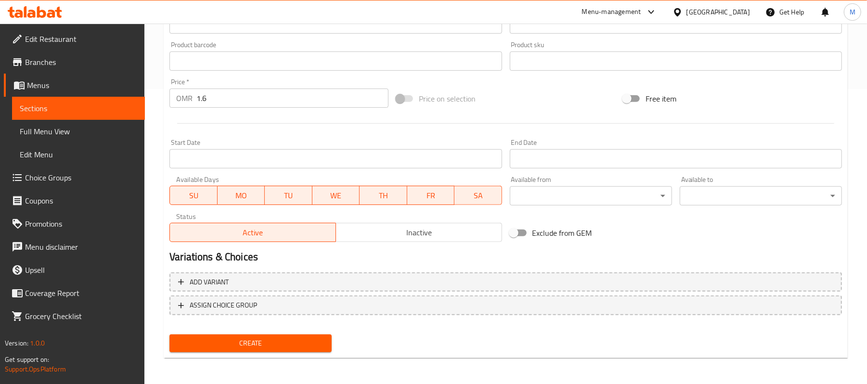
click at [289, 348] on span "Create" at bounding box center [250, 344] width 147 height 12
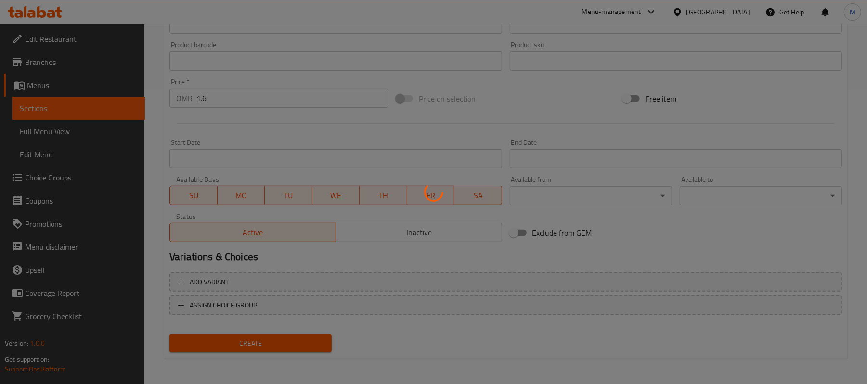
type input "0"
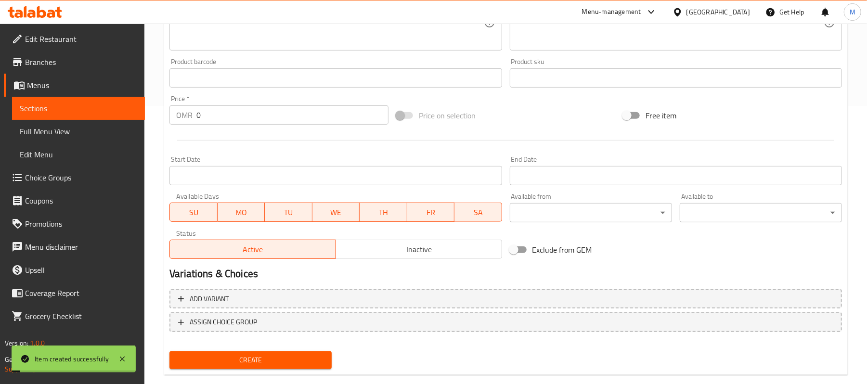
scroll to position [103, 0]
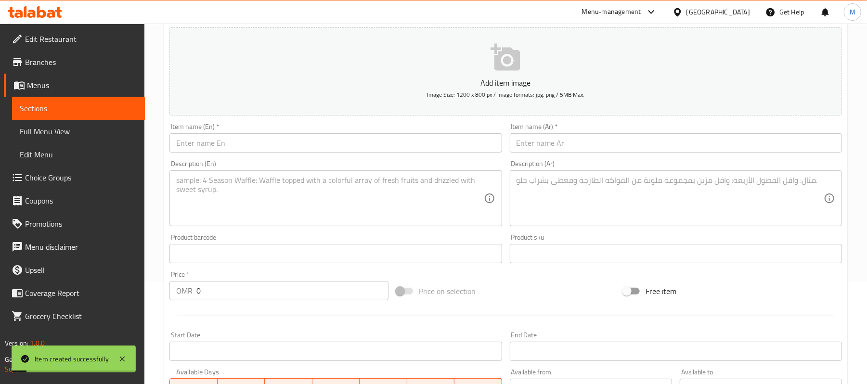
click at [223, 143] on input "text" at bounding box center [336, 142] width 332 height 19
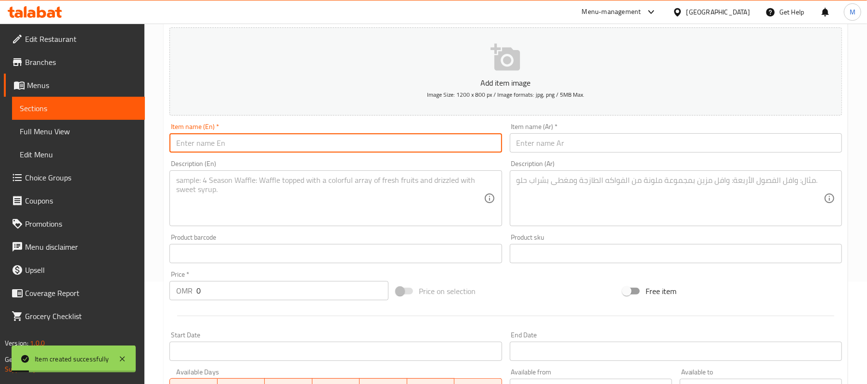
paste input "Peach Mojito"
type input "Peach Mojito"
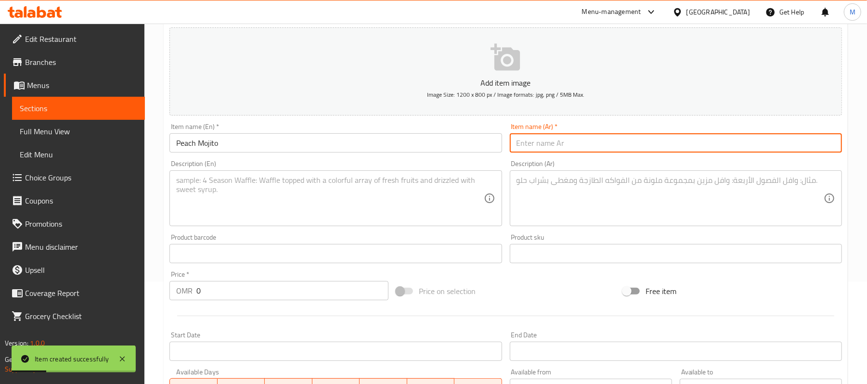
paste input "موهيتو خوخ"
type input "موهيتو خوخ"
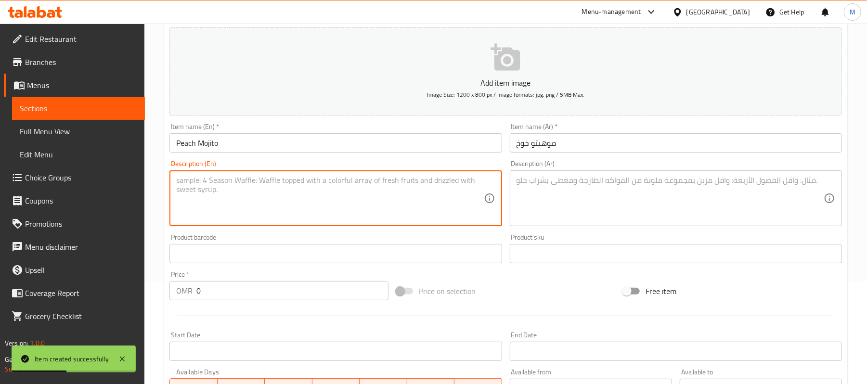
paste textarea "Medium Size"
type textarea "Medium size"
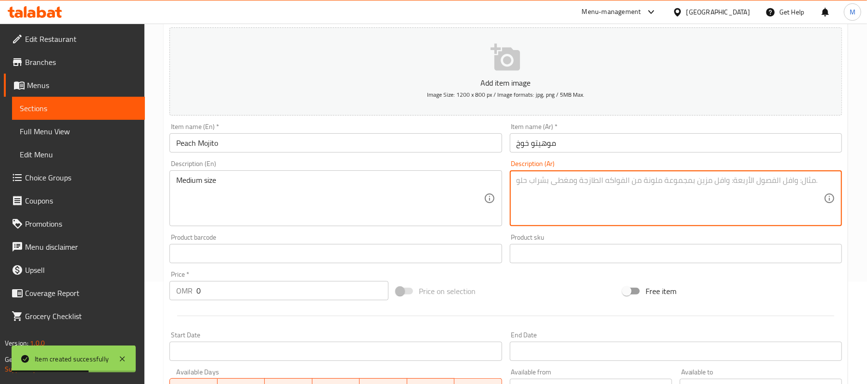
paste textarea "حجم وسط"
type textarea "حجم وسط"
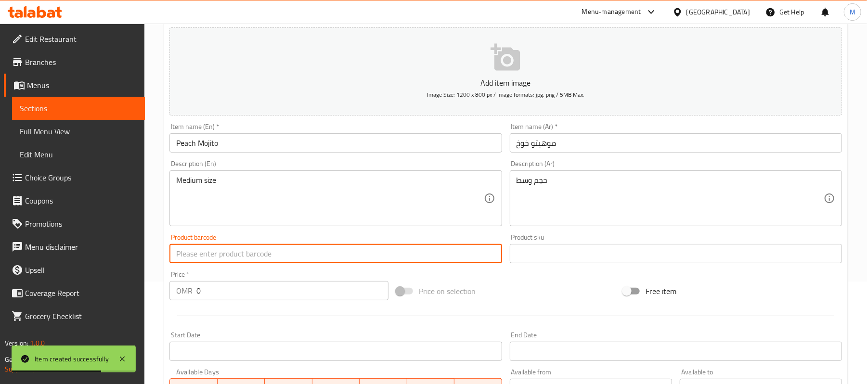
drag, startPoint x: 215, startPoint y: 297, endPoint x: 146, endPoint y: 293, distance: 68.5
click at [160, 297] on div "Home / Restaurants management / Menus / Sections / item / create Mojito section…" at bounding box center [505, 249] width 723 height 657
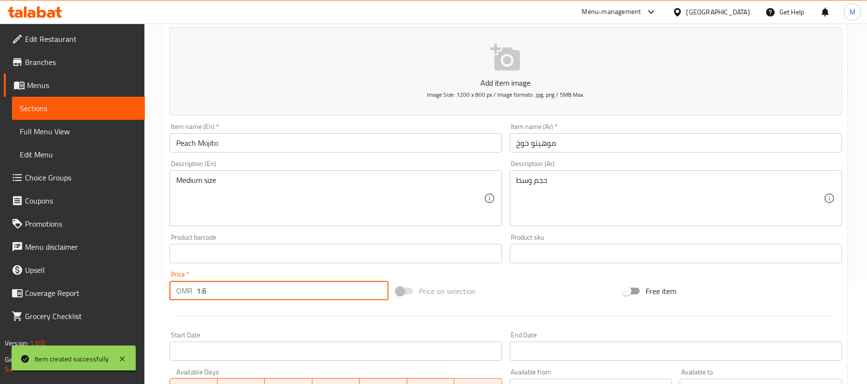
type input "1.6"
click at [155, 191] on div "Home / Restaurants management / Menus / Sections / item / create Mojito section…" at bounding box center [505, 249] width 723 height 657
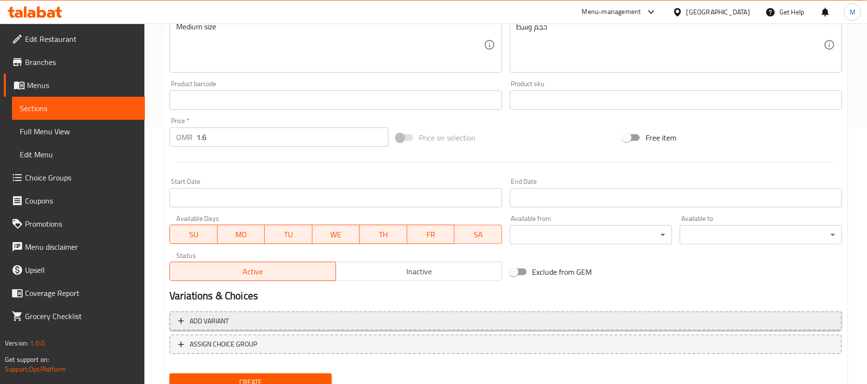
scroll to position [295, 0]
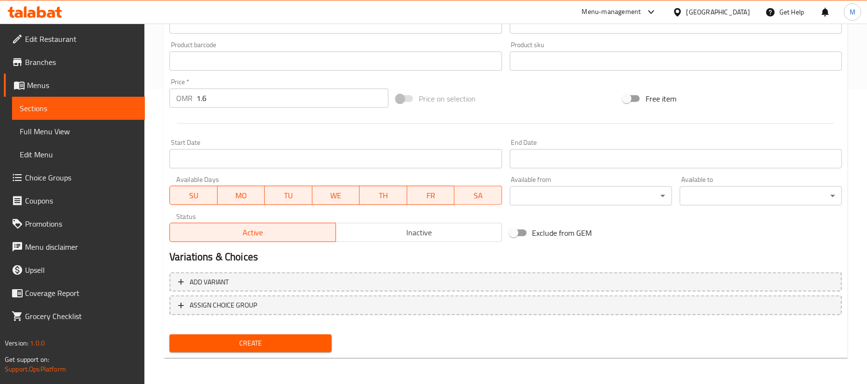
click at [246, 341] on span "Create" at bounding box center [250, 344] width 147 height 12
type input "0"
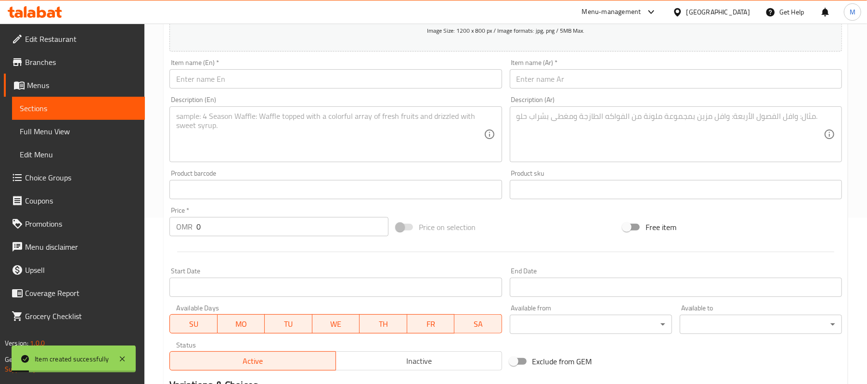
click at [234, 82] on input "text" at bounding box center [336, 78] width 332 height 19
paste input "Passion Fruit Mojito"
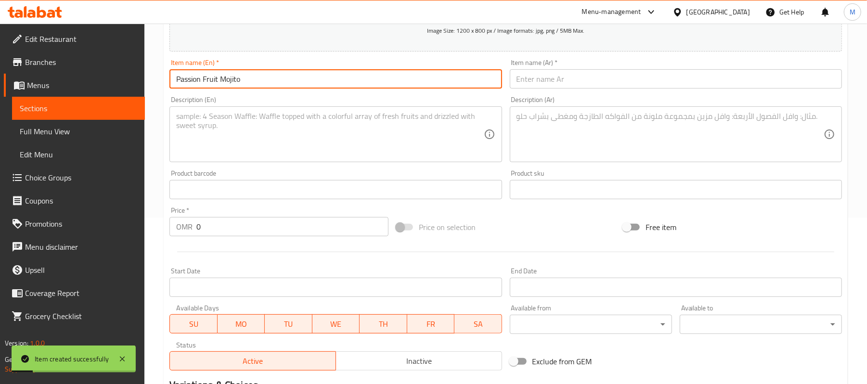
type input "Passion Fruit Mojito"
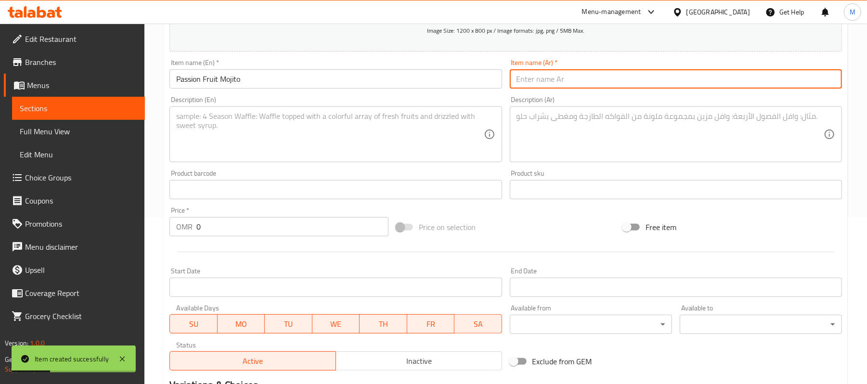
paste input "موهيتو باشون فروت"
type input "موهيتو باشون فروت"
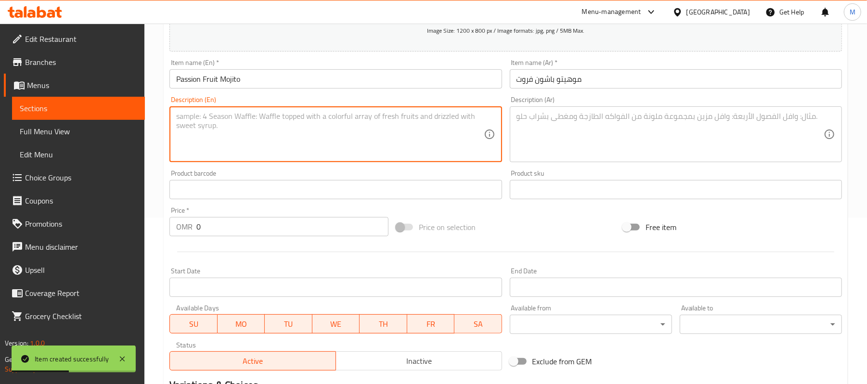
paste textarea "Medium Size"
type textarea "Medium size"
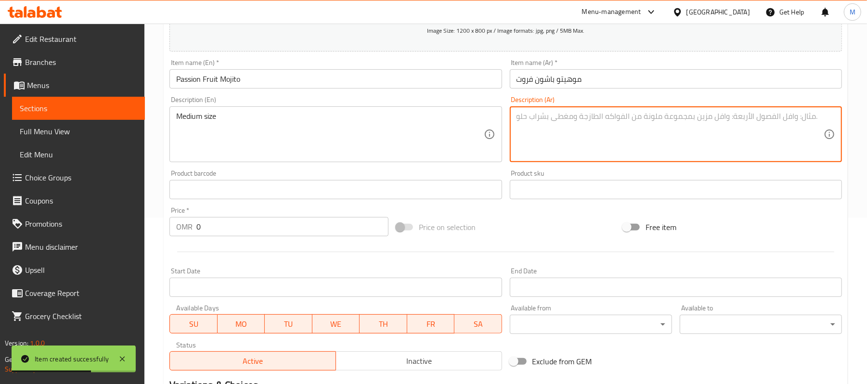
paste textarea "حجم وسط"
type textarea "حجم وسط"
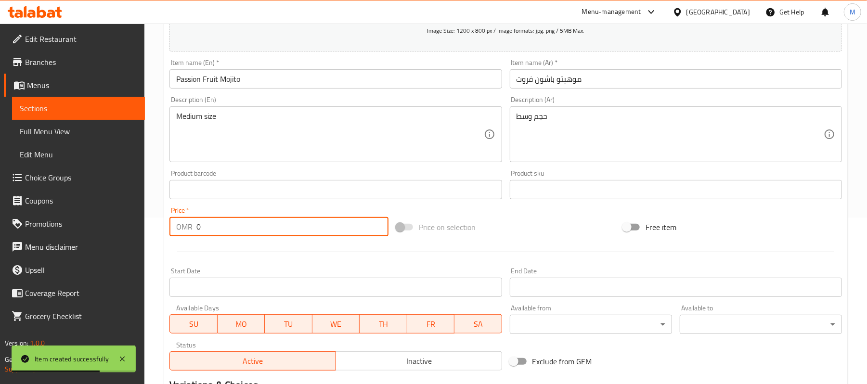
drag, startPoint x: 232, startPoint y: 225, endPoint x: 175, endPoint y: 223, distance: 56.9
click at [183, 229] on div "OMR 0 Price *" at bounding box center [279, 226] width 219 height 19
type input "1.6"
click at [166, 193] on div "Product barcode Product barcode" at bounding box center [336, 184] width 340 height 37
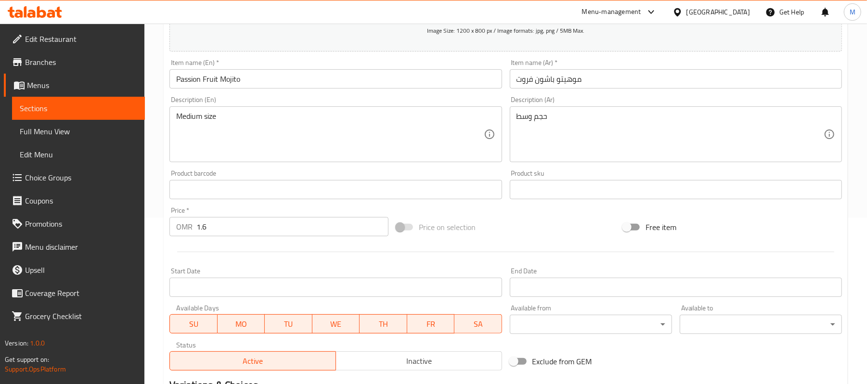
click at [158, 158] on div "Home / Restaurants management / Menus / Sections / item / create Mojito section…" at bounding box center [505, 185] width 723 height 657
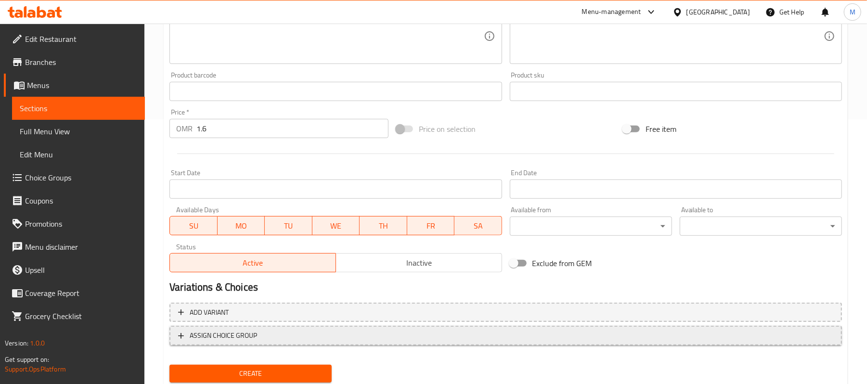
scroll to position [295, 0]
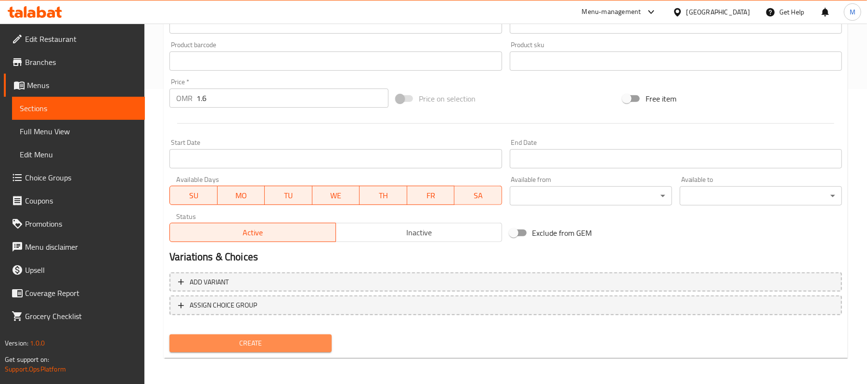
click at [246, 340] on span "Create" at bounding box center [250, 344] width 147 height 12
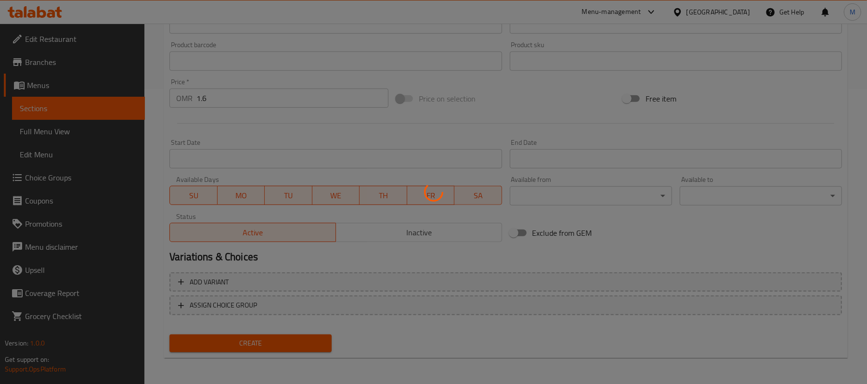
type input "0"
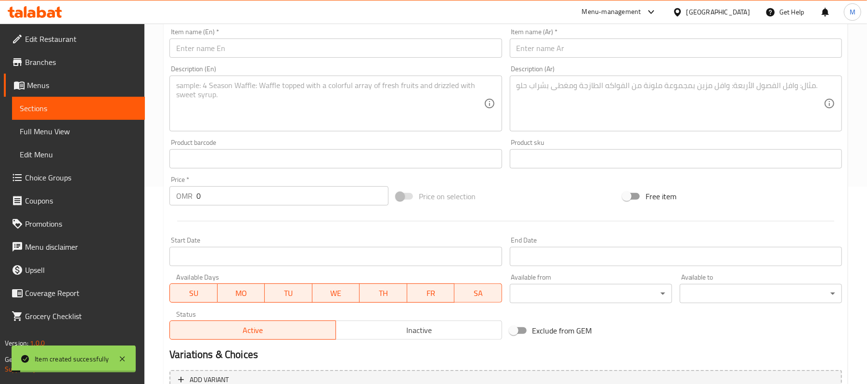
scroll to position [39, 0]
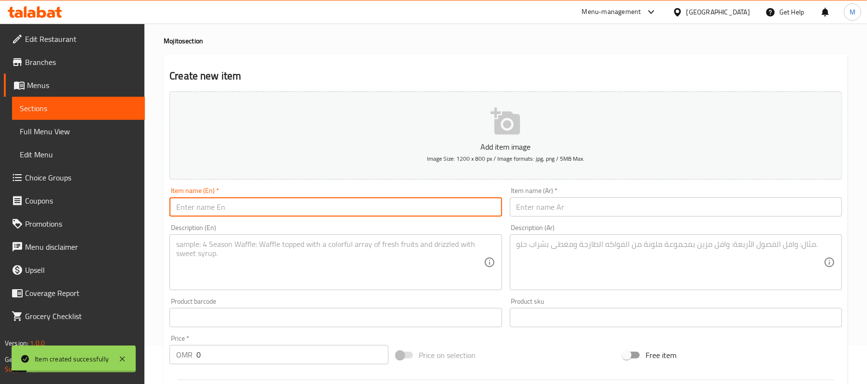
click at [212, 203] on input "text" at bounding box center [336, 206] width 332 height 19
paste input "Raspberry Mojito"
type input "Raspberry Mojito"
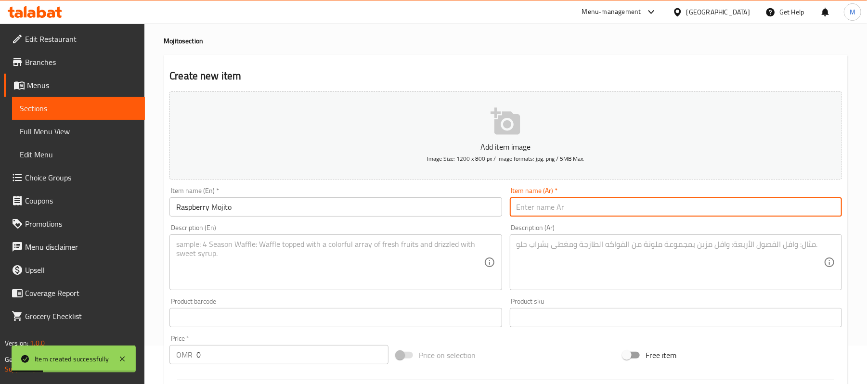
paste input "موهيتو توت بري أحمر"
type input "موهيتو توت بري أحمر"
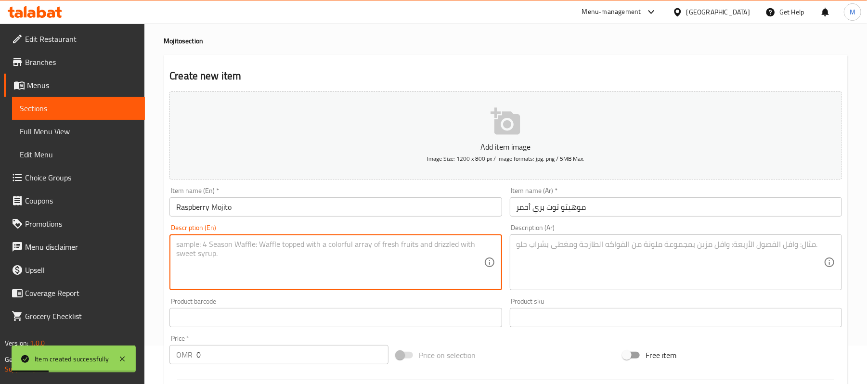
click at [296, 270] on textarea at bounding box center [329, 263] width 307 height 46
paste textarea "Medium Size"
type textarea "Medium size"
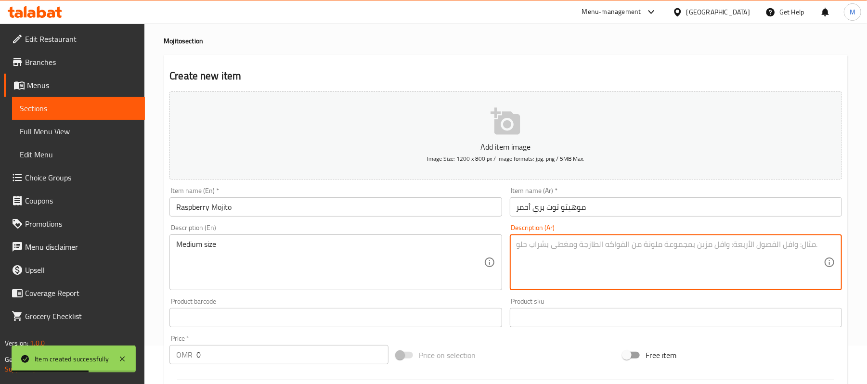
paste textarea "حجم وسط"
type textarea "حجم وسط"
click at [496, 234] on div "Description (En) Medium size Description (En)" at bounding box center [336, 257] width 332 height 66
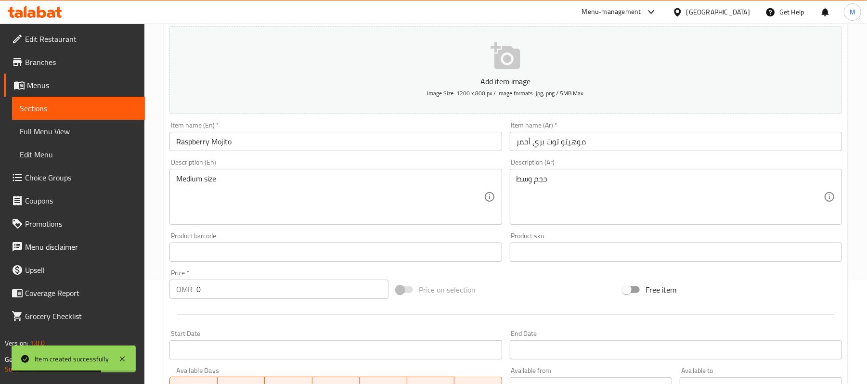
scroll to position [167, 0]
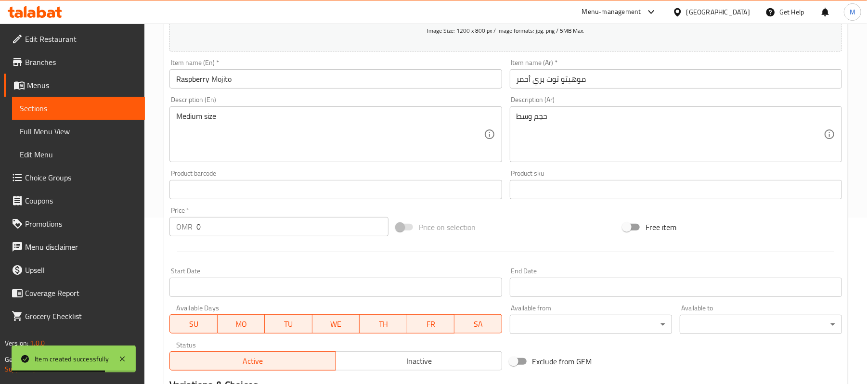
drag, startPoint x: 218, startPoint y: 232, endPoint x: 177, endPoint y: 230, distance: 41.0
click at [183, 230] on div "OMR 0 Price *" at bounding box center [279, 226] width 219 height 19
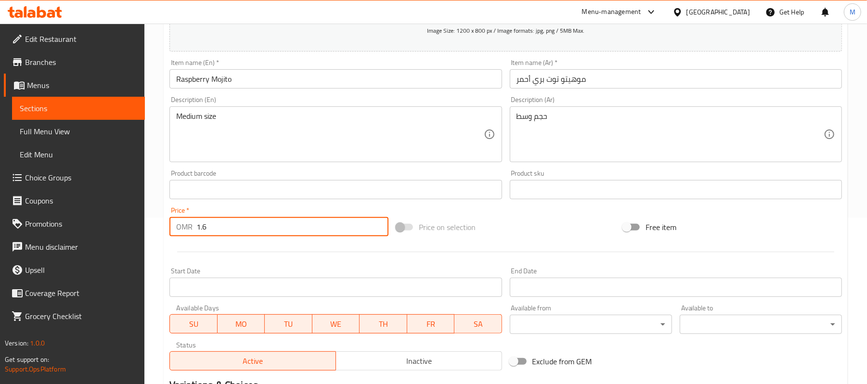
type input "1.6"
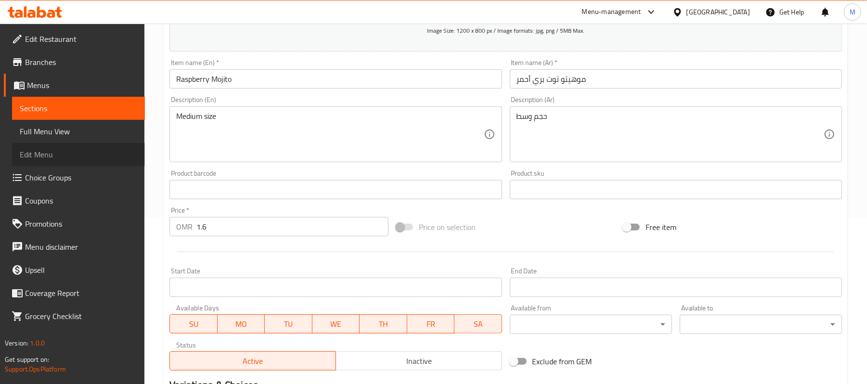
click at [144, 145] on link "Edit Menu" at bounding box center [78, 154] width 133 height 23
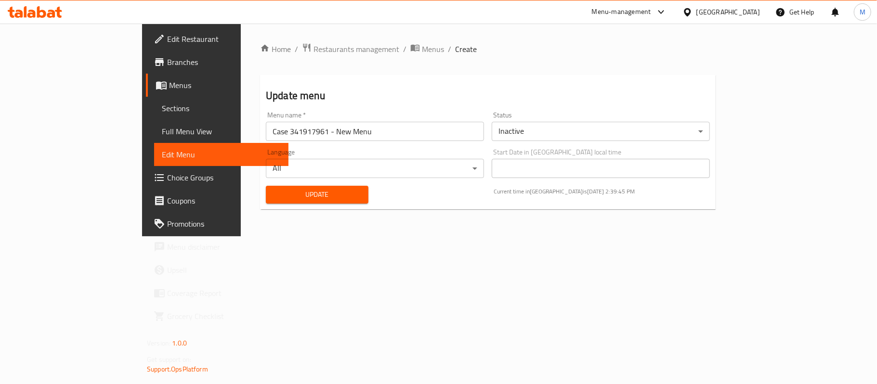
click at [169, 88] on span "Menus" at bounding box center [225, 85] width 112 height 12
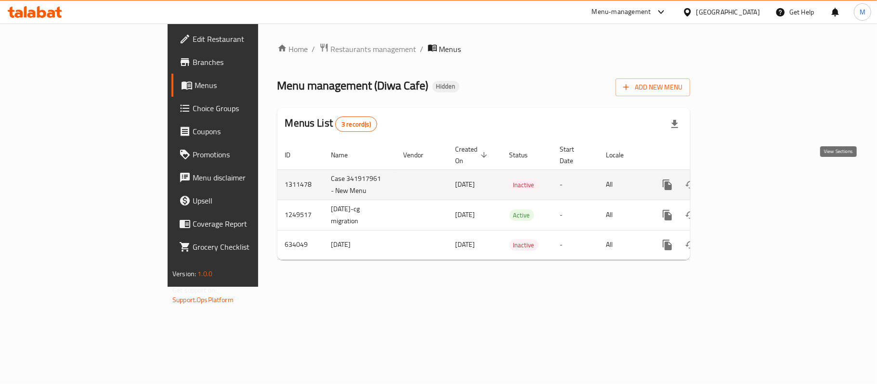
click at [743, 179] on icon "enhanced table" at bounding box center [737, 185] width 12 height 12
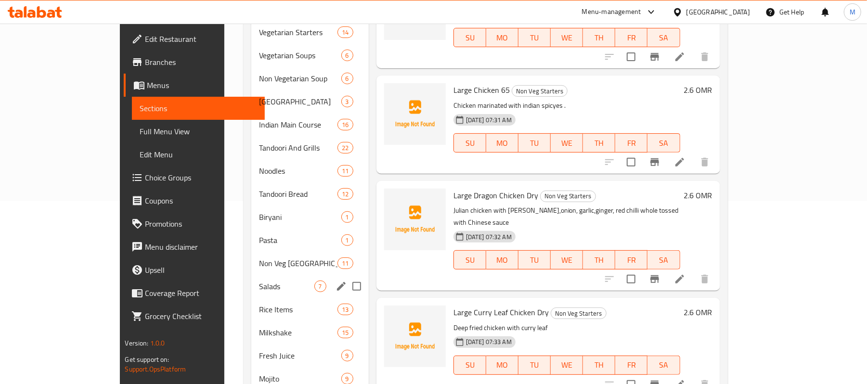
scroll to position [206, 0]
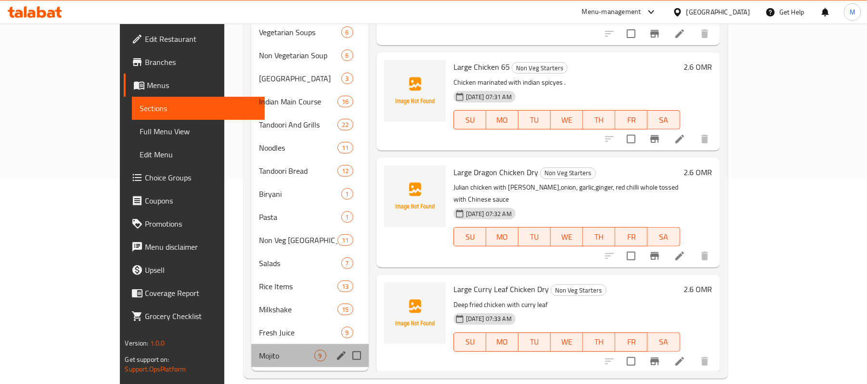
click at [251, 344] on div "Mojito 9" at bounding box center [309, 355] width 117 height 23
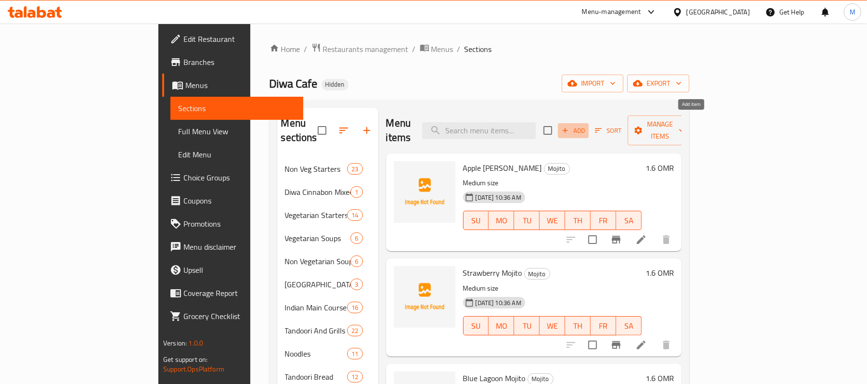
click at [587, 125] on span "Add" at bounding box center [574, 130] width 26 height 11
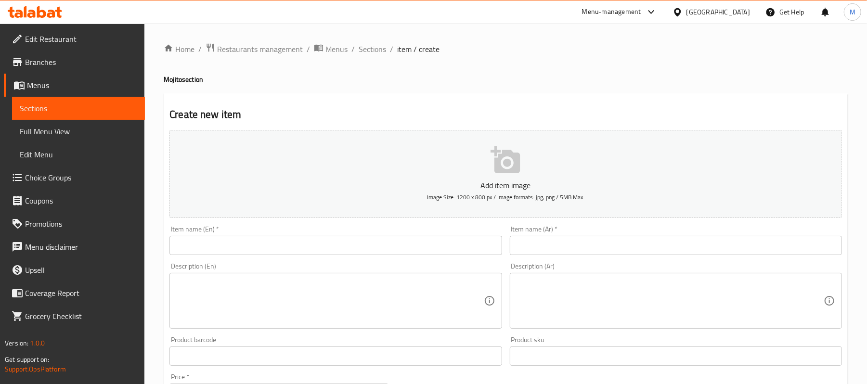
click at [284, 240] on input "text" at bounding box center [336, 245] width 332 height 19
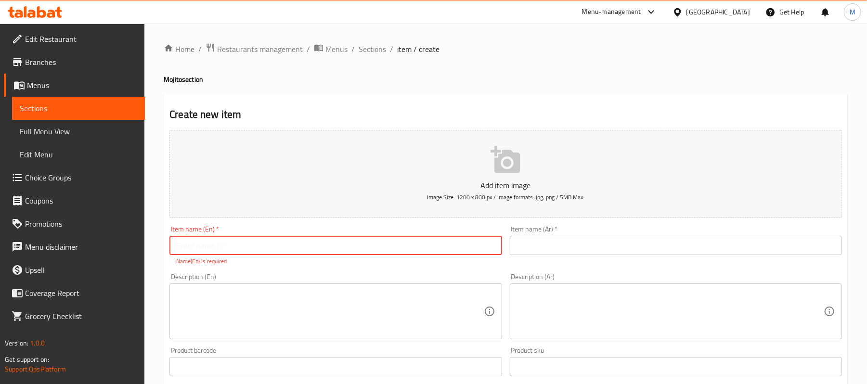
paste input "Raspberry Mojito"
type input "Raspberry Mojito"
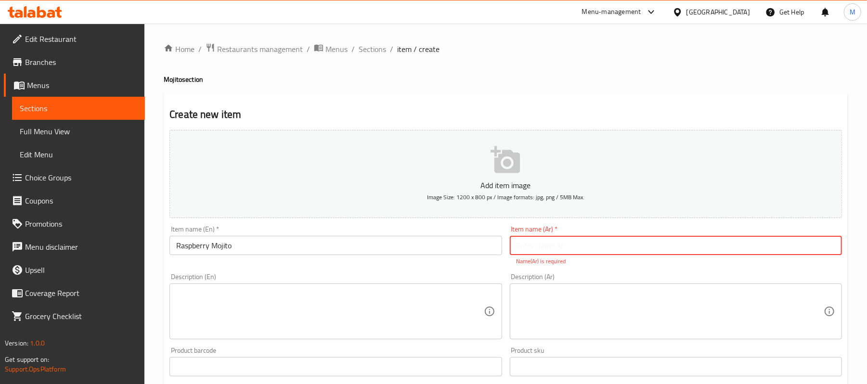
paste input "موهيتو توت بري أحمر"
type input "موهيتو توت بري أحمر"
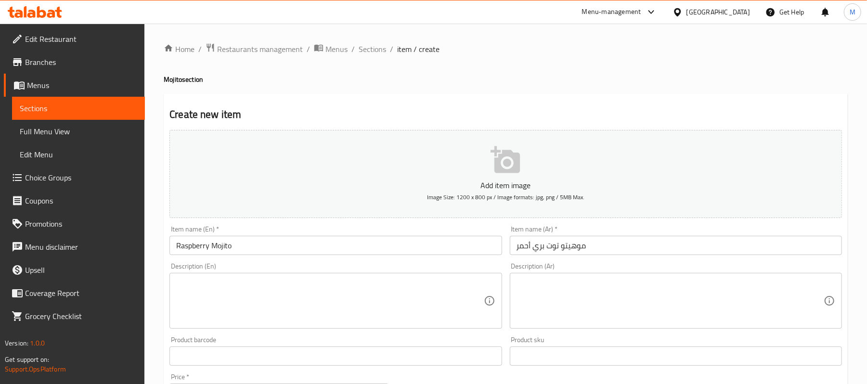
paste textarea "Medium Size"
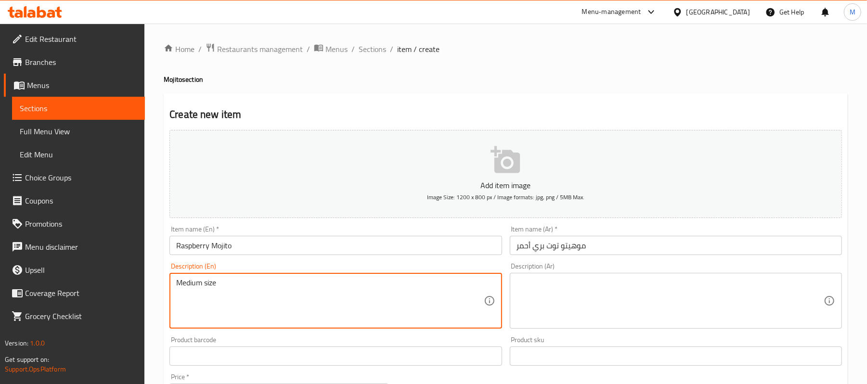
type textarea "Medium size"
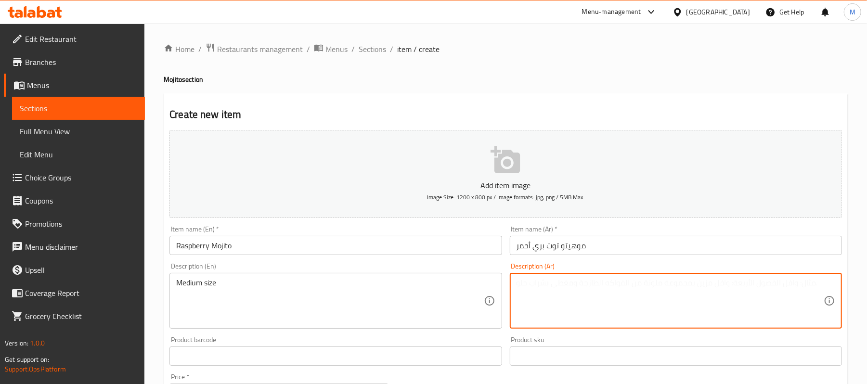
paste textarea "حجم وسط"
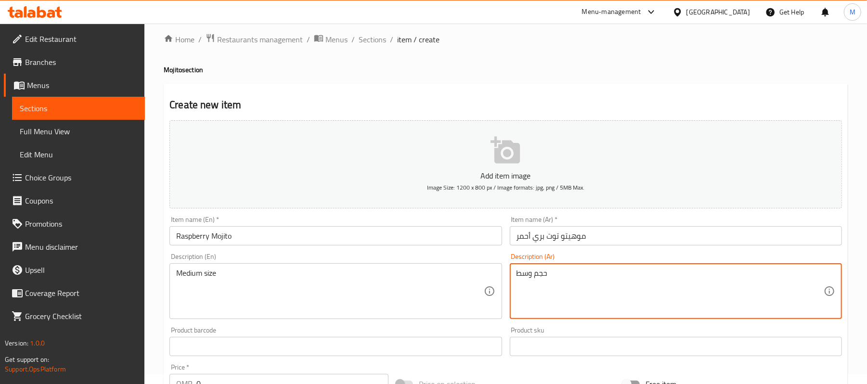
scroll to position [128, 0]
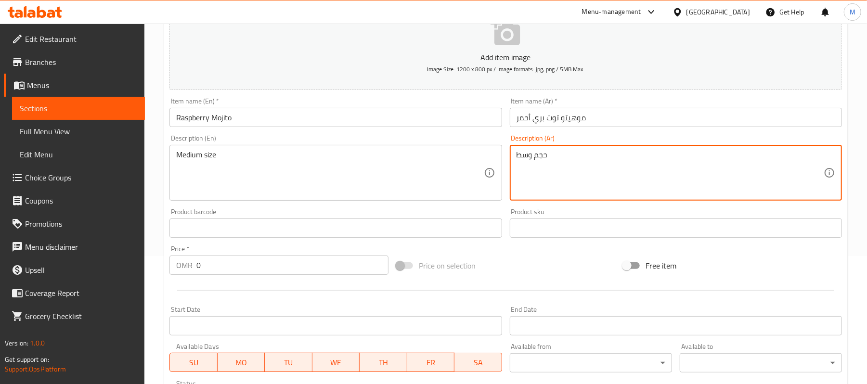
type textarea "حجم وسط"
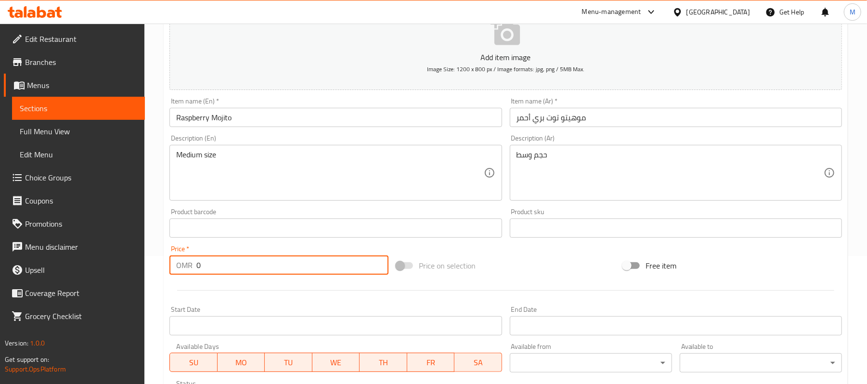
drag, startPoint x: 220, startPoint y: 266, endPoint x: 118, endPoint y: 257, distance: 102.5
click at [156, 263] on div "Home / Restaurants management / Menus / Sections / item / create Mojito section…" at bounding box center [505, 223] width 723 height 657
type input "1.6"
click at [155, 216] on div "Home / Restaurants management / Menus / Sections / item / create Mojito section…" at bounding box center [505, 223] width 723 height 657
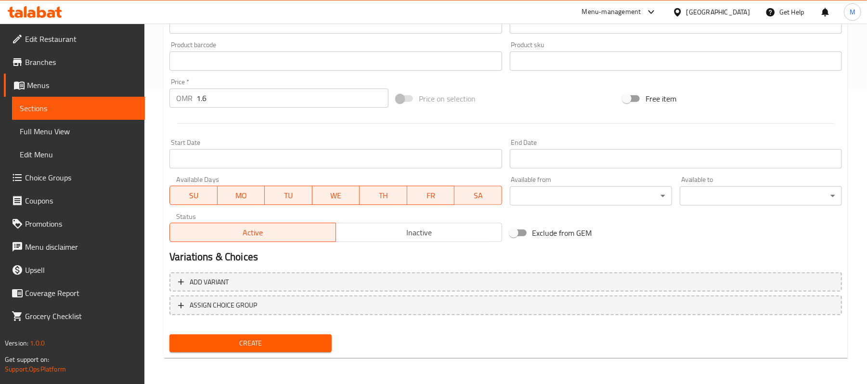
click at [272, 349] on button "Create" at bounding box center [251, 344] width 162 height 18
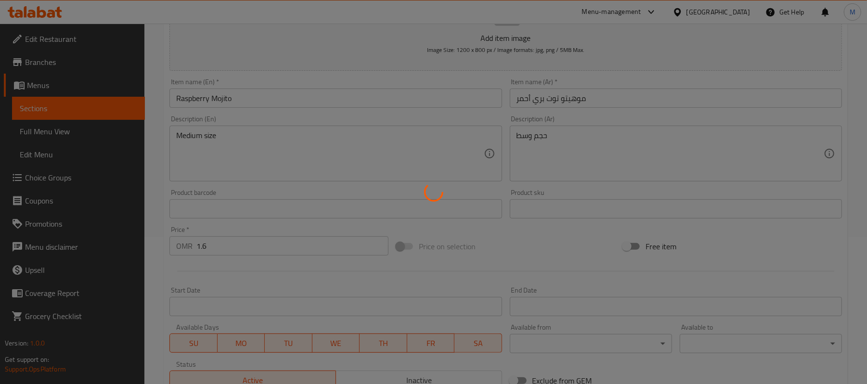
scroll to position [0, 0]
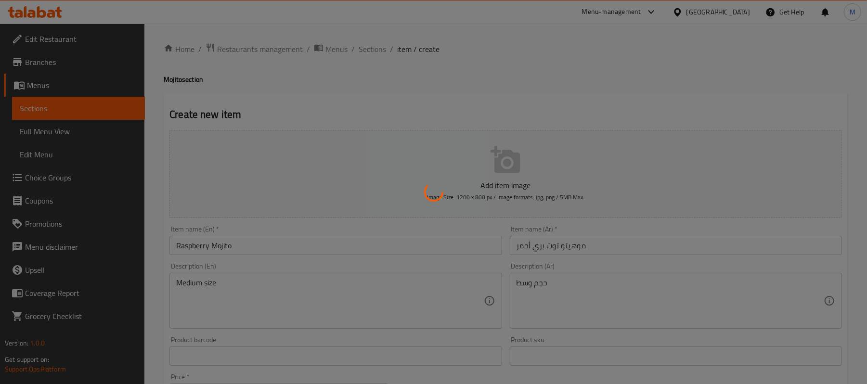
type input "0"
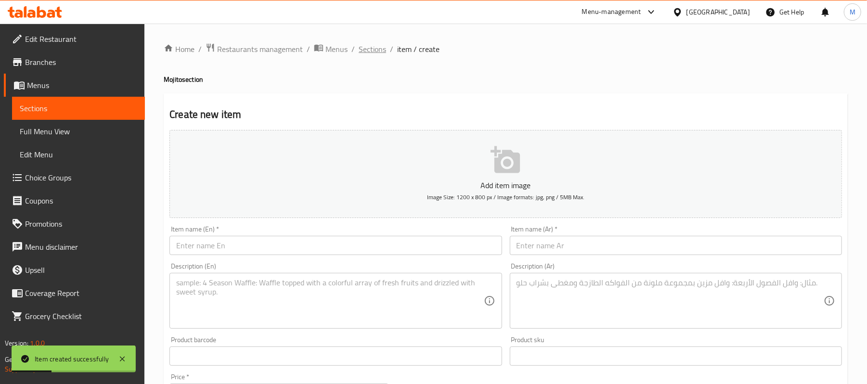
click at [371, 49] on span "Sections" at bounding box center [372, 49] width 27 height 12
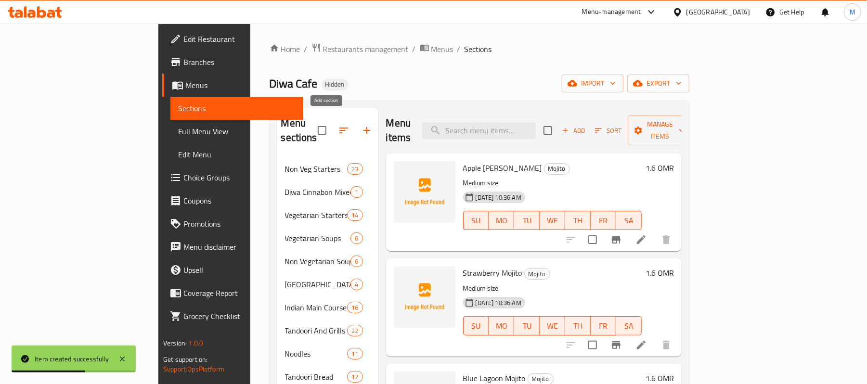
click at [355, 125] on button "button" at bounding box center [366, 130] width 23 height 23
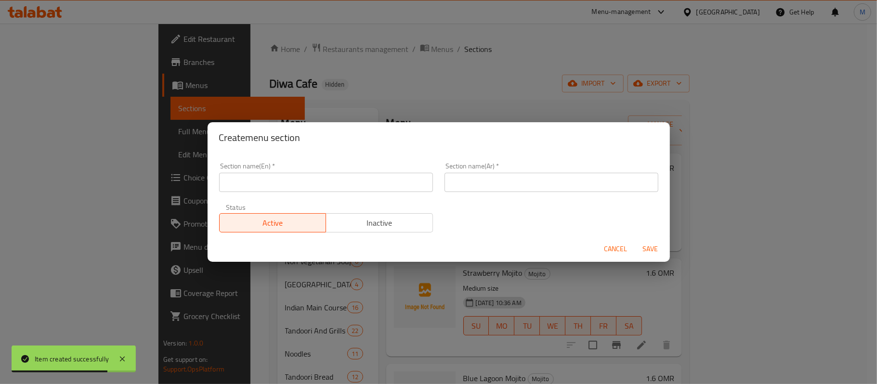
click at [312, 190] on input "text" at bounding box center [326, 182] width 214 height 19
paste input "Lassi"
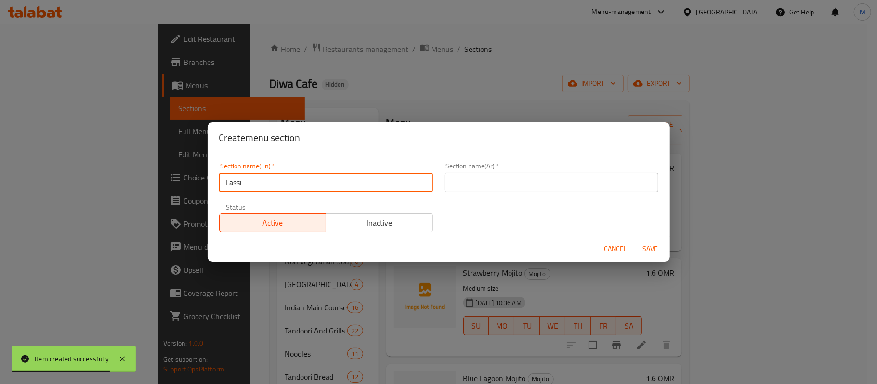
type input "Lassi"
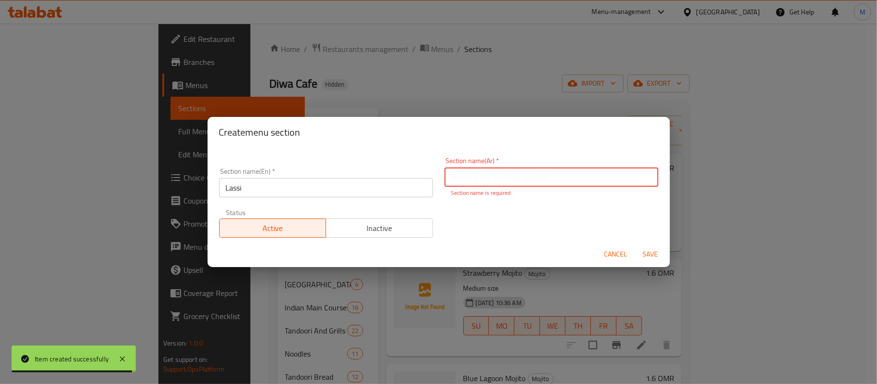
paste input "اللاسي"
type input "اللاسي"
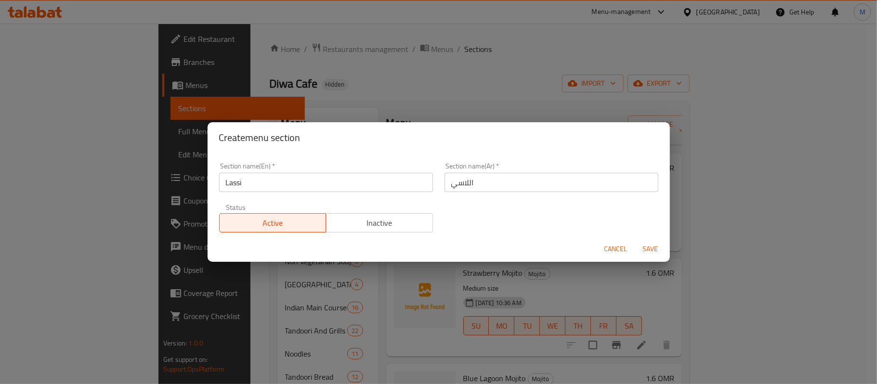
click at [509, 214] on div "Section name(En)   * Lassi Section name(En) * Section name(Ar)   * اللاسي Secti…" at bounding box center [438, 197] width 451 height 81
click at [655, 252] on span "Save" at bounding box center [650, 249] width 23 height 12
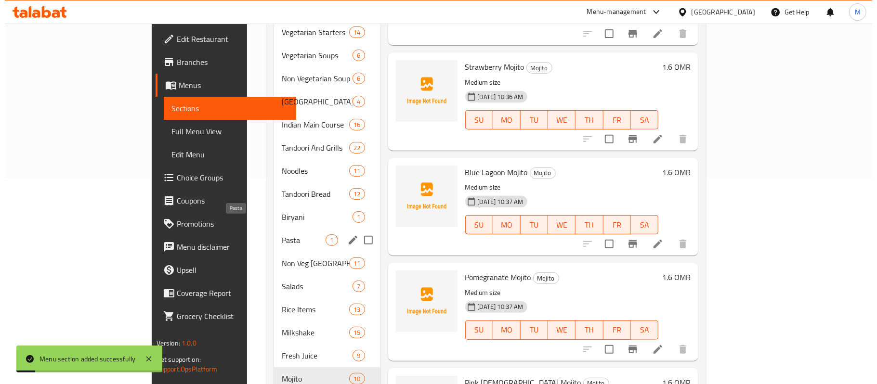
scroll to position [13, 0]
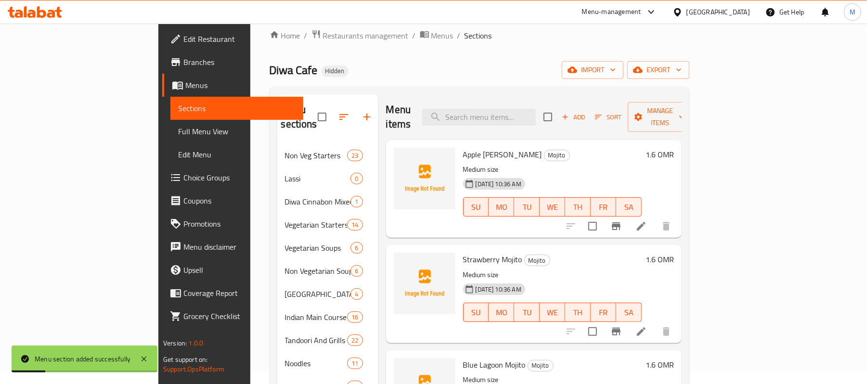
click at [338, 114] on icon "button" at bounding box center [344, 117] width 12 height 12
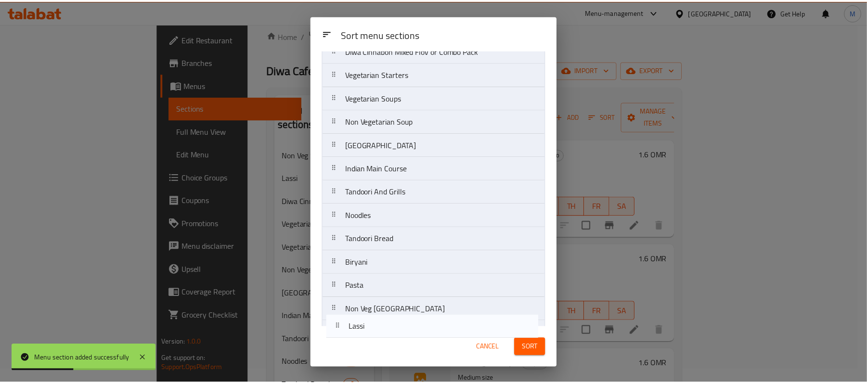
scroll to position [206, 0]
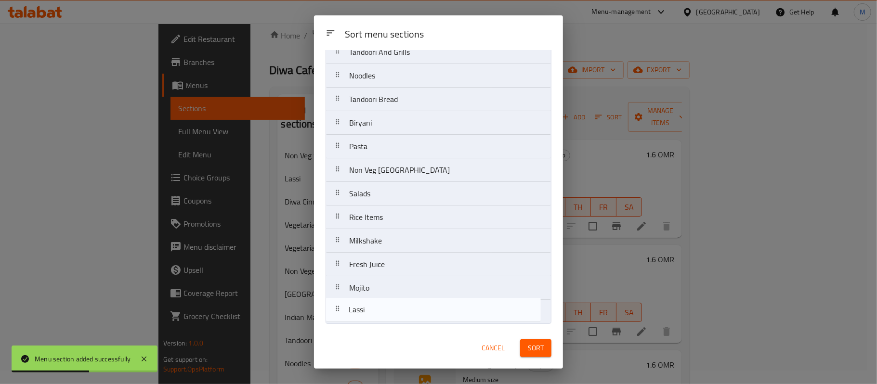
drag, startPoint x: 361, startPoint y: 117, endPoint x: 360, endPoint y: 316, distance: 199.4
click at [360, 316] on nav "Non Veg Starters Lassi Diwa Cinnabon Mixed Flov or Combo Pack Vegetarian Starte…" at bounding box center [439, 99] width 226 height 449
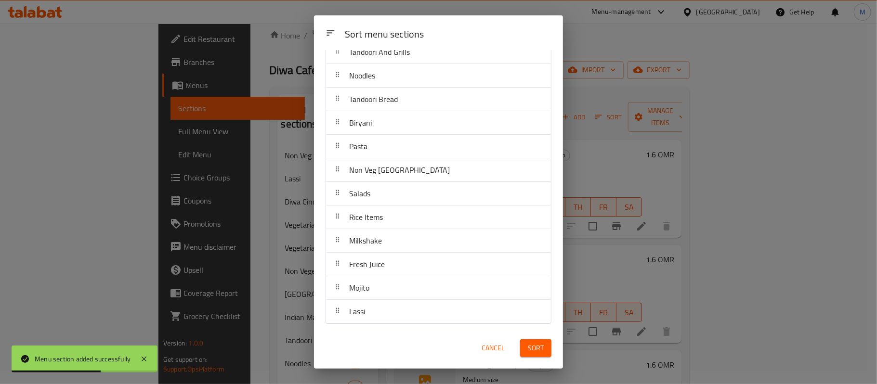
click at [534, 349] on span "Sort" at bounding box center [536, 348] width 16 height 12
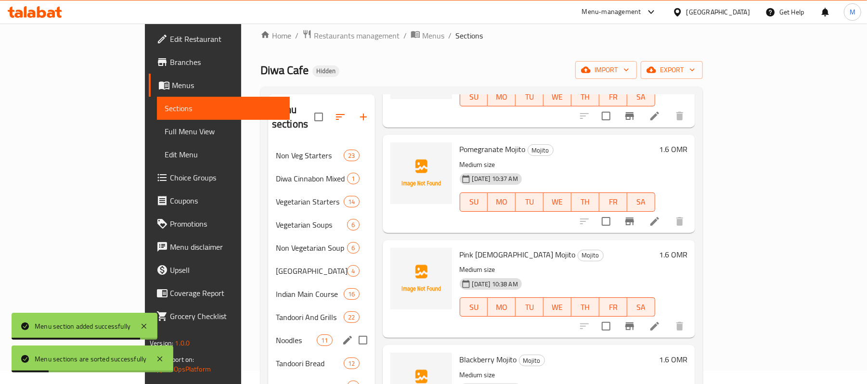
scroll to position [229, 0]
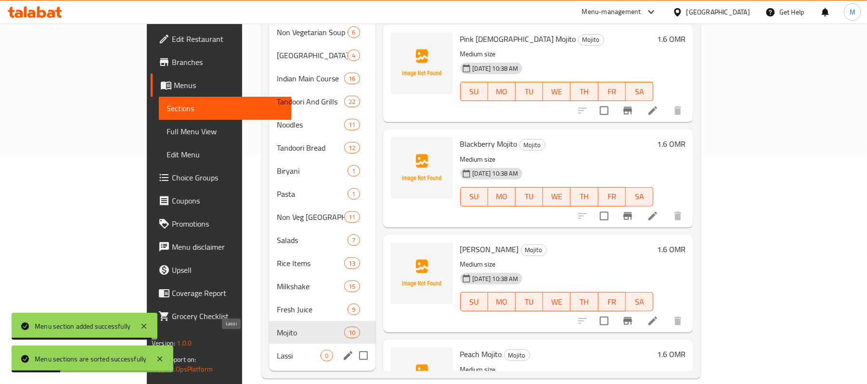
click at [277, 350] on span "Lassi" at bounding box center [299, 356] width 44 height 12
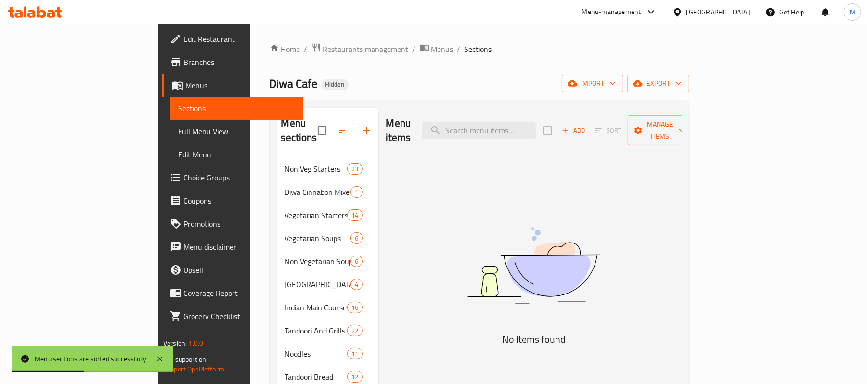
click at [570, 126] on icon "button" at bounding box center [565, 130] width 9 height 9
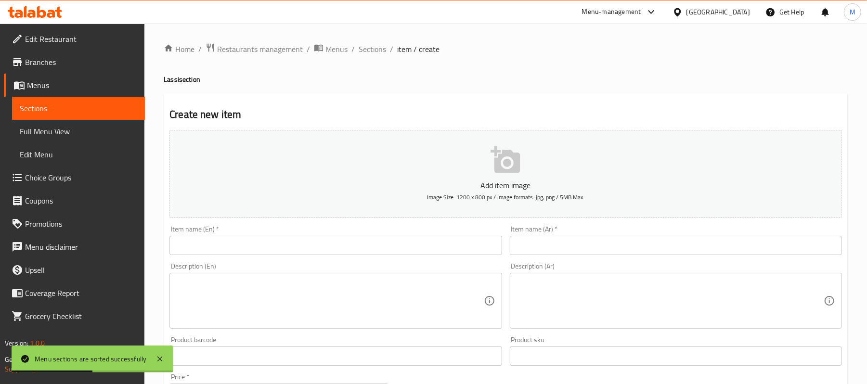
click at [327, 251] on input "text" at bounding box center [336, 245] width 332 height 19
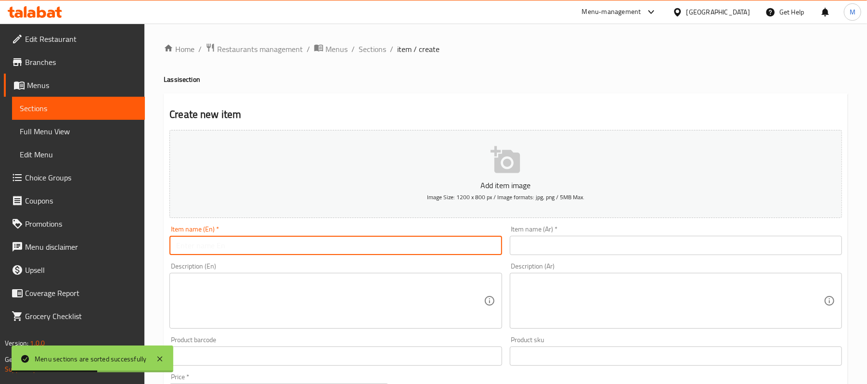
paste input "Sweet Lassi"
type input "Sweet Lassi"
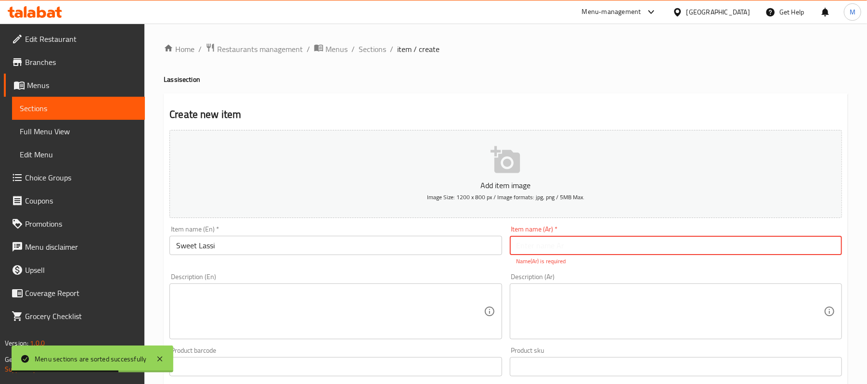
paste input "لاسي حلو"
type input "لاسي حلو"
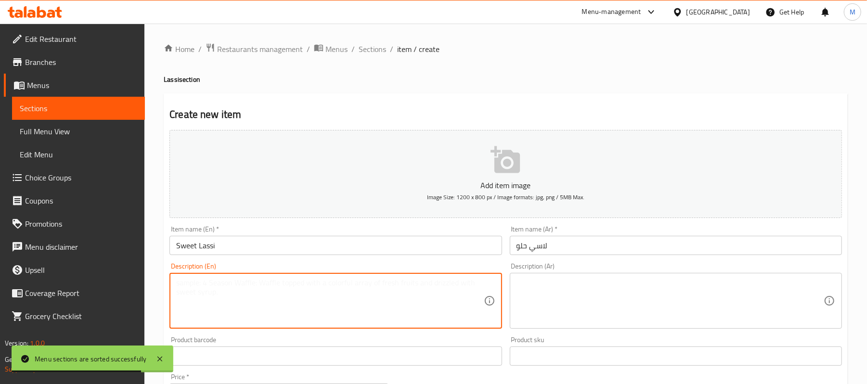
paste textarea "Medium Size"
type textarea "Medium size"
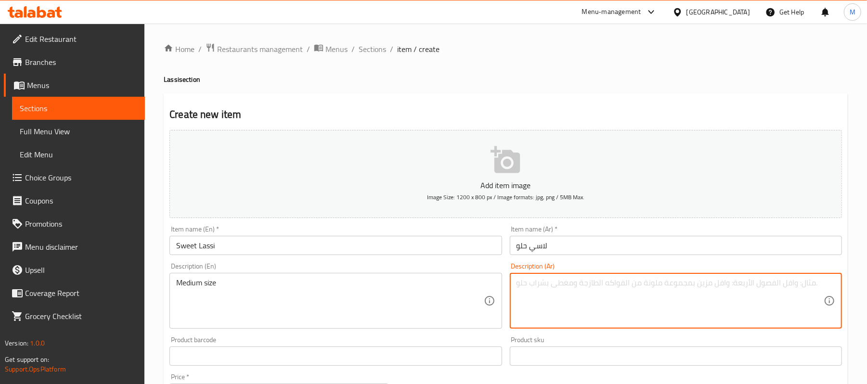
paste textarea "حجم وسط"
type textarea "حجم وسط"
click at [469, 265] on div "Description (En) Medium size Description (En)" at bounding box center [336, 296] width 332 height 66
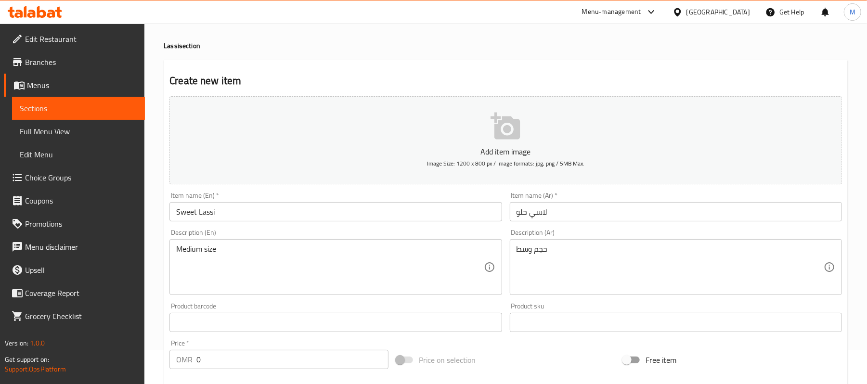
scroll to position [64, 0]
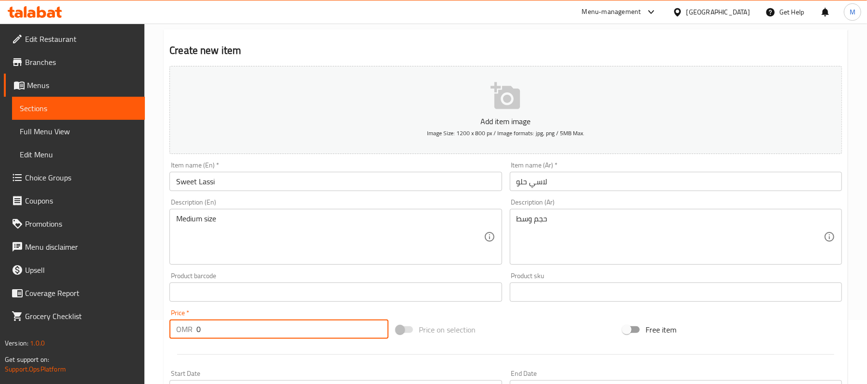
drag, startPoint x: 220, startPoint y: 319, endPoint x: 196, endPoint y: 322, distance: 23.8
click at [205, 322] on div "Price   * OMR 0 Price *" at bounding box center [279, 324] width 219 height 29
drag, startPoint x: 215, startPoint y: 329, endPoint x: 156, endPoint y: 330, distance: 58.8
click at [160, 330] on div "Home / Restaurants management / Menus / Sections / item / create Lassi section …" at bounding box center [505, 288] width 723 height 657
type input "1.1"
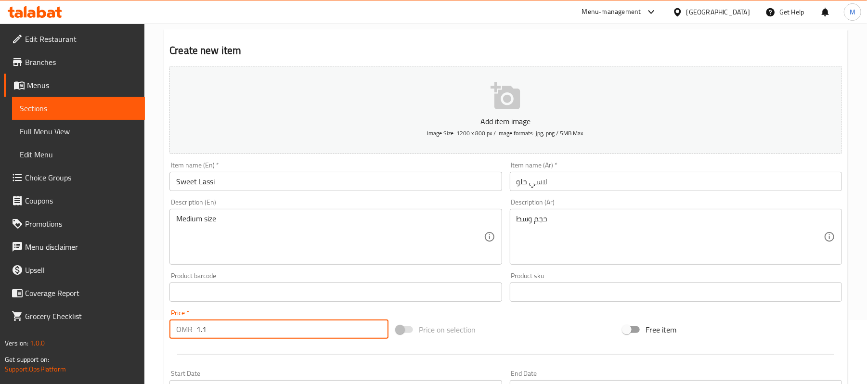
click at [147, 232] on div "Home / Restaurants management / Menus / Sections / item / create Lassi section …" at bounding box center [505, 288] width 723 height 657
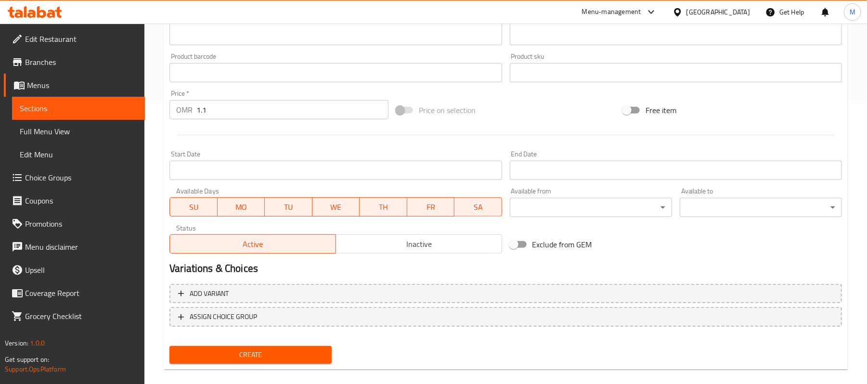
scroll to position [295, 0]
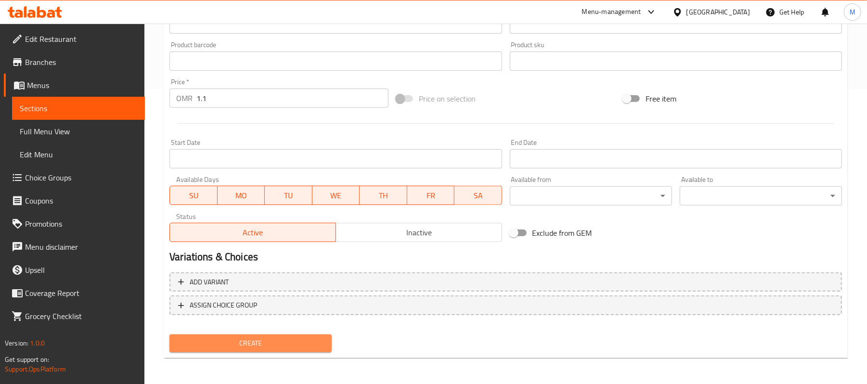
click at [230, 339] on span "Create" at bounding box center [250, 344] width 147 height 12
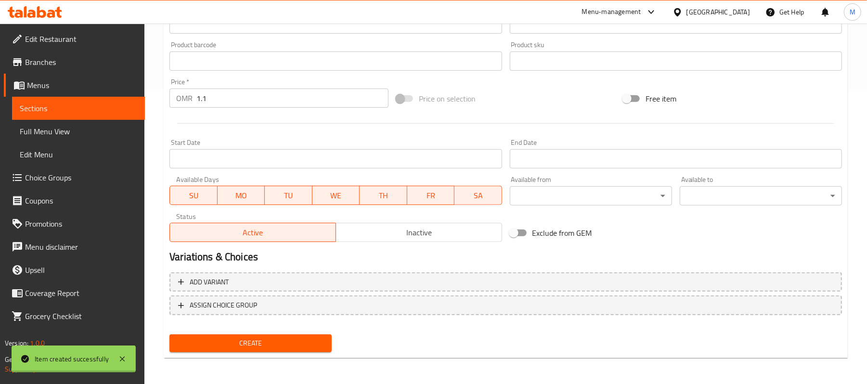
type input "0"
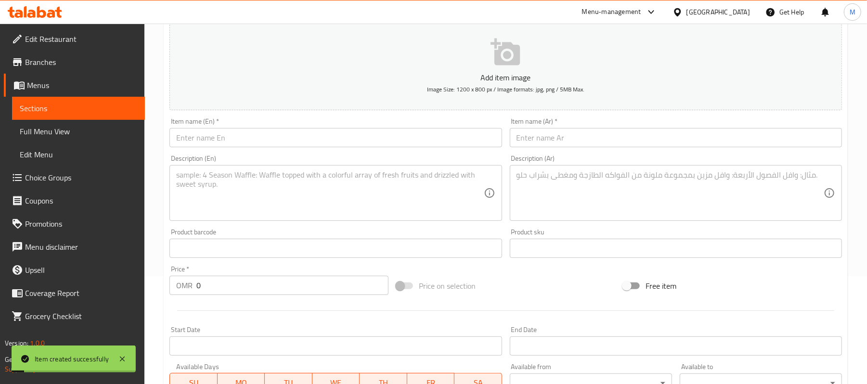
scroll to position [0, 0]
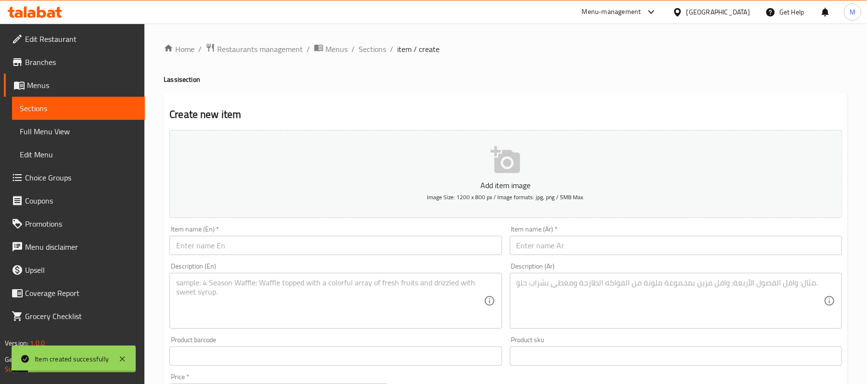
click at [207, 245] on input "text" at bounding box center [336, 245] width 332 height 19
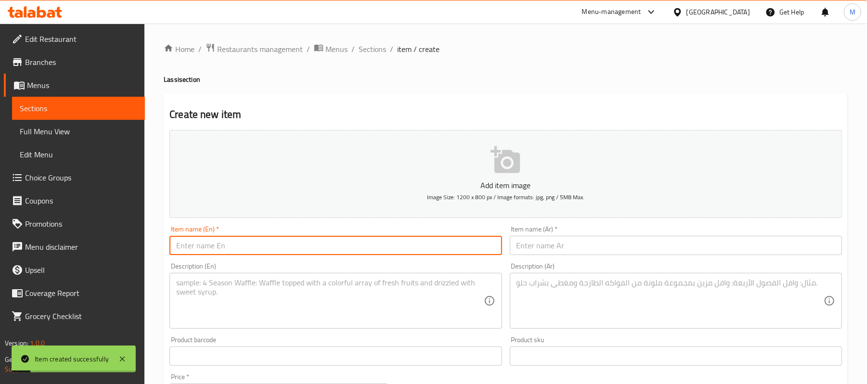
paste input "Salt Lassi"
type input "Salt Lassi"
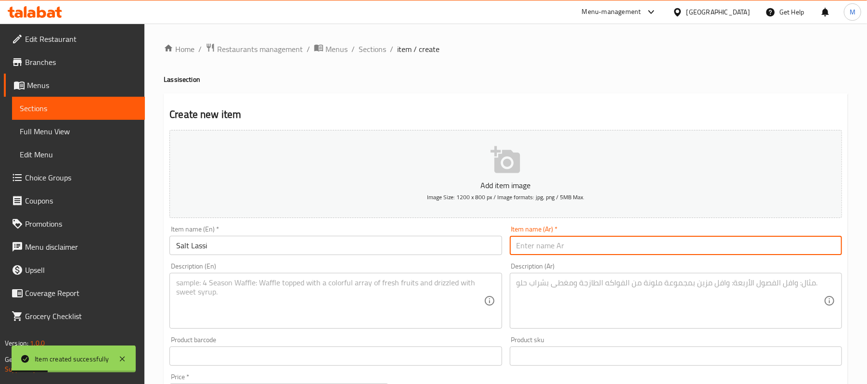
paste input "لاسي مملح"
type input "لاسي مملح"
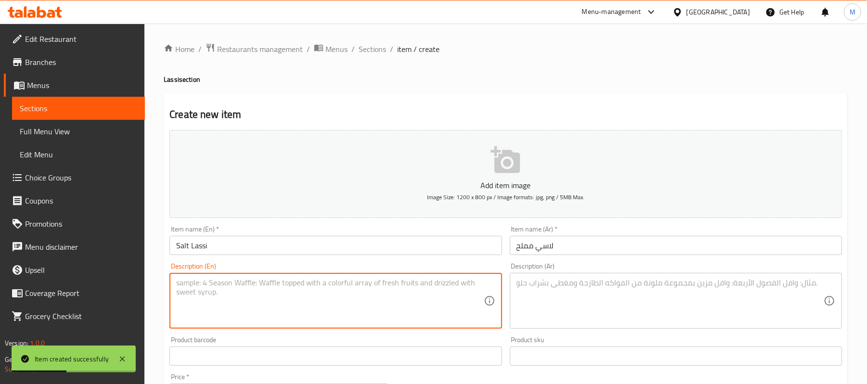
paste textarea "Medium Size"
type textarea "Medium size"
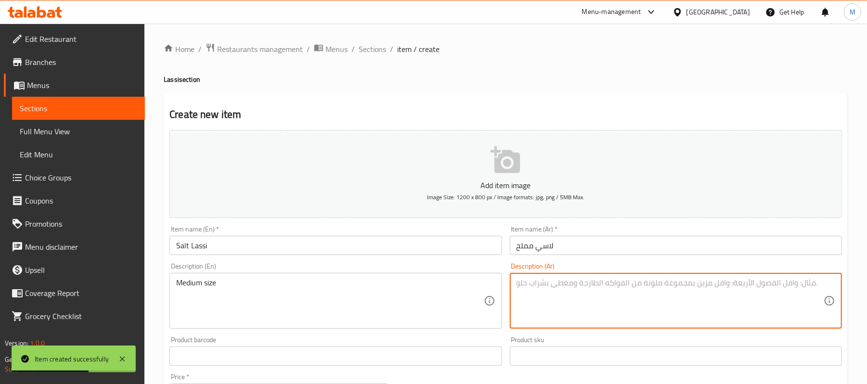
paste textarea "حجم وسط"
type textarea "حجم وسط"
click at [486, 264] on div "Description (En) Medium size Description (En)" at bounding box center [336, 296] width 332 height 66
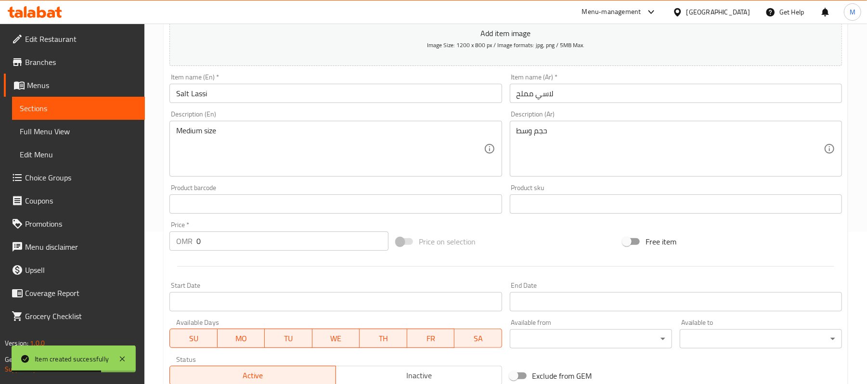
scroll to position [193, 0]
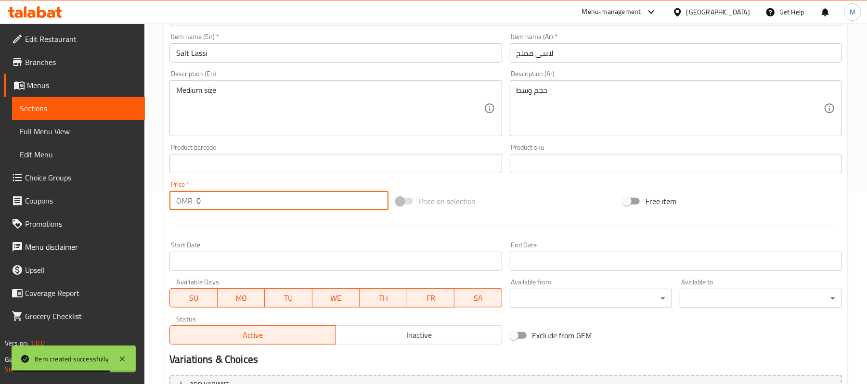
drag, startPoint x: 213, startPoint y: 202, endPoint x: 151, endPoint y: 209, distance: 62.0
click at [184, 200] on div "OMR 0 Price *" at bounding box center [279, 200] width 219 height 19
type input "1.1"
click at [161, 144] on div "Home / Restaurants management / Menus / Sections / item / create Lassi section …" at bounding box center [505, 159] width 723 height 657
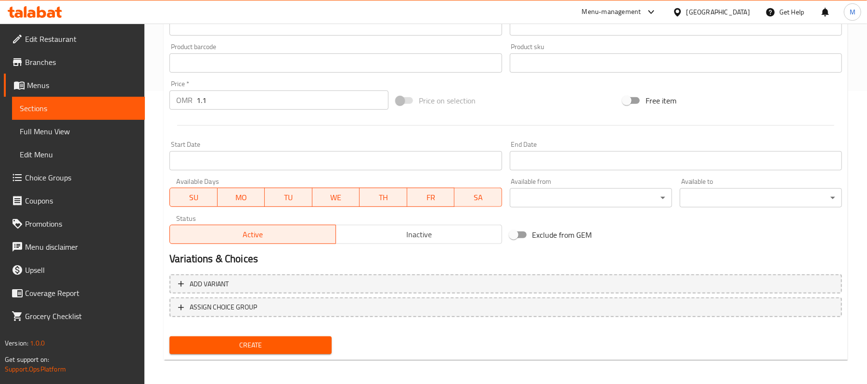
scroll to position [295, 0]
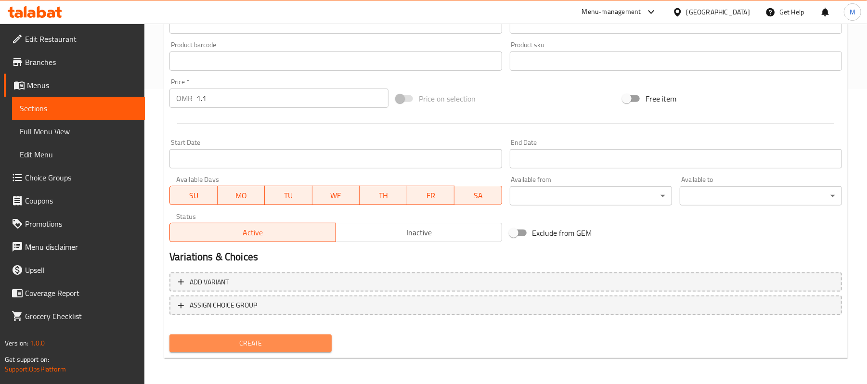
click at [240, 341] on span "Create" at bounding box center [250, 344] width 147 height 12
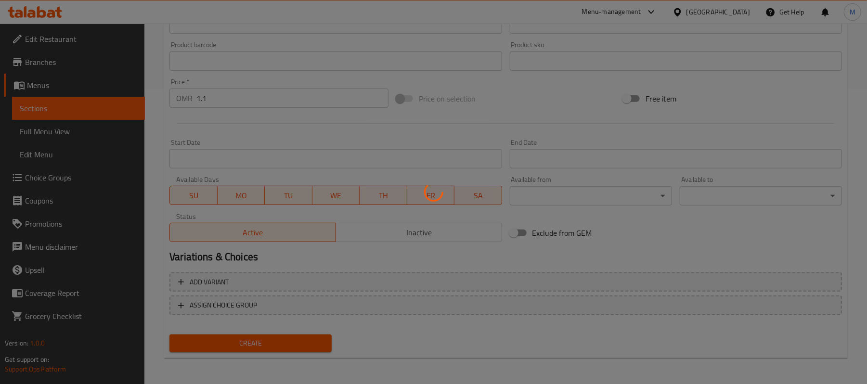
type input "0"
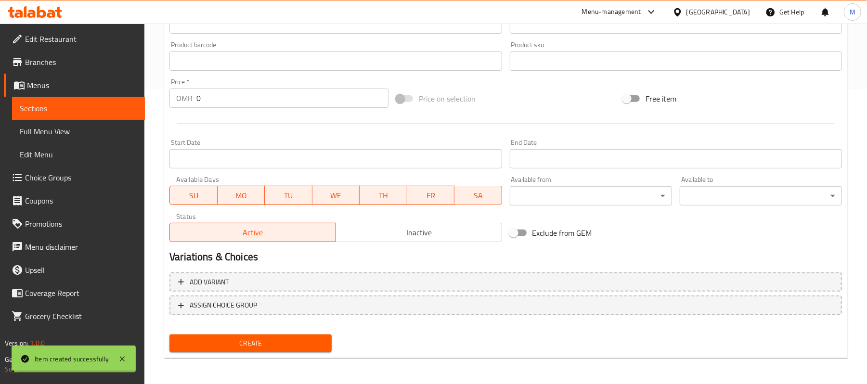
scroll to position [0, 0]
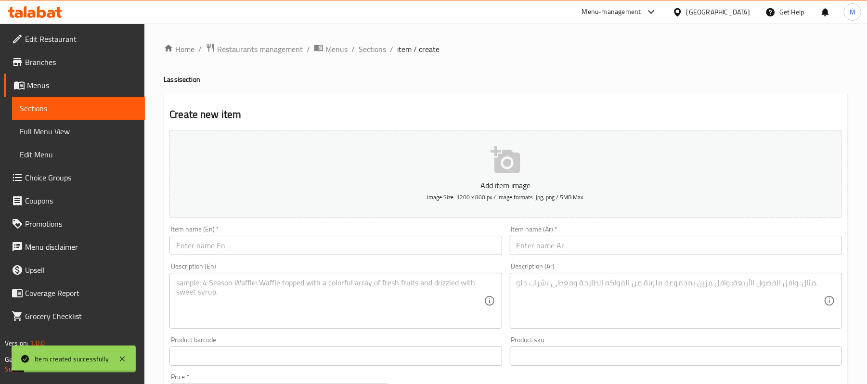
click at [367, 57] on div "Home / Restaurants management / Menus / Sections / item / create Lassi section …" at bounding box center [506, 352] width 684 height 618
click at [370, 52] on span "Sections" at bounding box center [372, 49] width 27 height 12
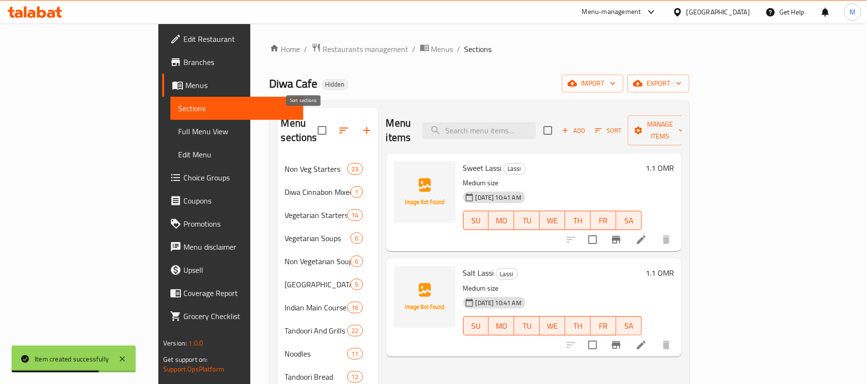
click at [364, 127] on icon "button" at bounding box center [367, 130] width 7 height 7
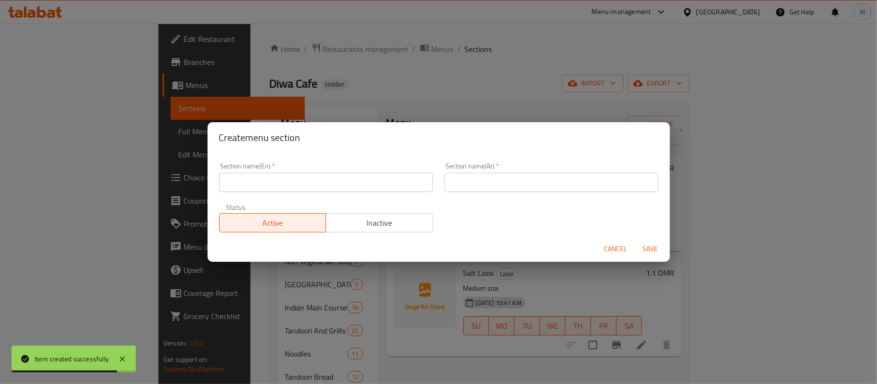
click at [271, 195] on div "Section name(En)   * Section name(En) *" at bounding box center [325, 177] width 225 height 41
click at [270, 192] on input "text" at bounding box center [326, 182] width 214 height 19
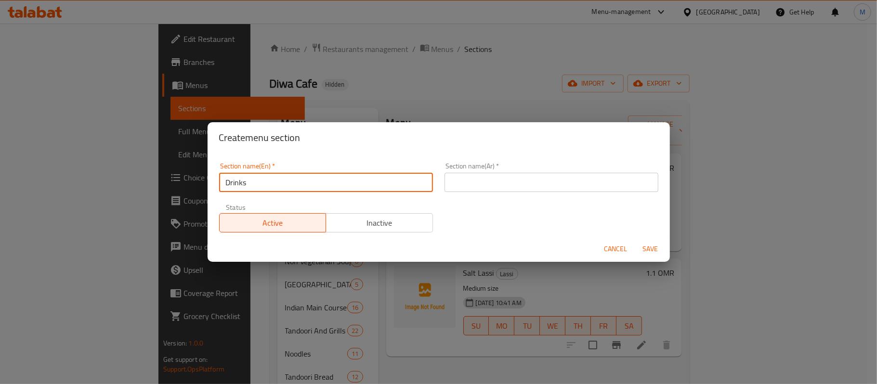
type input "Drinks"
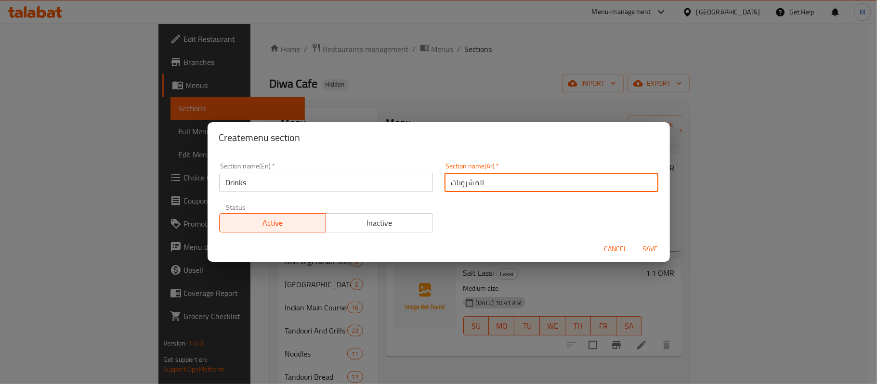
type input "المشروبات"
click at [655, 243] on span "Save" at bounding box center [650, 249] width 23 height 12
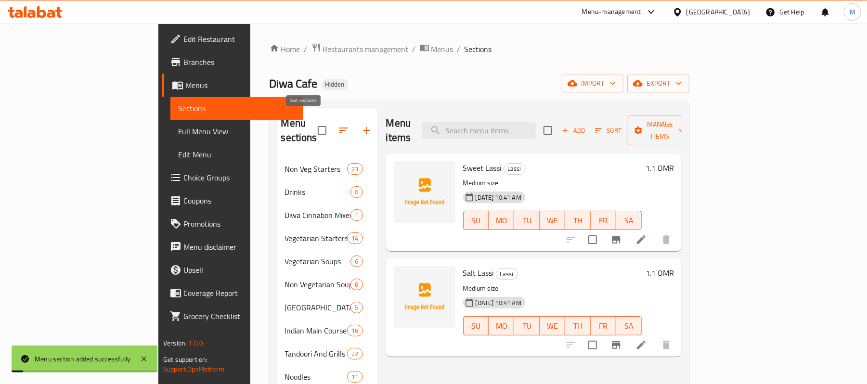
click at [338, 125] on icon "button" at bounding box center [344, 131] width 12 height 12
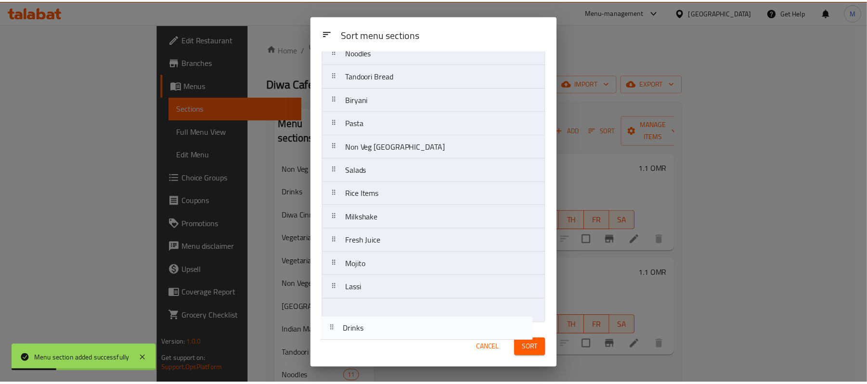
scroll to position [230, 0]
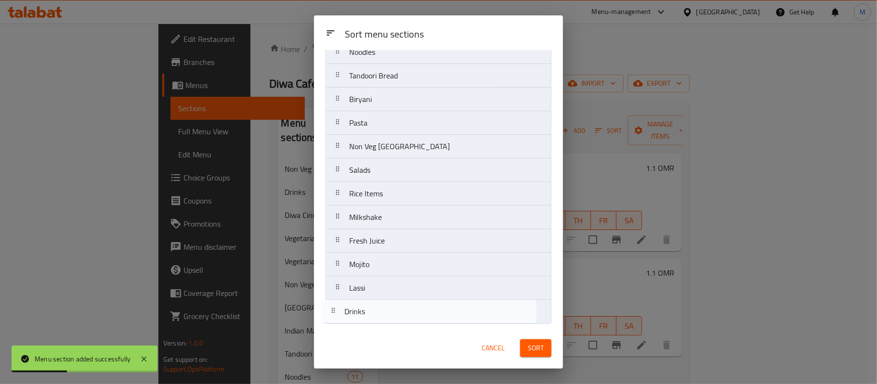
drag, startPoint x: 367, startPoint y: 118, endPoint x: 362, endPoint y: 320, distance: 201.4
click at [362, 320] on nav "Non Veg Starters Drinks Diwa Cinnabon Mixed Flov or Combo Pack Vegetarian Start…" at bounding box center [439, 87] width 226 height 473
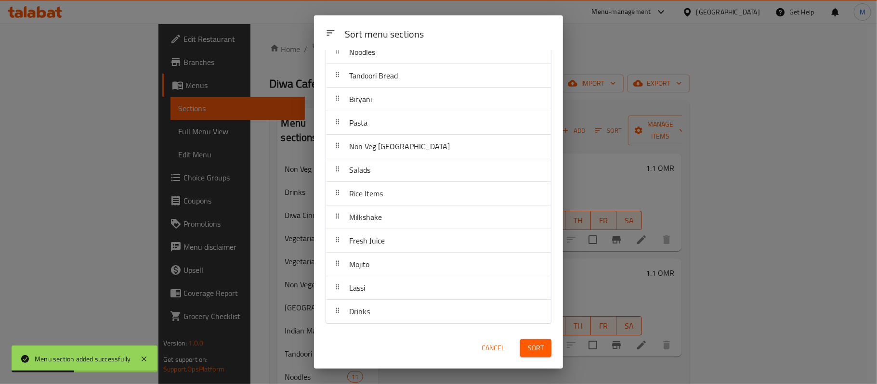
click at [534, 353] on span "Sort" at bounding box center [536, 348] width 16 height 12
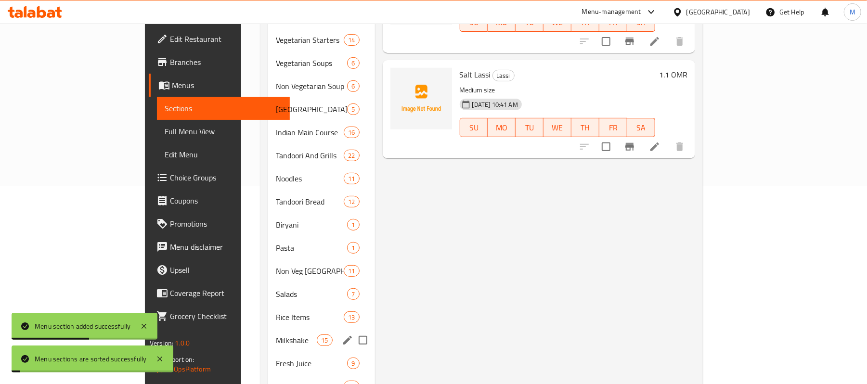
scroll to position [252, 0]
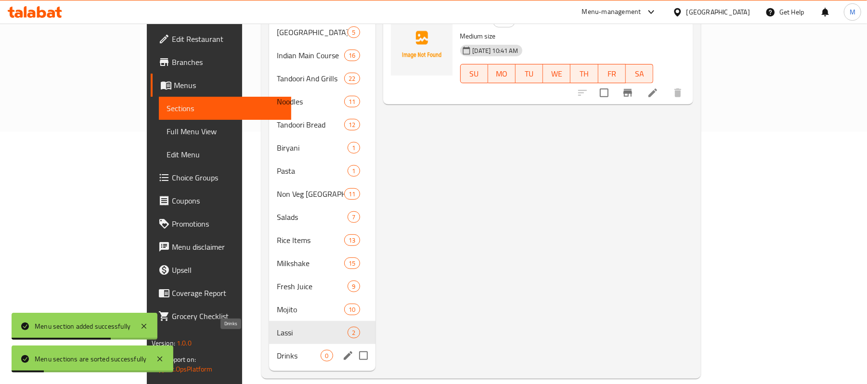
click at [277, 350] on span "Drinks" at bounding box center [299, 356] width 44 height 12
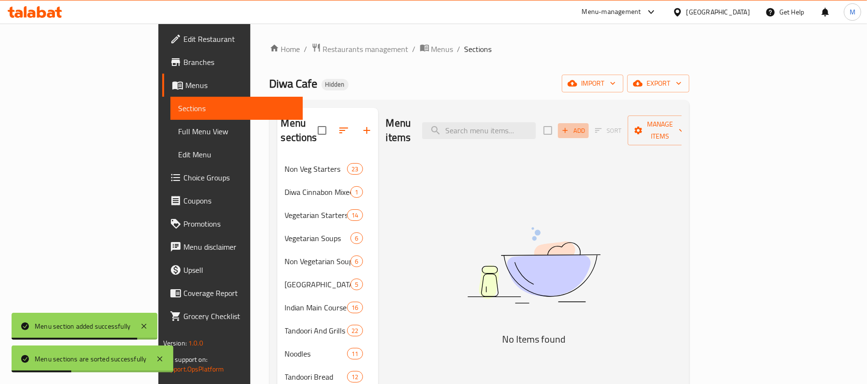
click at [587, 125] on span "Add" at bounding box center [574, 130] width 26 height 11
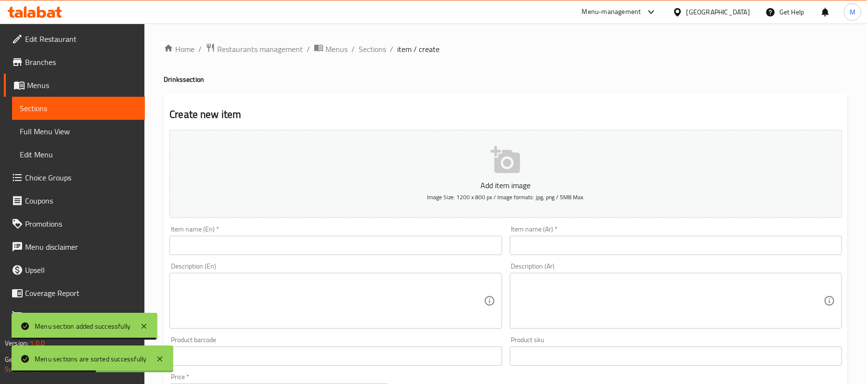
click at [268, 247] on input "text" at bounding box center [336, 245] width 332 height 19
paste input "Soft Drinks"
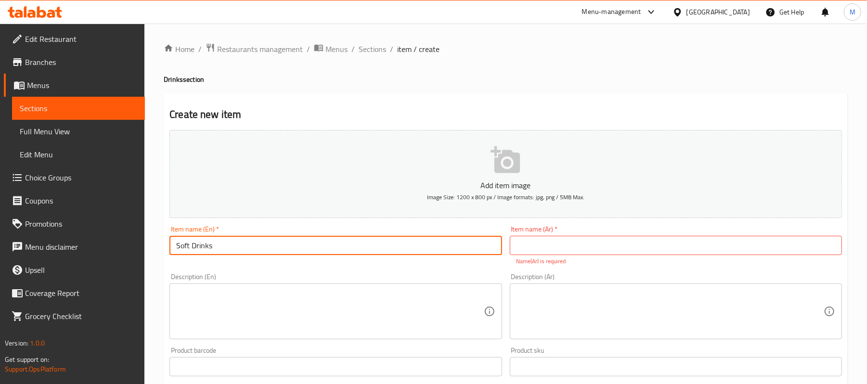
click at [272, 246] on input "Soft Drinks" at bounding box center [336, 245] width 332 height 19
paste input "Water Small"
type input "Water Small"
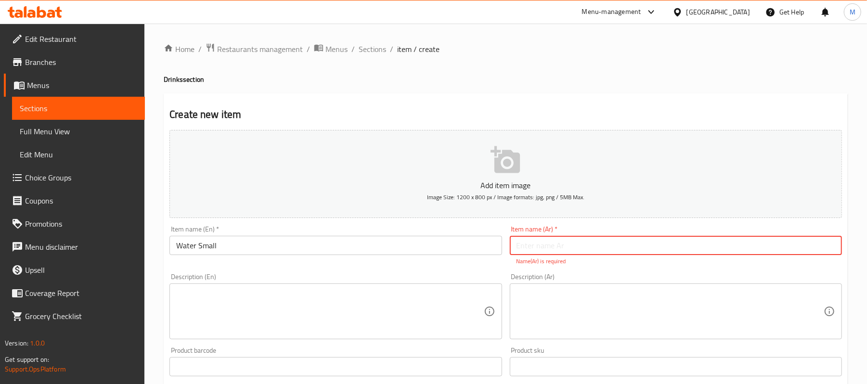
paste input "مياه صغيرة"
type input "مياه صغيرة"
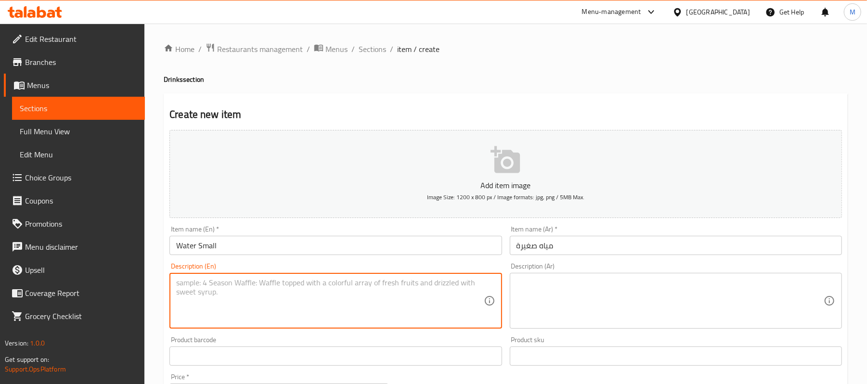
click at [280, 248] on input "Water Small" at bounding box center [336, 245] width 332 height 19
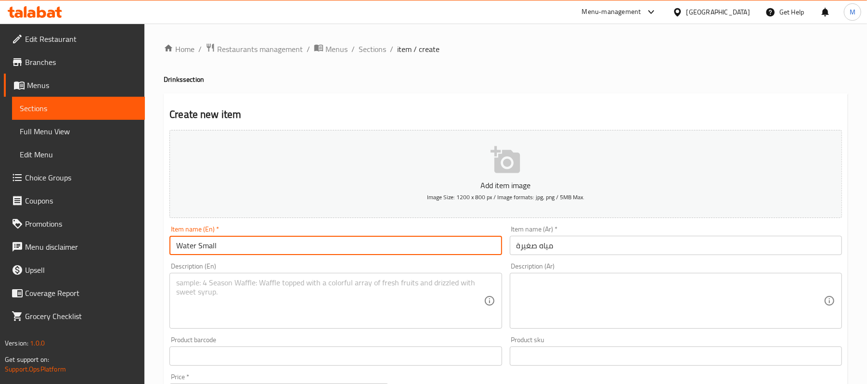
paste input "Pocket Floverd Drinks"
paste input "text"
type input "Pocket Floverd Drinks"
click at [366, 46] on span "Sections" at bounding box center [372, 49] width 27 height 12
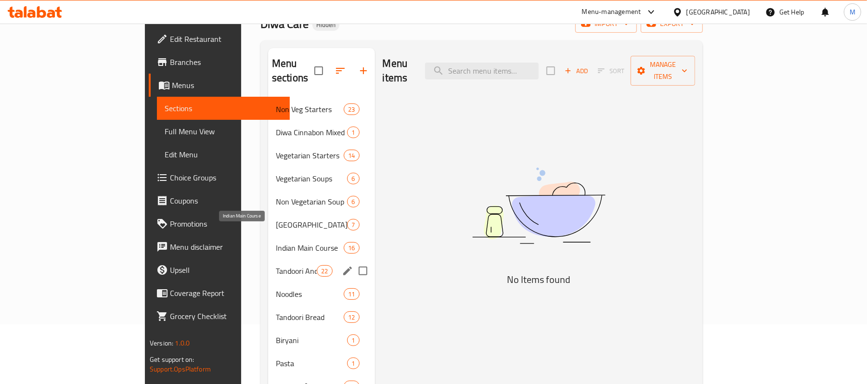
scroll to position [252, 0]
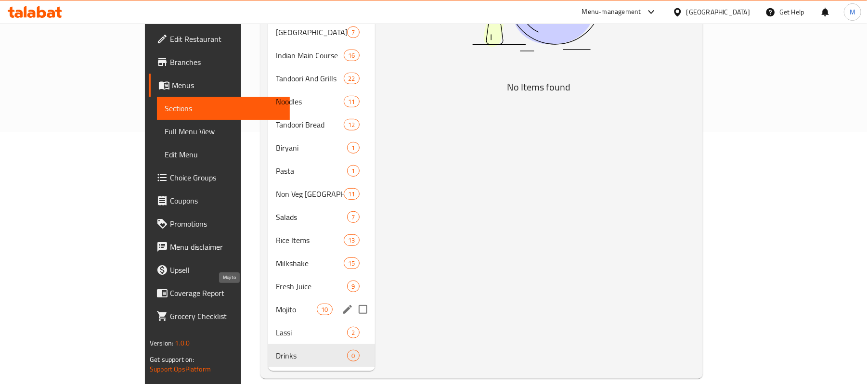
click at [276, 304] on span "Mojito" at bounding box center [296, 310] width 41 height 12
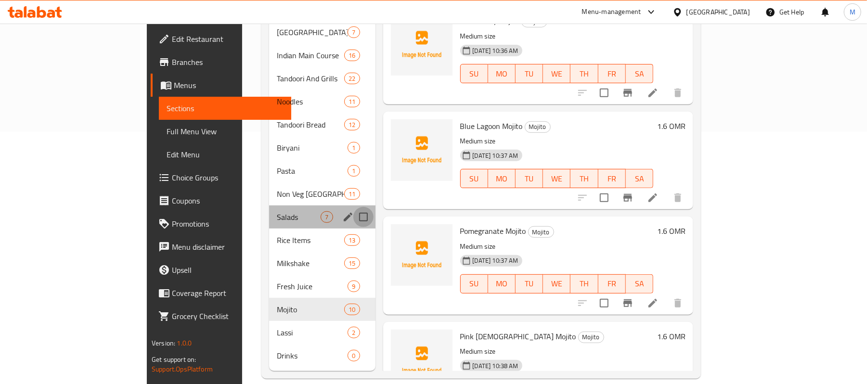
click at [354, 210] on input "Menu sections" at bounding box center [364, 217] width 20 height 20
checkbox input "true"
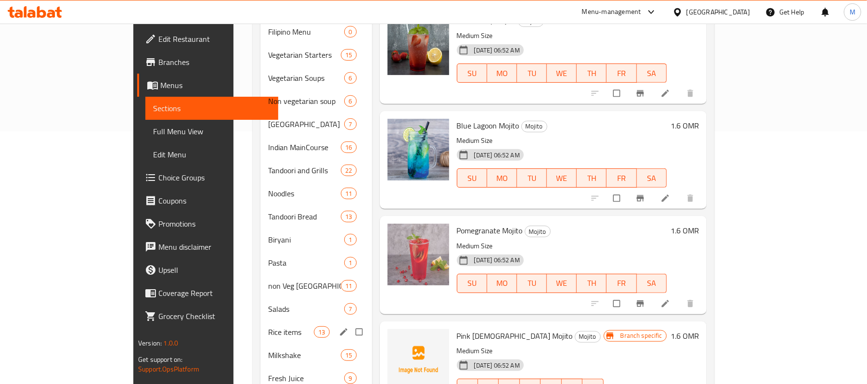
scroll to position [345, 0]
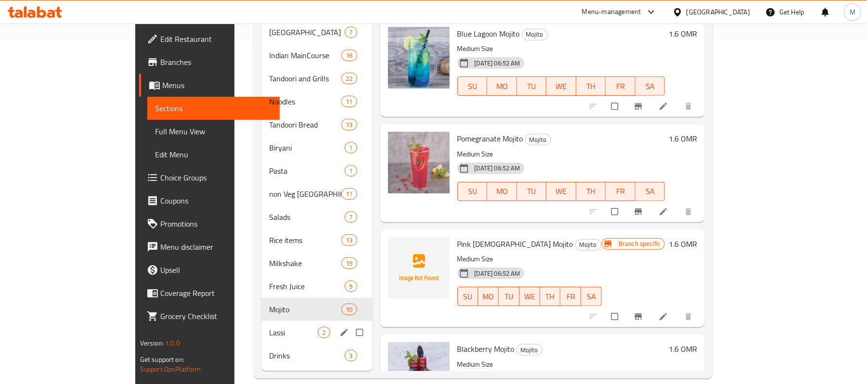
click at [276, 327] on span "Lassi" at bounding box center [293, 333] width 49 height 12
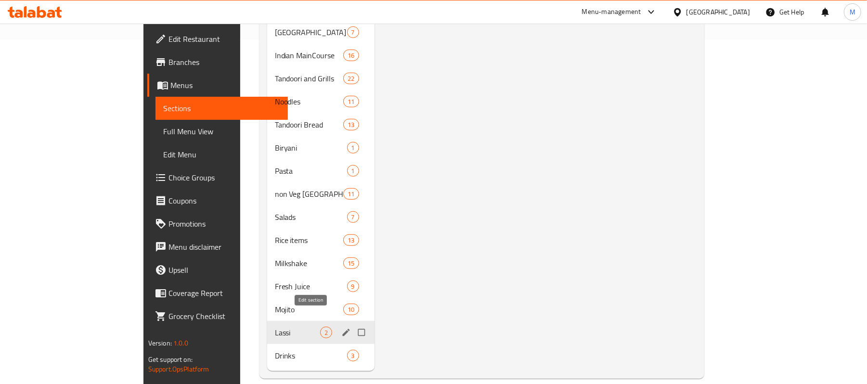
click at [341, 328] on icon "edit" at bounding box center [346, 333] width 10 height 10
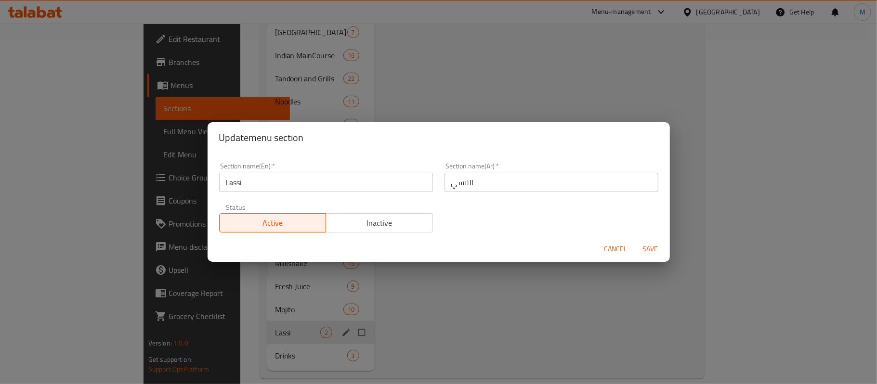
click at [390, 193] on div "Section name(En)   * Lassi Section name(En) *" at bounding box center [325, 177] width 225 height 41
click at [389, 190] on input "Lassi" at bounding box center [326, 182] width 214 height 19
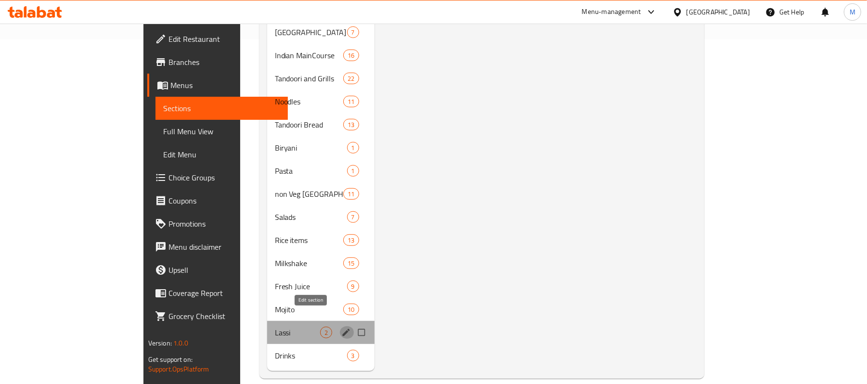
click at [341, 328] on icon "edit" at bounding box center [346, 333] width 10 height 10
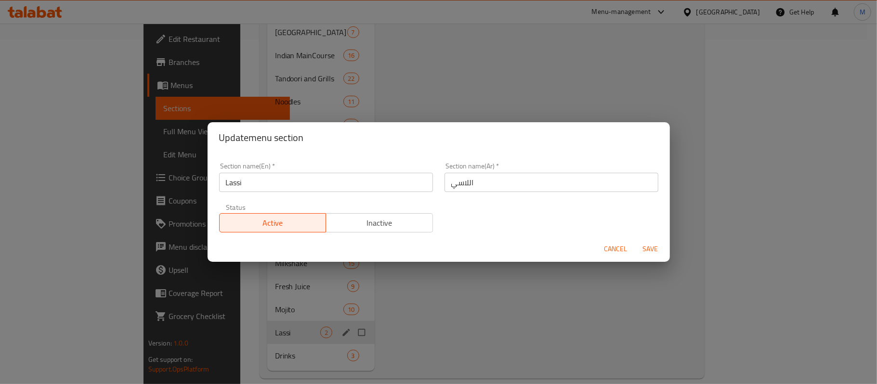
click at [509, 197] on div "Section name(Ar)   * اللاسي Section name(Ar) *" at bounding box center [551, 177] width 225 height 41
click at [510, 189] on input "اللاسي" at bounding box center [552, 182] width 214 height 19
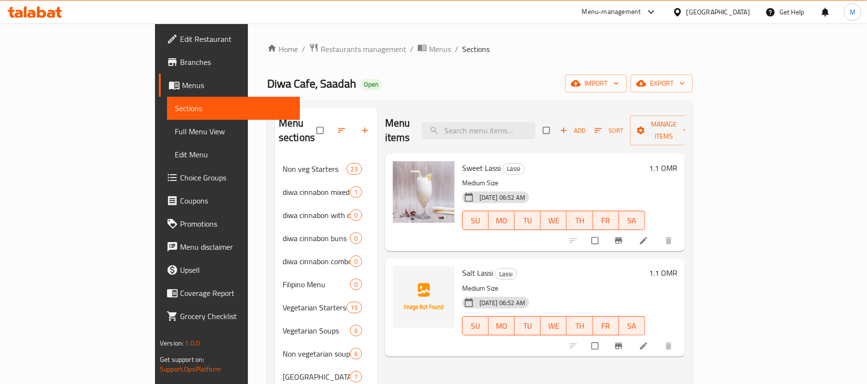
click at [683, 16] on icon at bounding box center [678, 12] width 10 height 10
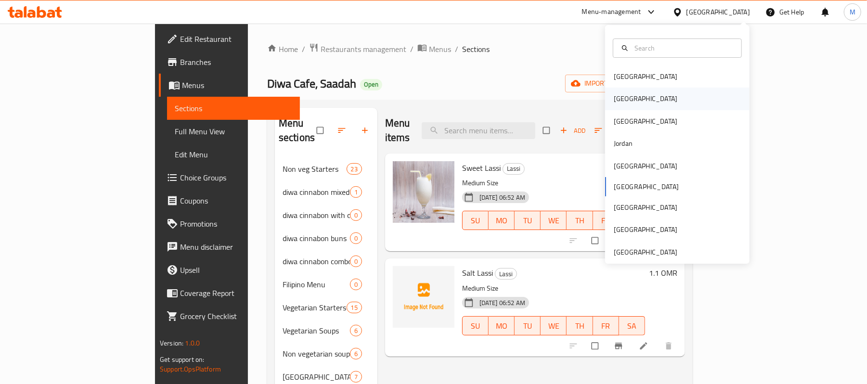
click at [647, 96] on div "Egypt" at bounding box center [677, 99] width 144 height 22
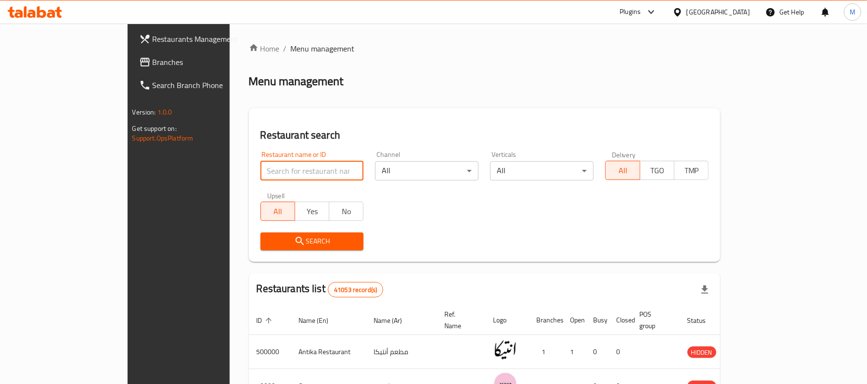
click at [261, 177] on input "search" at bounding box center [313, 170] width 104 height 19
paste input "502317"
type input "502317"
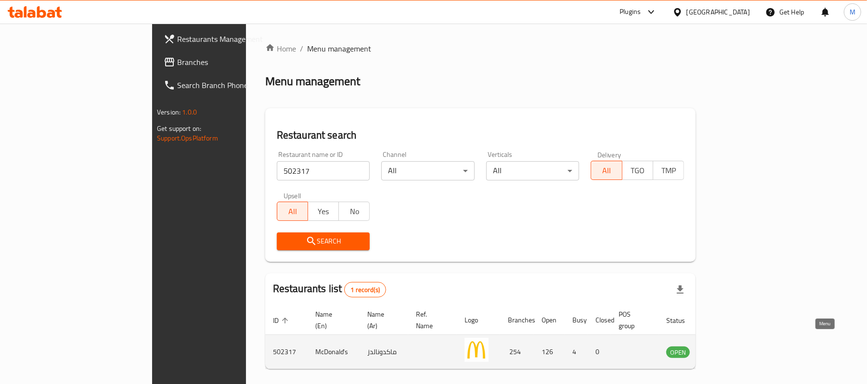
click at [729, 347] on icon "enhanced table" at bounding box center [723, 352] width 12 height 12
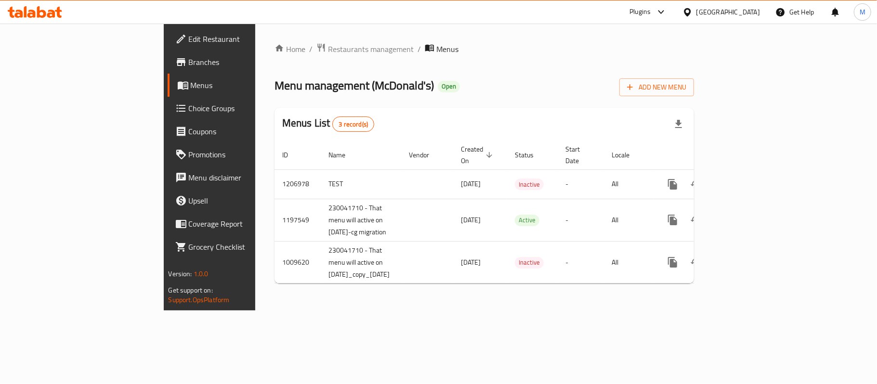
click at [189, 63] on span "Branches" at bounding box center [246, 62] width 114 height 12
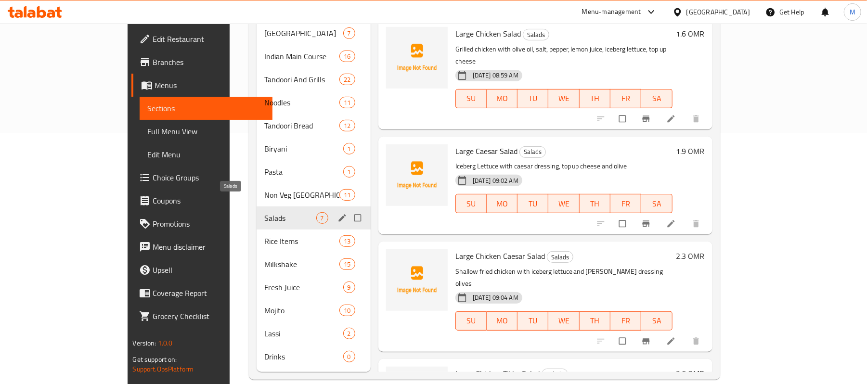
scroll to position [252, 0]
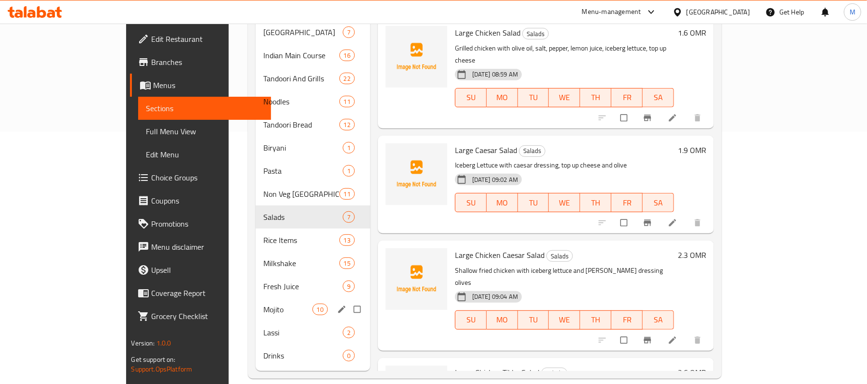
click at [256, 281] on div "Fresh Juice 9" at bounding box center [313, 286] width 115 height 23
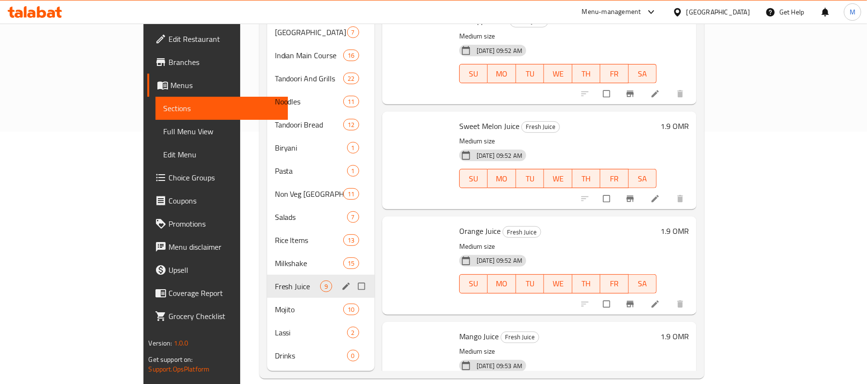
click at [275, 304] on span "Mojito" at bounding box center [309, 310] width 69 height 12
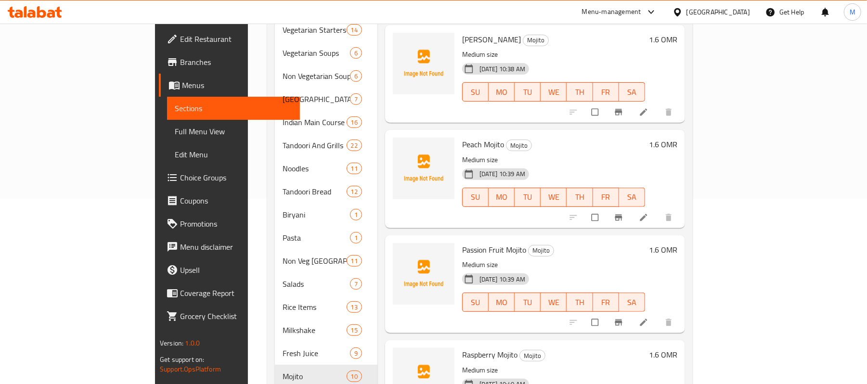
scroll to position [252, 0]
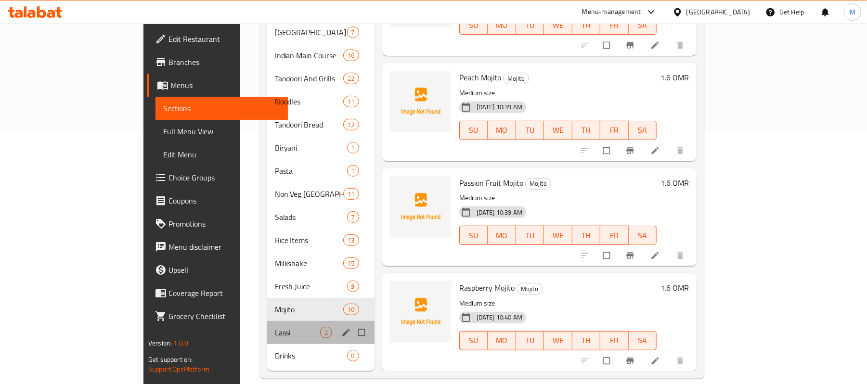
click at [267, 321] on div "Lassi 2" at bounding box center [320, 332] width 107 height 23
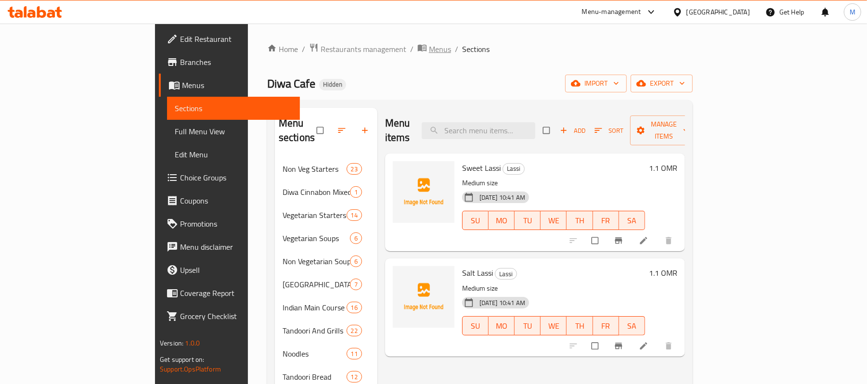
click at [429, 47] on span "Menus" at bounding box center [440, 49] width 22 height 12
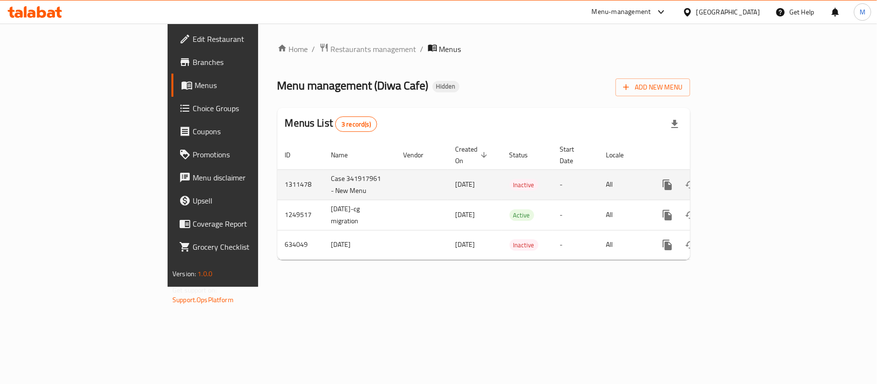
click at [277, 176] on td "1311478" at bounding box center [300, 185] width 46 height 30
copy td "1311478"
click at [743, 179] on icon "enhanced table" at bounding box center [737, 185] width 12 height 12
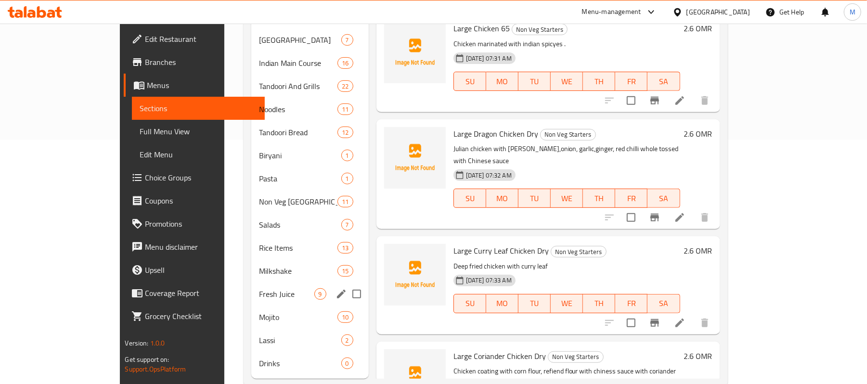
scroll to position [252, 0]
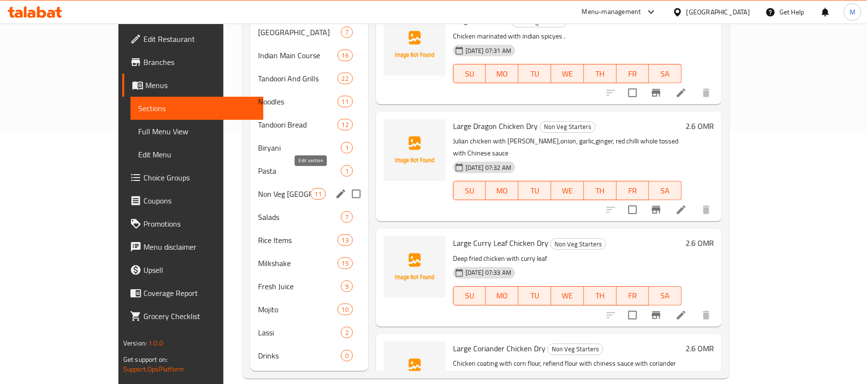
click at [337, 190] on icon "edit" at bounding box center [341, 194] width 9 height 9
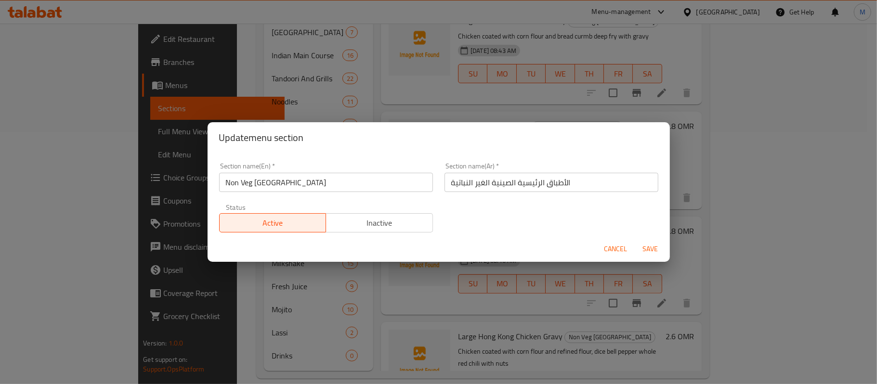
click at [323, 183] on input "Non Veg [GEOGRAPHIC_DATA]" at bounding box center [326, 182] width 214 height 19
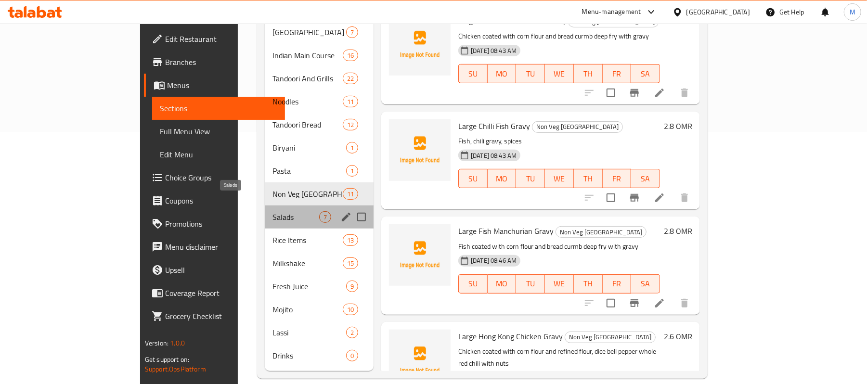
click at [273, 211] on span "Salads" at bounding box center [296, 217] width 47 height 12
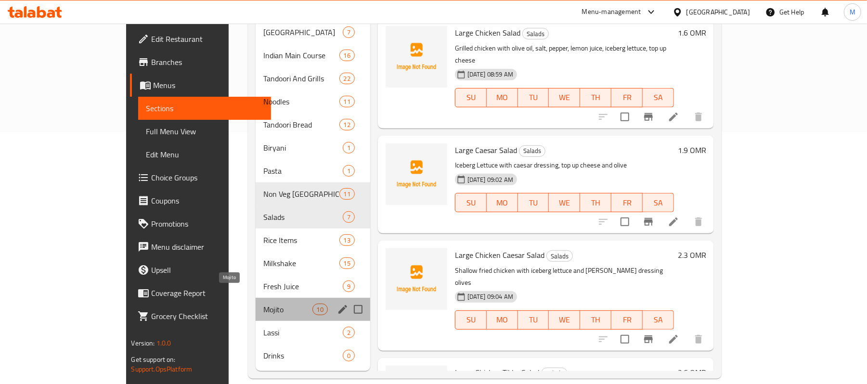
click at [263, 304] on span "Mojito" at bounding box center [287, 310] width 49 height 12
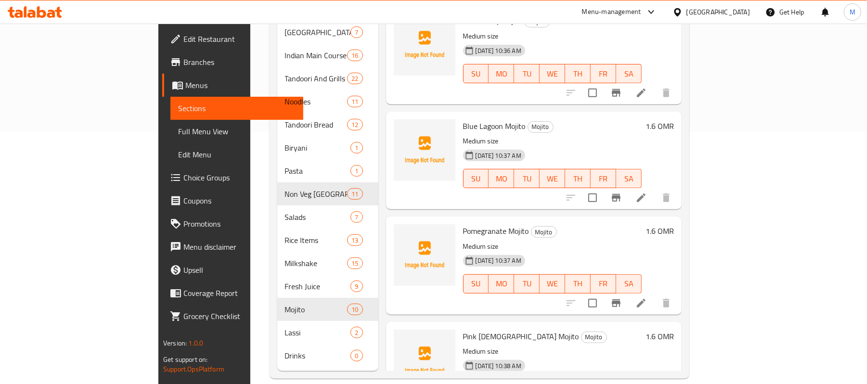
click at [474, 119] on span "Blue Lagoon Mojito" at bounding box center [494, 126] width 63 height 14
copy h6 "Mojito"
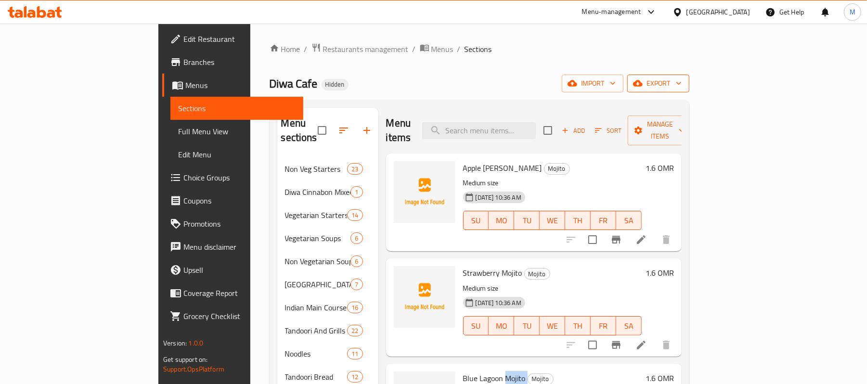
click at [690, 75] on button "export" at bounding box center [659, 84] width 62 height 18
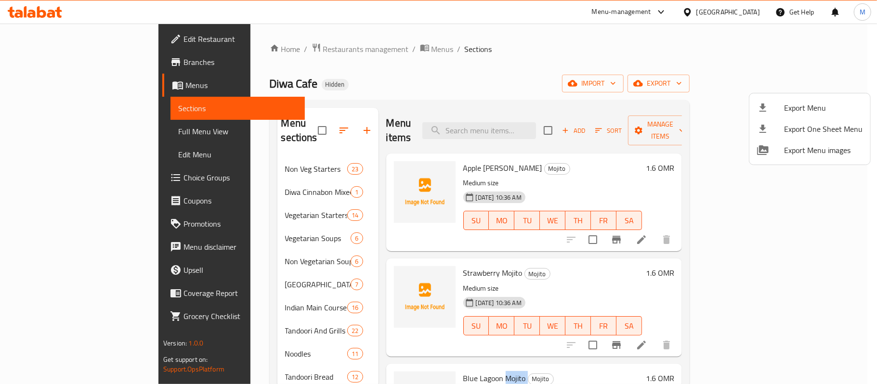
click at [805, 103] on span "Export Menu" at bounding box center [823, 108] width 79 height 12
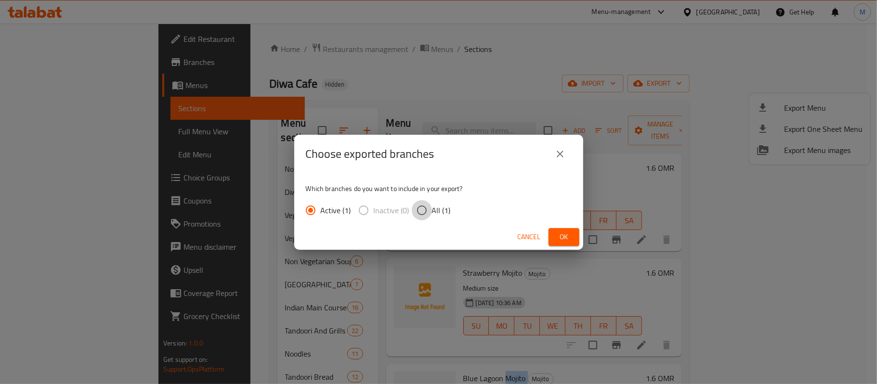
click at [420, 214] on input "All (1)" at bounding box center [422, 210] width 20 height 20
radio input "true"
click at [561, 232] on span "Ok" at bounding box center [563, 237] width 15 height 12
